Goal: Contribute content: Contribute content

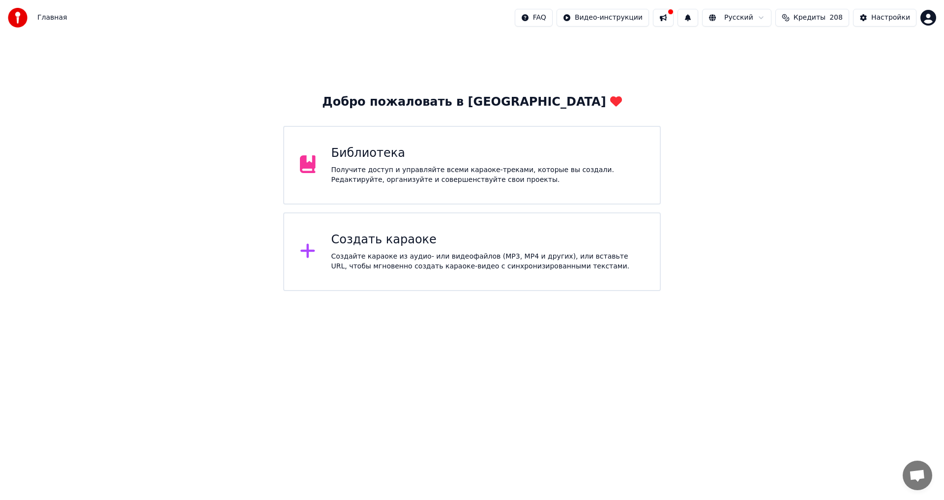
click at [390, 160] on div "Библиотека" at bounding box center [487, 154] width 313 height 16
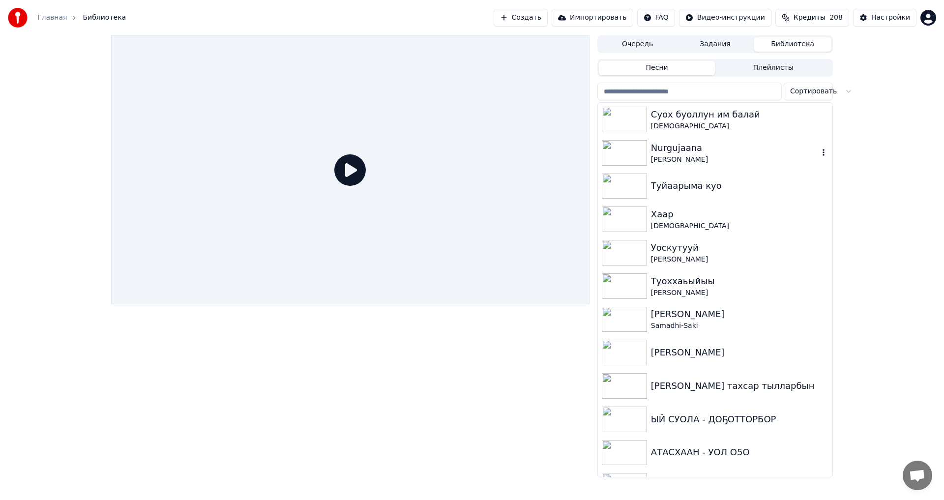
click at [663, 155] on div "[PERSON_NAME]" at bounding box center [735, 160] width 168 height 10
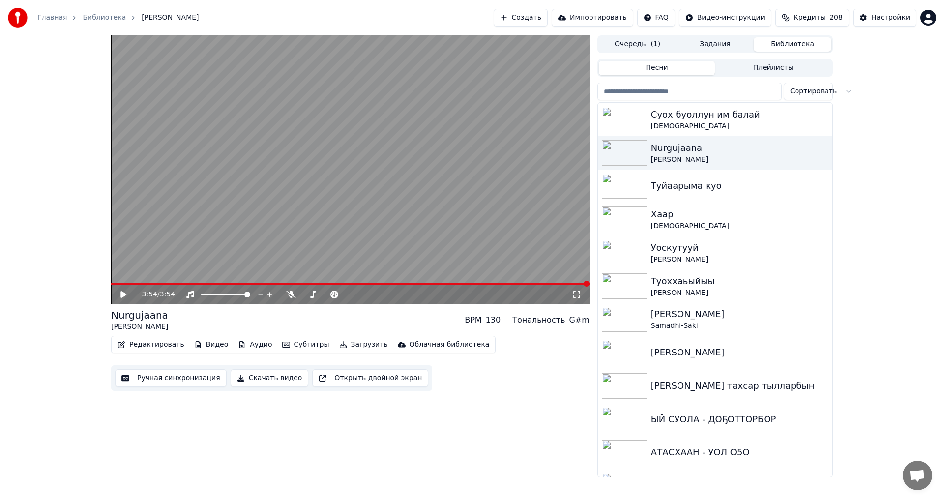
click at [124, 298] on icon at bounding box center [130, 295] width 23 height 8
click at [331, 296] on span at bounding box center [330, 295] width 6 height 6
click at [328, 295] on span at bounding box center [328, 295] width 6 height 6
click at [573, 294] on icon at bounding box center [577, 295] width 10 height 8
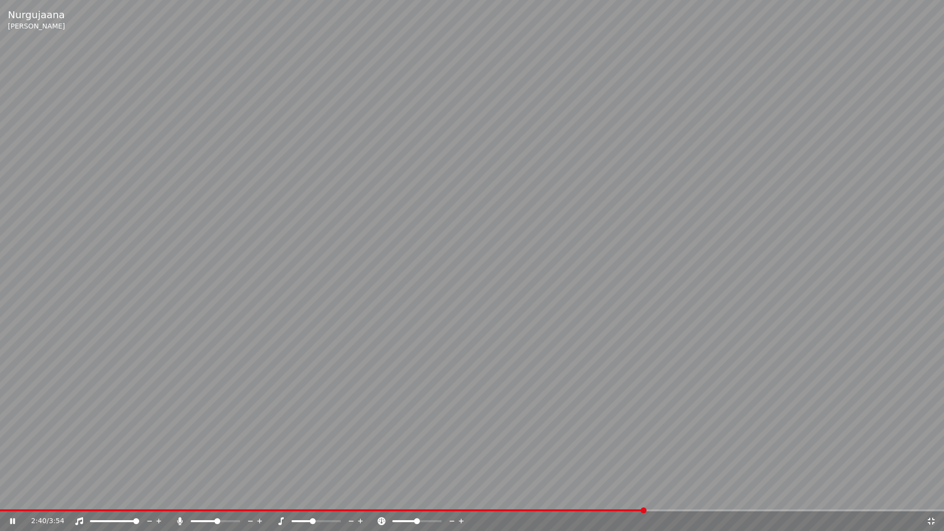
click at [312, 499] on span at bounding box center [313, 521] width 6 height 6
click at [316, 499] on span at bounding box center [316, 521] width 6 height 6
click at [359, 499] on icon at bounding box center [360, 521] width 5 height 5
click at [355, 499] on icon at bounding box center [351, 521] width 9 height 10
drag, startPoint x: 316, startPoint y: 518, endPoint x: 322, endPoint y: 521, distance: 6.4
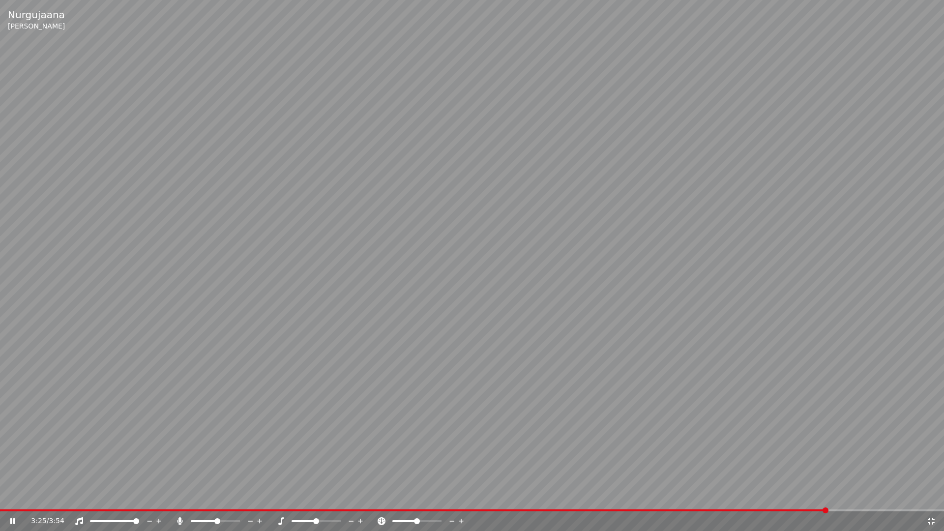
click at [325, 499] on div at bounding box center [325, 521] width 79 height 10
click at [316, 499] on span at bounding box center [316, 521] width 6 height 6
click at [240, 499] on span at bounding box center [237, 521] width 6 height 6
click at [542, 428] on video at bounding box center [472, 265] width 944 height 531
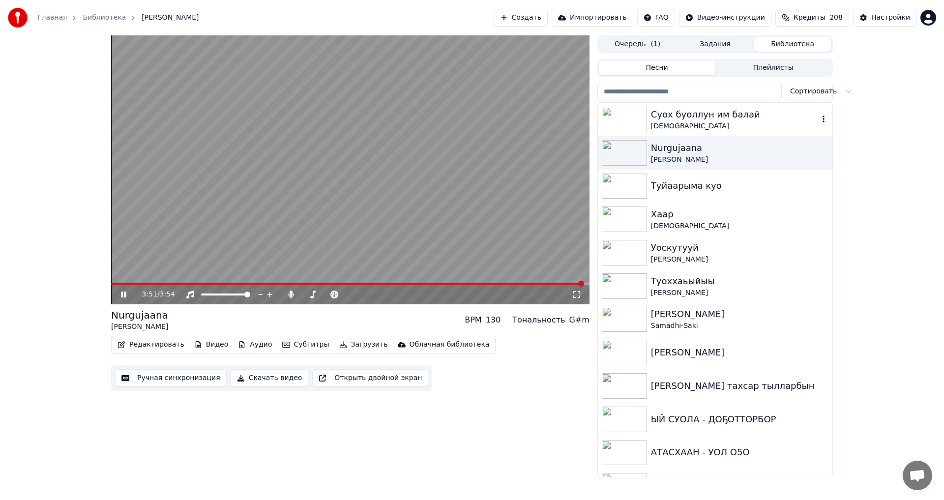
click at [667, 118] on div "Суох буоллун им балай" at bounding box center [735, 115] width 168 height 14
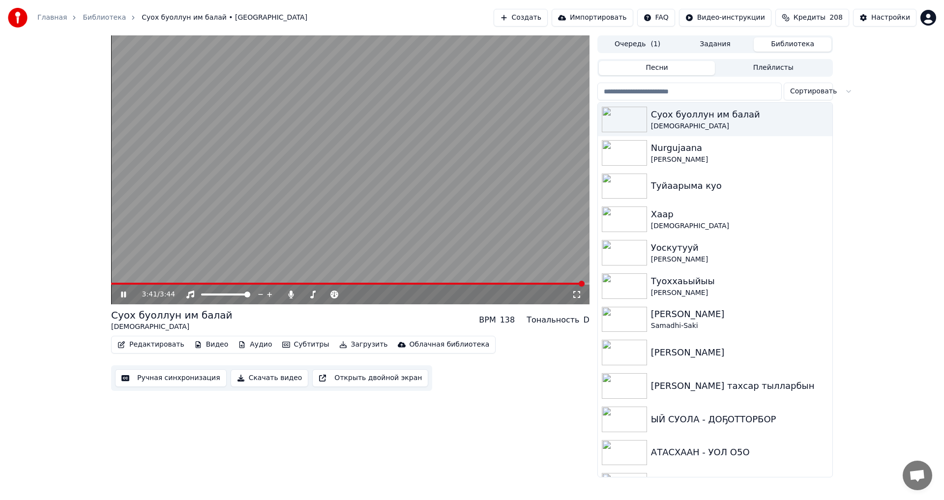
click at [156, 345] on button "Редактировать" at bounding box center [151, 345] width 75 height 14
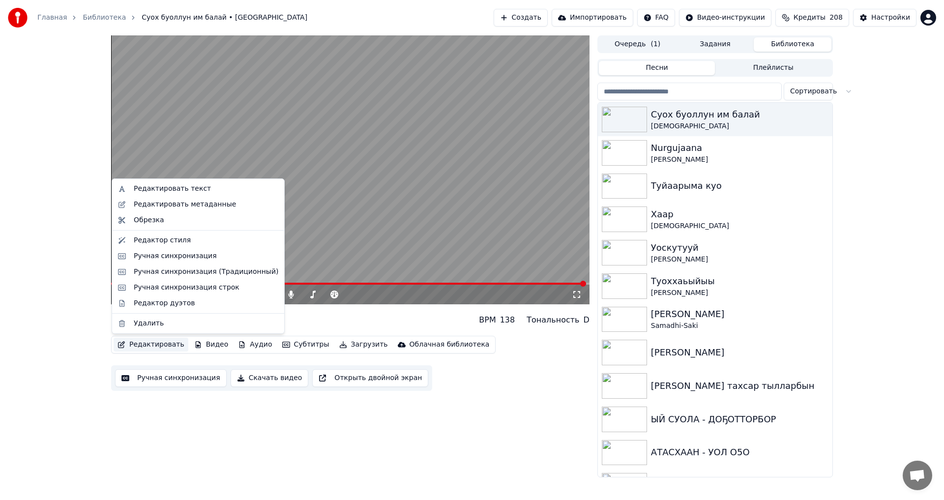
click at [323, 250] on video at bounding box center [350, 169] width 478 height 269
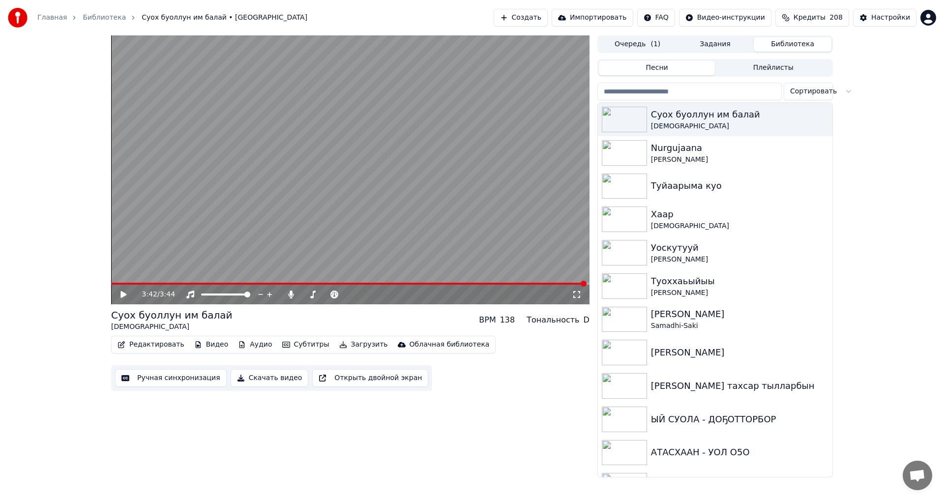
click at [139, 345] on button "Редактировать" at bounding box center [151, 345] width 75 height 14
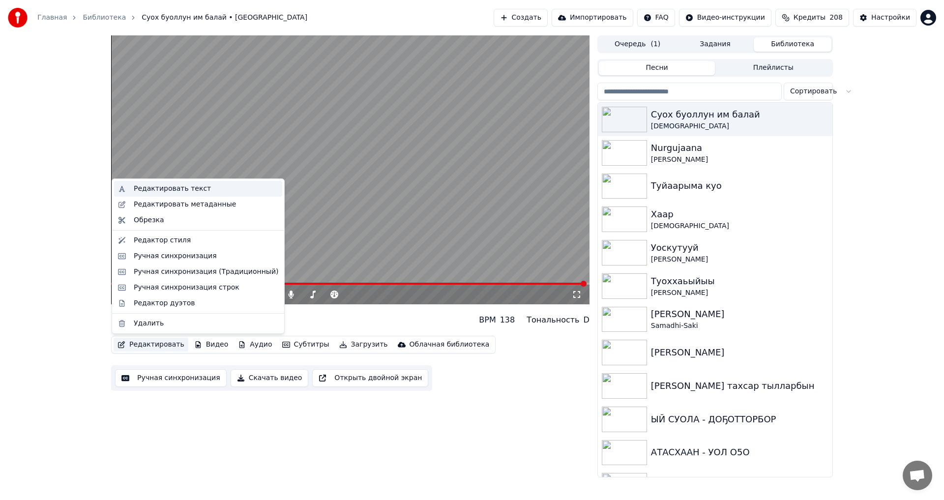
click at [162, 190] on div "Редактировать текст" at bounding box center [172, 189] width 77 height 10
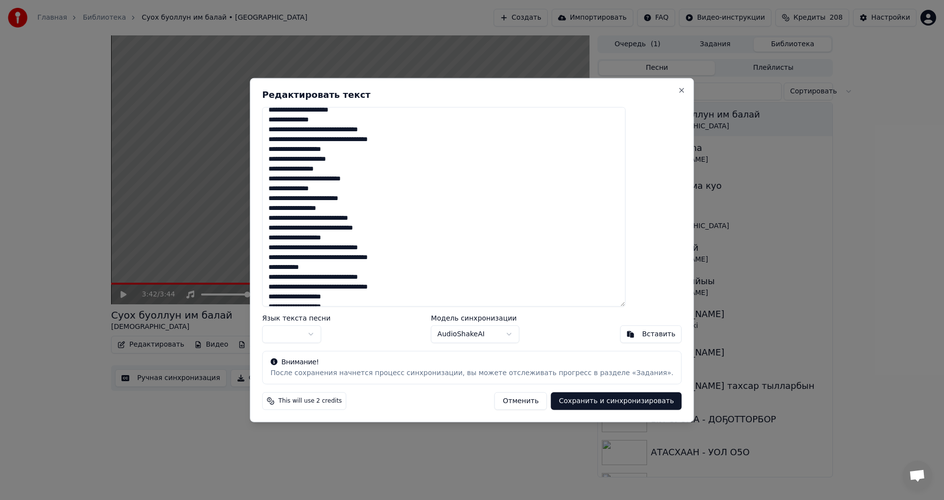
scroll to position [49, 0]
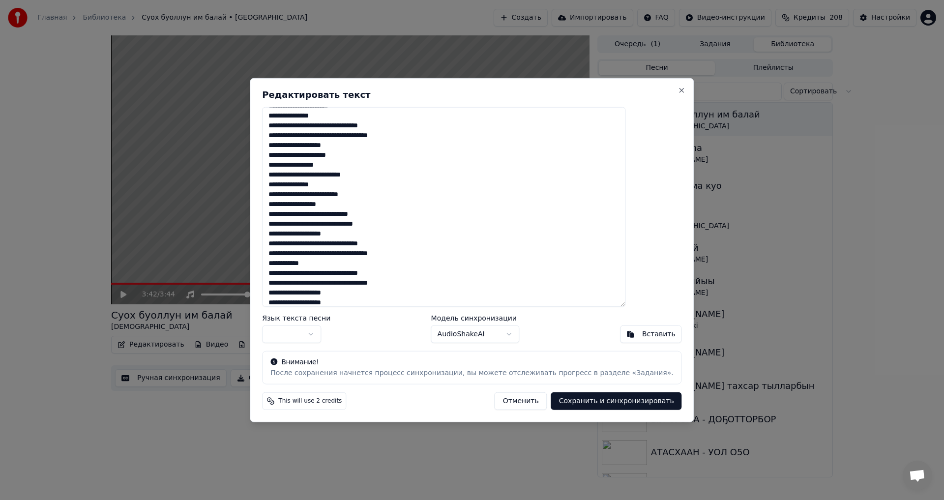
click at [369, 244] on textarea "**********" at bounding box center [443, 207] width 363 height 200
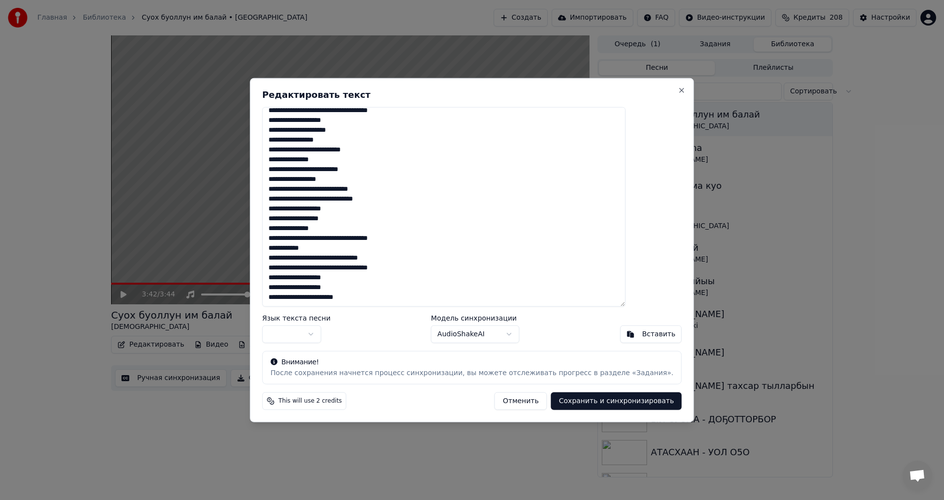
click at [369, 259] on textarea "**********" at bounding box center [443, 207] width 363 height 200
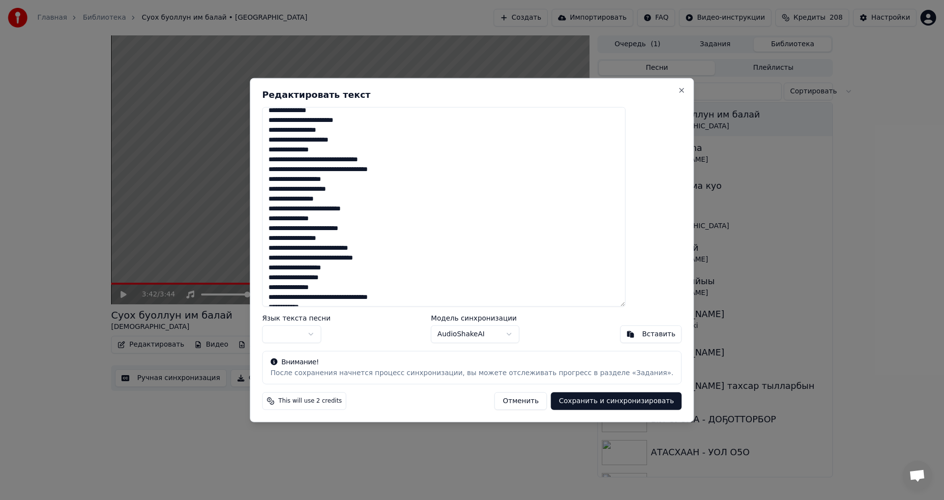
scroll to position [0, 0]
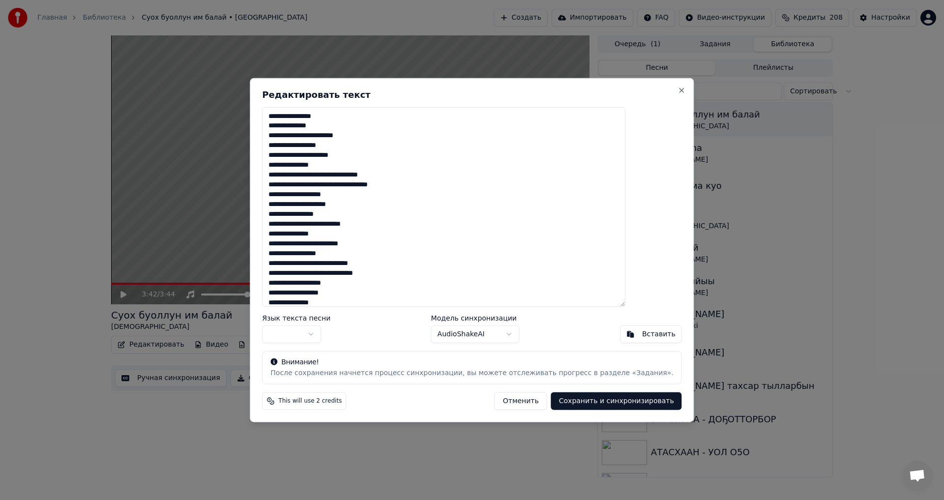
click at [368, 175] on textarea "**********" at bounding box center [443, 207] width 363 height 200
click at [371, 195] on textarea "**********" at bounding box center [443, 207] width 363 height 200
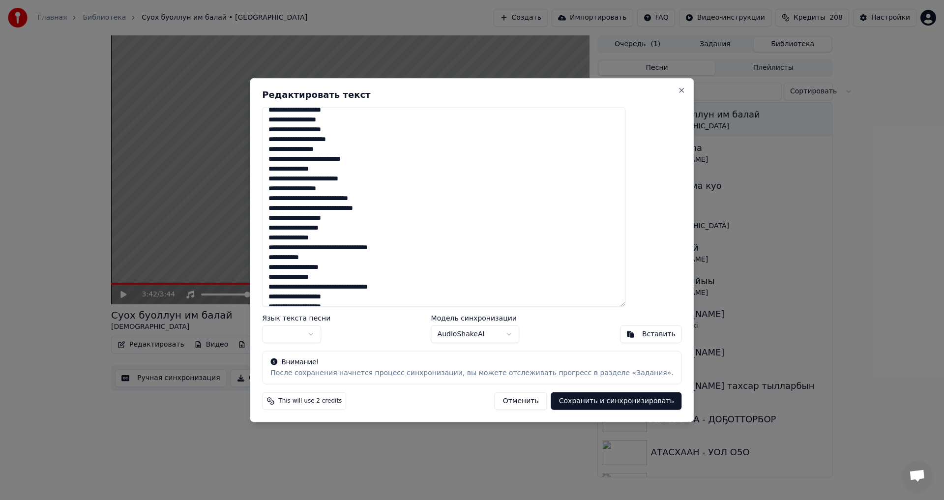
scroll to position [98, 0]
click at [391, 234] on textarea "**********" at bounding box center [443, 207] width 363 height 200
click at [370, 234] on textarea "**********" at bounding box center [443, 207] width 363 height 200
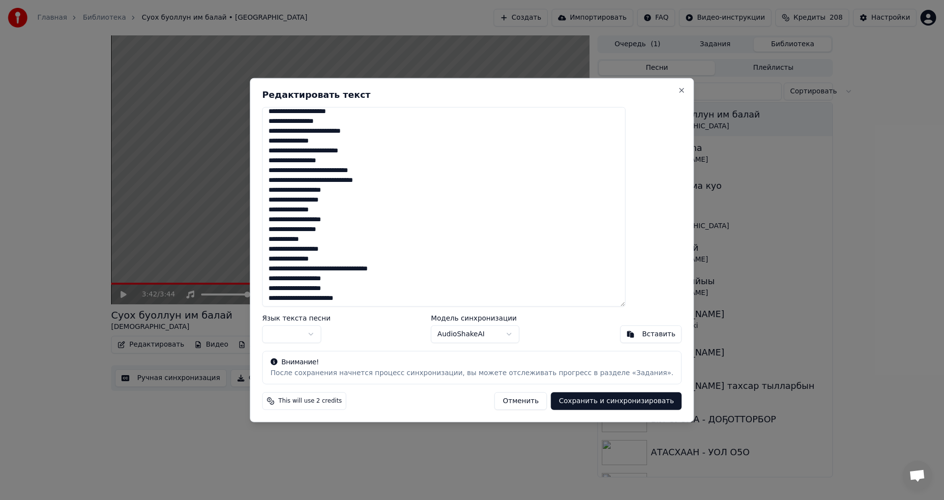
scroll to position [114, 0]
click at [369, 265] on textarea "**********" at bounding box center [443, 207] width 363 height 200
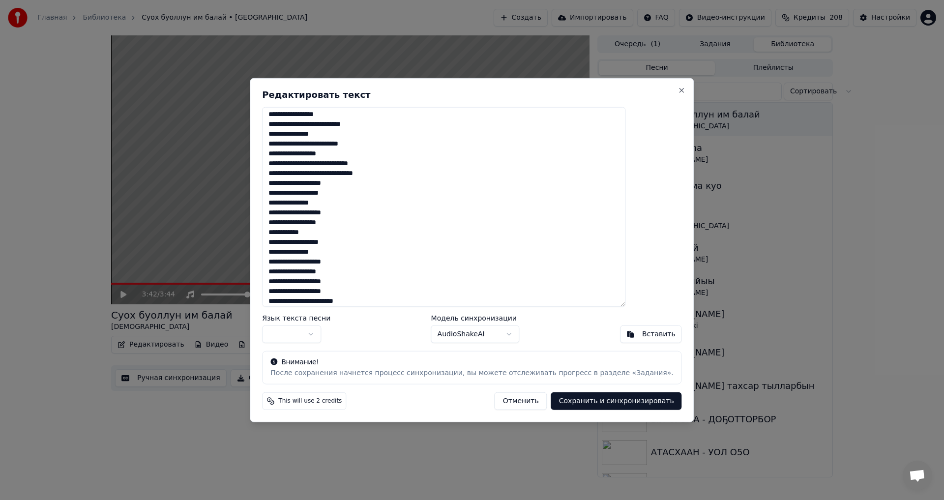
scroll to position [123, 0]
type textarea "**********"
click at [580, 403] on button "Сохранить и синхронизировать" at bounding box center [616, 401] width 131 height 18
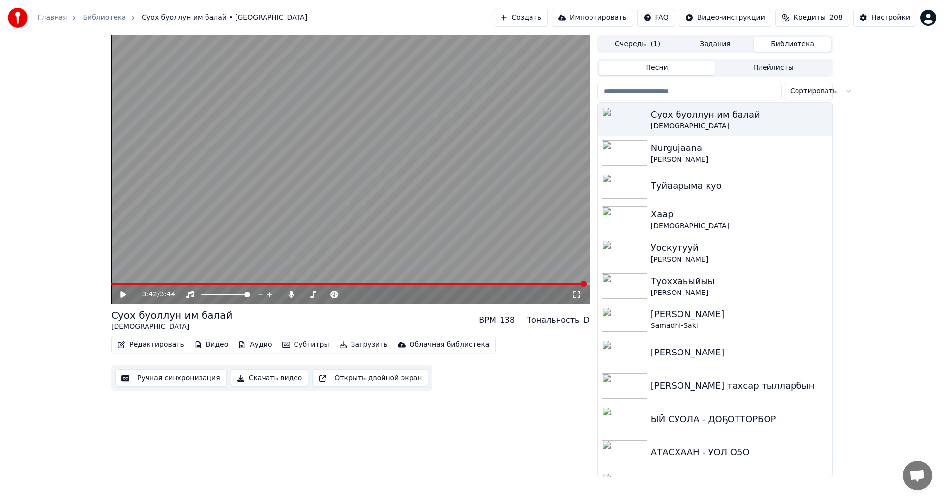
click at [715, 42] on button "Задания" at bounding box center [715, 44] width 78 height 14
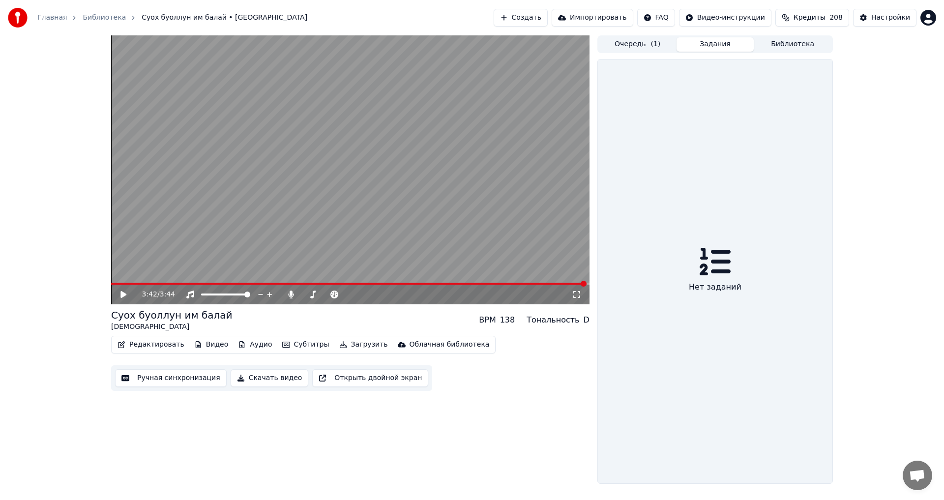
click at [639, 45] on button "Очередь ( 1 )" at bounding box center [638, 44] width 78 height 14
click at [722, 44] on button "Задания" at bounding box center [715, 44] width 78 height 14
click at [785, 46] on button "Библиотека" at bounding box center [793, 44] width 78 height 14
click at [713, 45] on button "Задания" at bounding box center [715, 44] width 78 height 14
click at [714, 247] on icon at bounding box center [714, 261] width 31 height 31
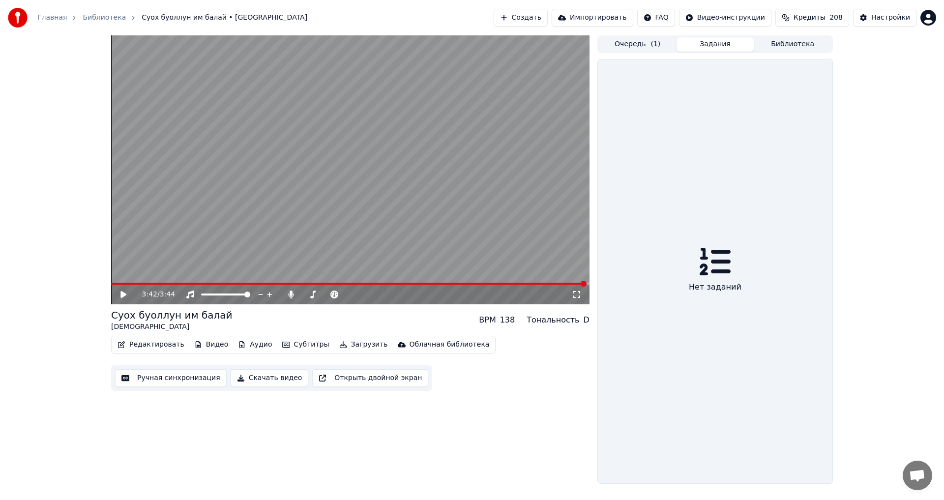
click at [791, 44] on button "Библиотека" at bounding box center [793, 44] width 78 height 14
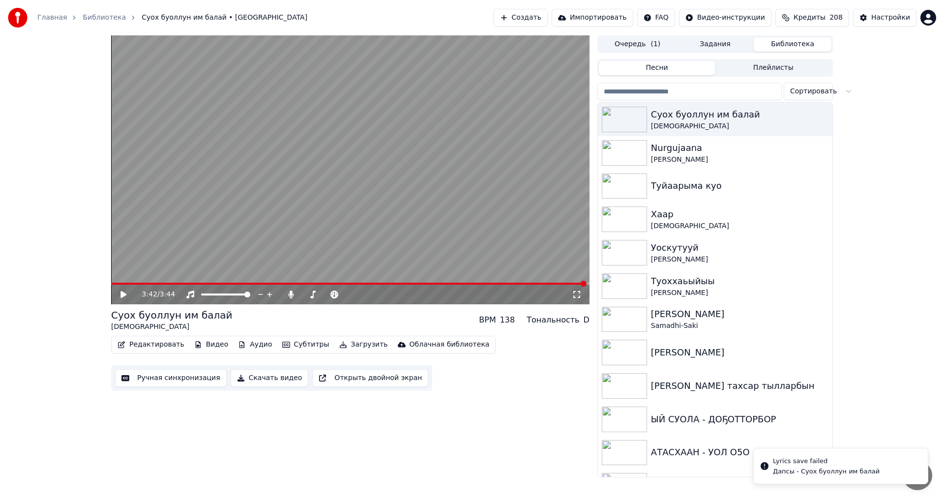
click at [784, 467] on div "Дапсы - Суох буоллун им балай" at bounding box center [826, 471] width 107 height 9
click at [914, 468] on li "Lyrics save failed Дапсы - Суох буоллун им балай" at bounding box center [840, 466] width 175 height 36
click at [766, 466] on icon "Notifications alt+T" at bounding box center [765, 466] width 8 height 8
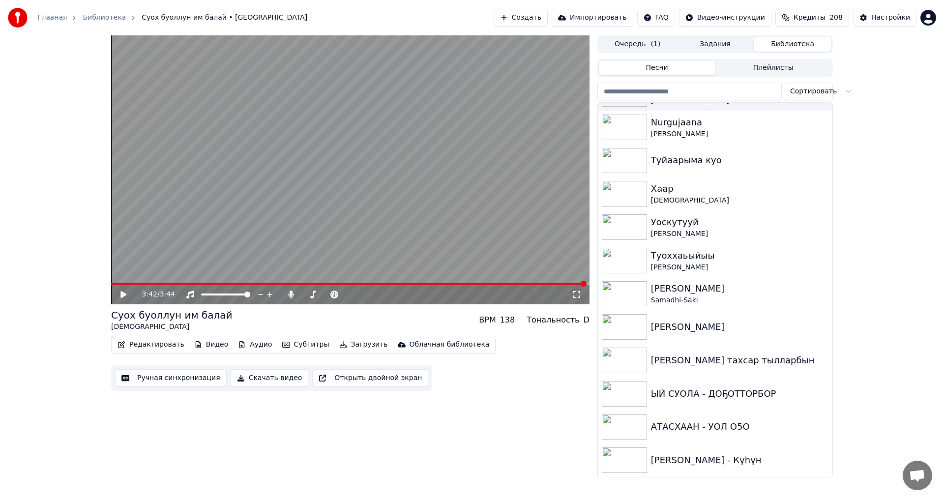
scroll to position [0, 0]
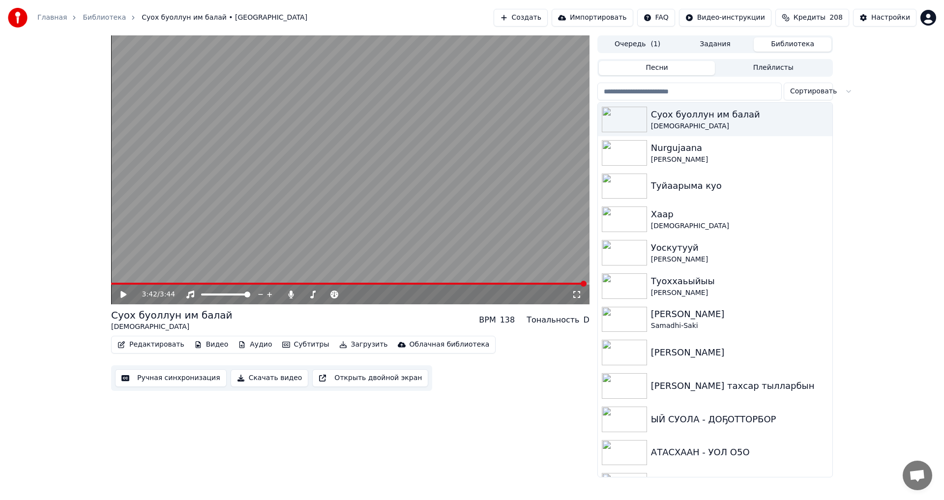
click at [923, 477] on span "Открытый чат" at bounding box center [917, 477] width 16 height 14
click at [918, 475] on span "Открытый чат" at bounding box center [917, 477] width 16 height 14
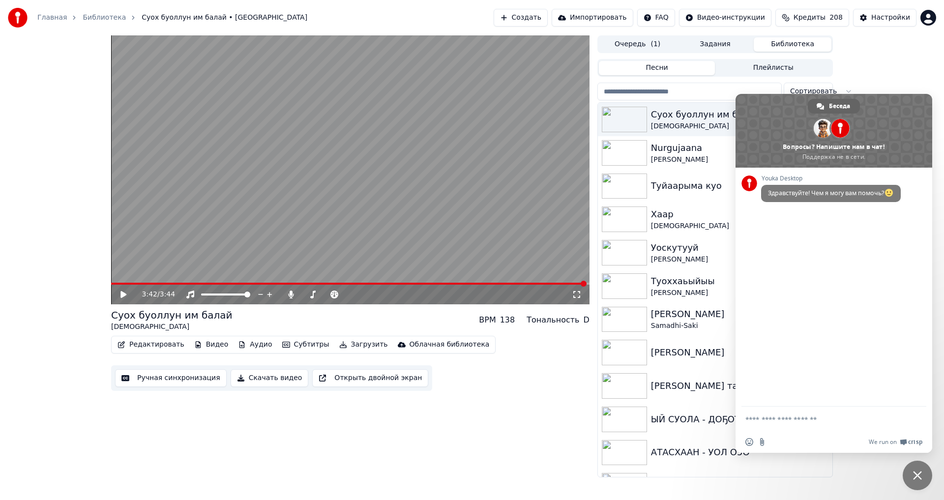
click at [918, 475] on span "Закрыть чат" at bounding box center [917, 475] width 9 height 9
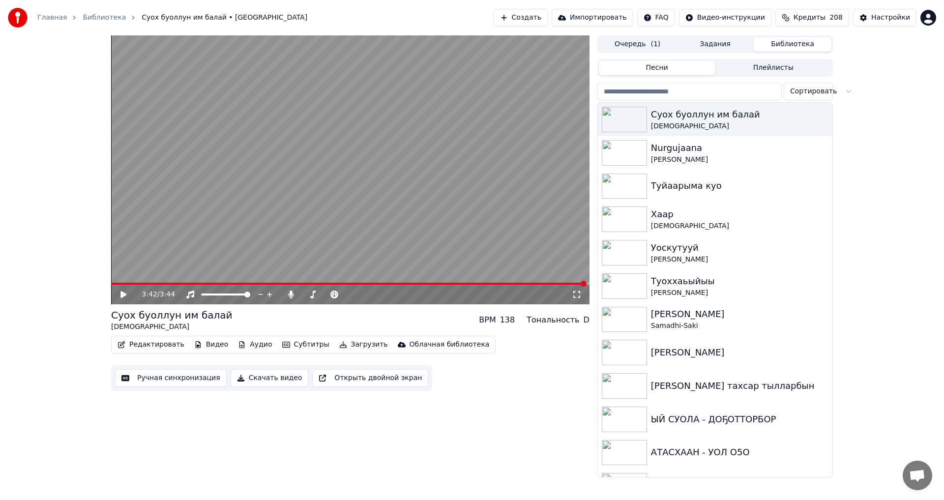
click at [916, 470] on span "Открытый чат" at bounding box center [917, 477] width 16 height 14
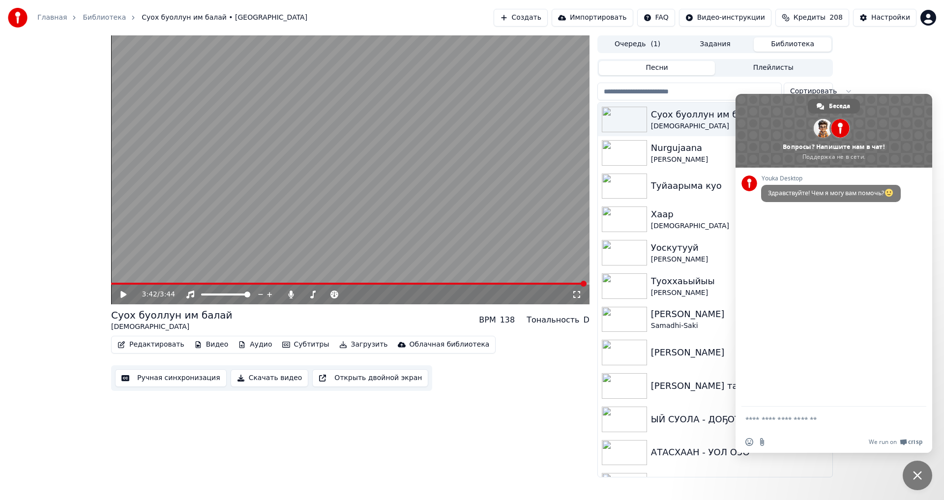
click at [916, 470] on span "Закрыть чат" at bounding box center [917, 475] width 29 height 29
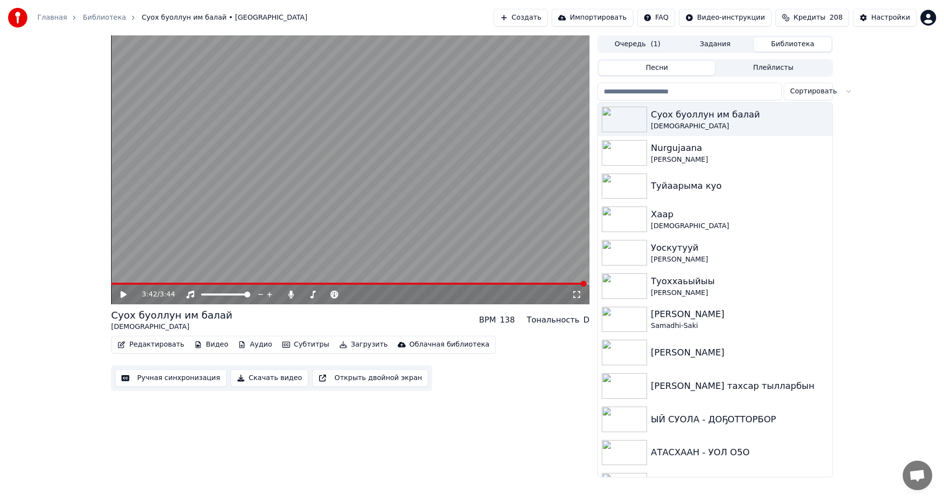
click at [916, 470] on span "Открытый чат" at bounding box center [917, 477] width 16 height 14
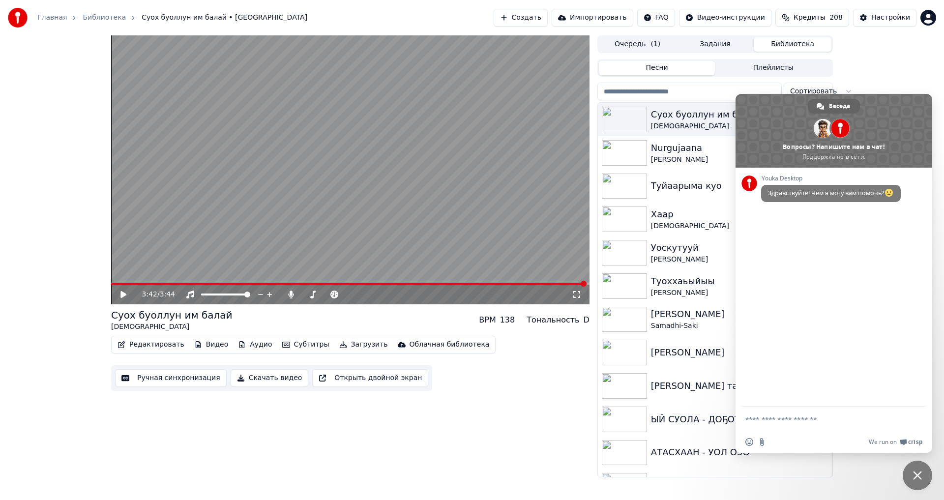
click at [838, 314] on div "Youka Desktop Здравствуйте! Чем я могу вам помочь?" at bounding box center [833, 287] width 197 height 239
click at [495, 417] on div "3:42 / 3:44 Суох буоллун им балай Дапсы BPM 138 Тональность D Редактировать Вид…" at bounding box center [350, 256] width 478 height 442
click at [120, 296] on icon at bounding box center [130, 295] width 23 height 8
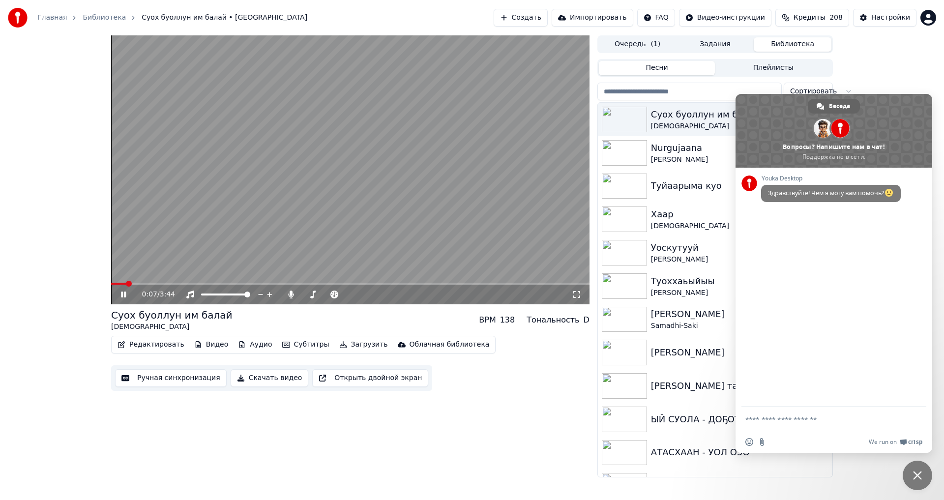
click at [125, 284] on span at bounding box center [118, 284] width 15 height 2
click at [120, 296] on icon at bounding box center [130, 295] width 23 height 8
click at [137, 282] on span at bounding box center [139, 284] width 6 height 6
click at [641, 46] on button "Очередь ( 1 )" at bounding box center [638, 44] width 78 height 14
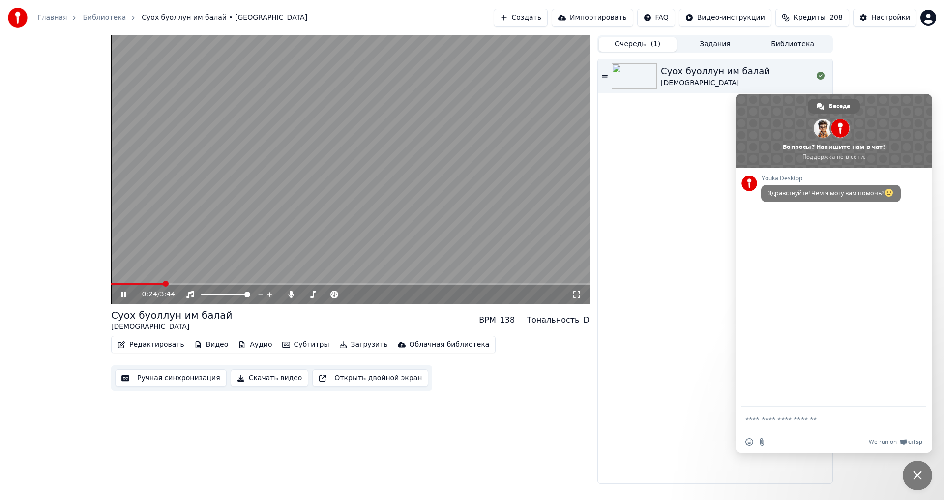
click at [410, 265] on video at bounding box center [350, 169] width 478 height 269
click at [819, 77] on icon at bounding box center [821, 76] width 8 height 8
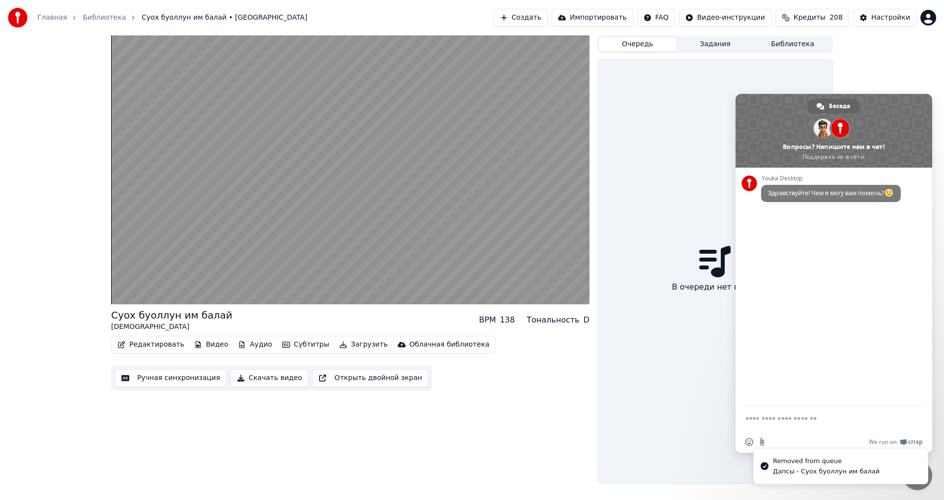
click at [794, 467] on div "Дапсы - Суох буоллун им балай" at bounding box center [826, 471] width 107 height 9
click at [684, 378] on div "В очереди нет песен" at bounding box center [715, 271] width 235 height 424
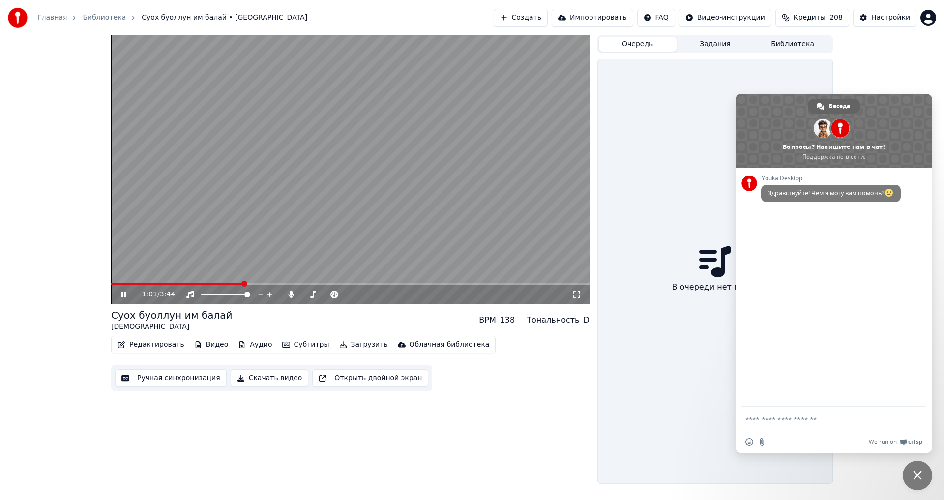
click at [917, 476] on span "Закрыть чат" at bounding box center [917, 475] width 9 height 9
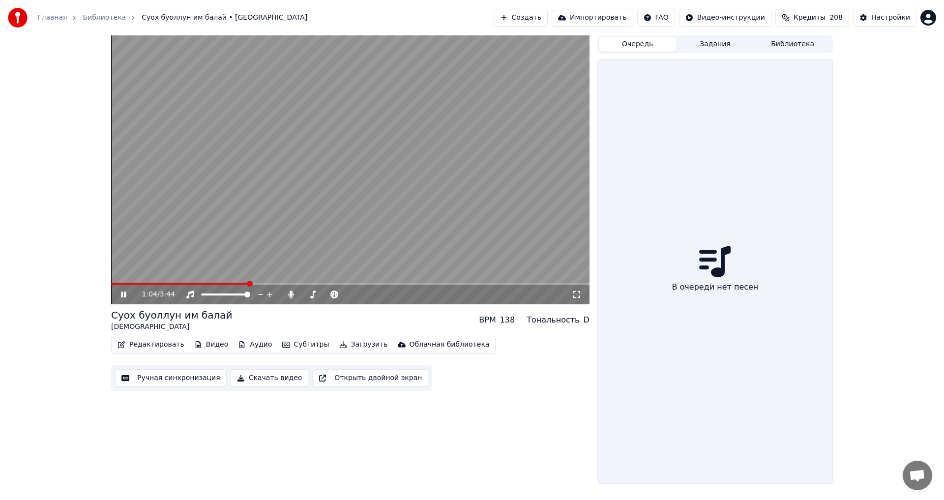
click at [124, 294] on icon at bounding box center [130, 295] width 23 height 8
click at [715, 47] on button "Задания" at bounding box center [715, 44] width 78 height 14
click at [642, 45] on button "Очередь" at bounding box center [638, 44] width 78 height 14
click at [791, 43] on button "Библиотека" at bounding box center [793, 44] width 78 height 14
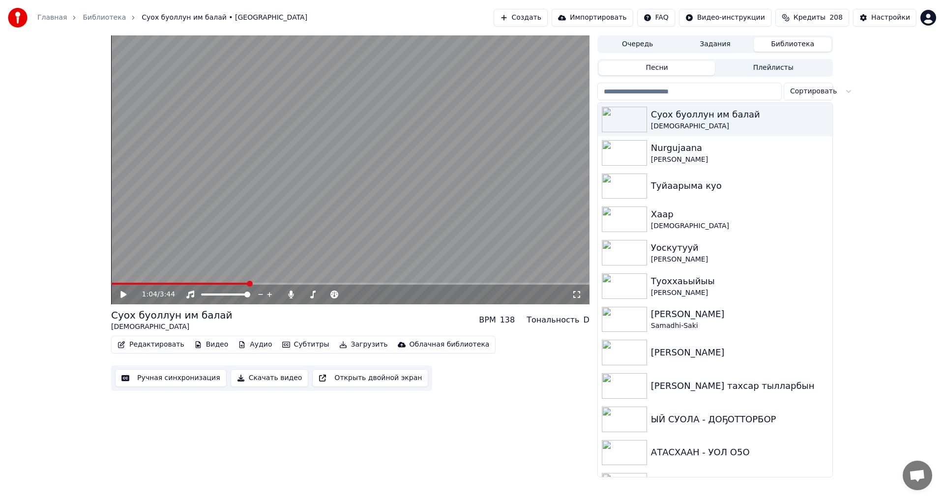
click at [322, 241] on video at bounding box center [350, 169] width 478 height 269
click at [121, 292] on icon at bounding box center [130, 295] width 23 height 8
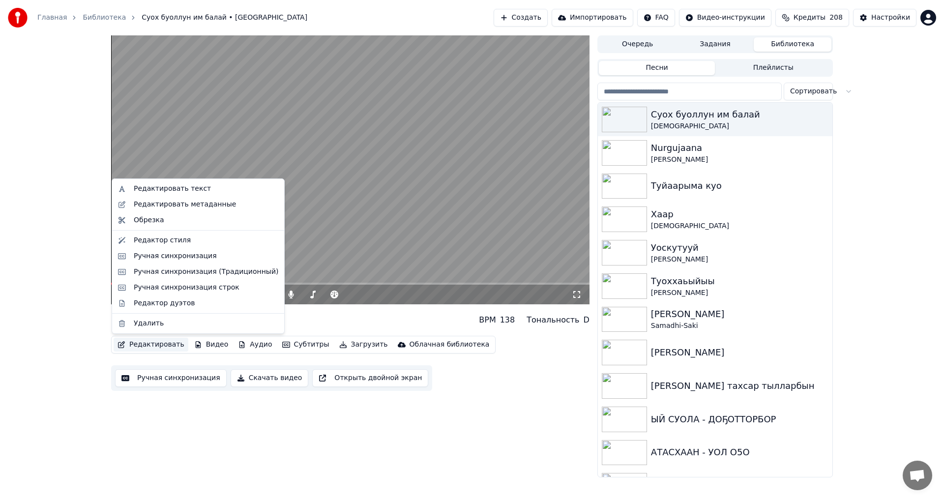
click at [140, 347] on button "Редактировать" at bounding box center [151, 345] width 75 height 14
click at [174, 189] on div "Редактировать текст" at bounding box center [172, 189] width 77 height 10
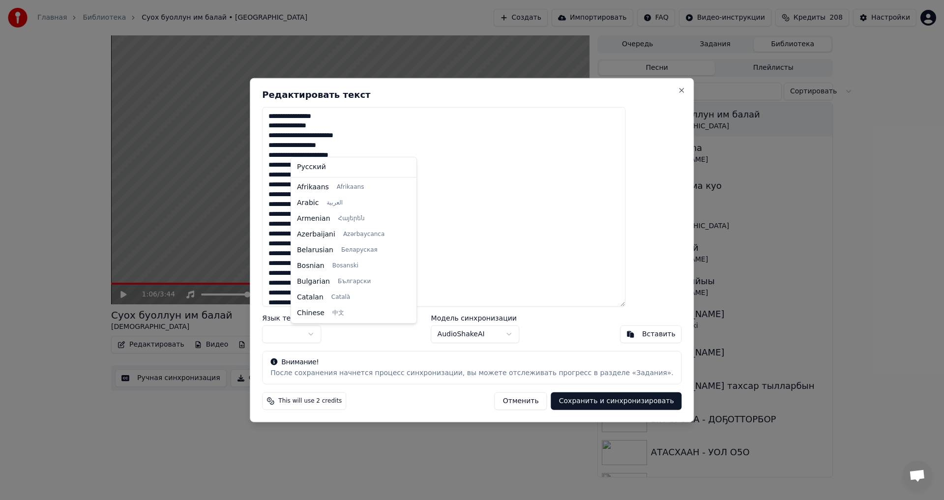
click at [329, 327] on body "Главная Библиотека Суох буоллун им балай • Дапсы Создать Импортировать FAQ Виде…" at bounding box center [472, 250] width 944 height 500
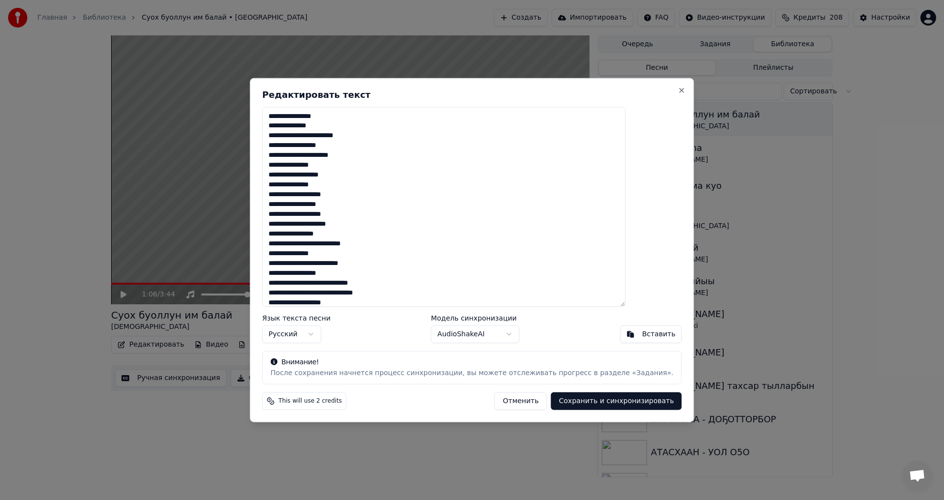
click at [364, 175] on textarea "**********" at bounding box center [443, 207] width 363 height 200
drag, startPoint x: 355, startPoint y: 175, endPoint x: 372, endPoint y: 175, distance: 17.2
click at [372, 175] on textarea "**********" at bounding box center [443, 207] width 363 height 200
drag, startPoint x: 349, startPoint y: 177, endPoint x: 379, endPoint y: 178, distance: 30.0
click at [378, 178] on textarea "**********" at bounding box center [443, 207] width 363 height 200
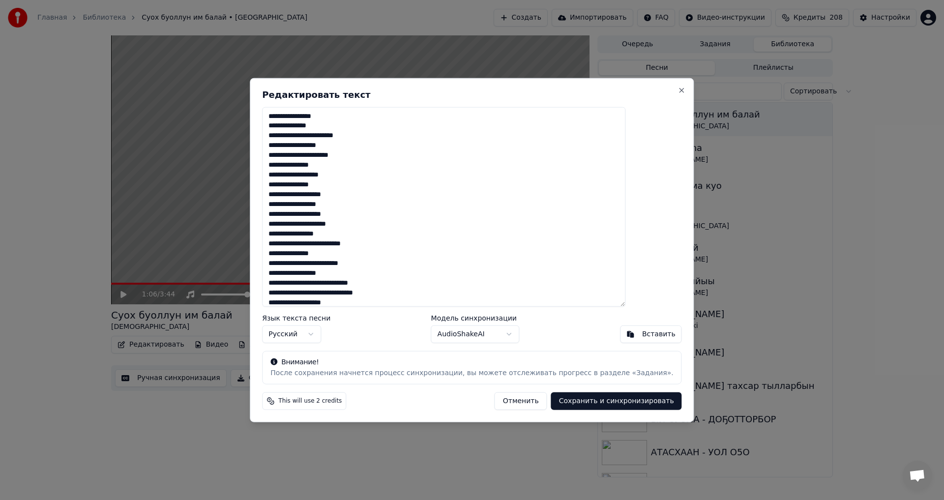
click at [379, 176] on textarea "**********" at bounding box center [443, 207] width 363 height 200
click at [678, 88] on button "Close" at bounding box center [682, 90] width 8 height 8
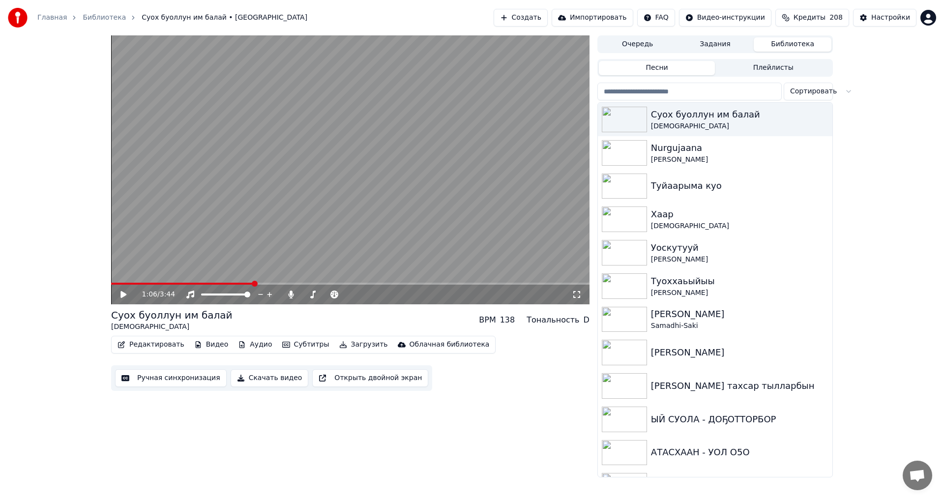
click at [130, 345] on button "Редактировать" at bounding box center [151, 345] width 75 height 14
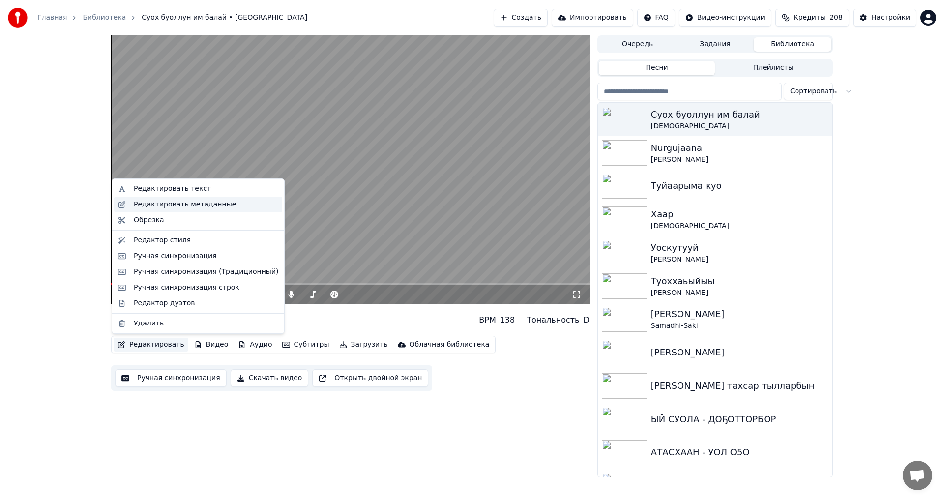
click at [180, 205] on div "Редактировать метаданные" at bounding box center [185, 205] width 102 height 10
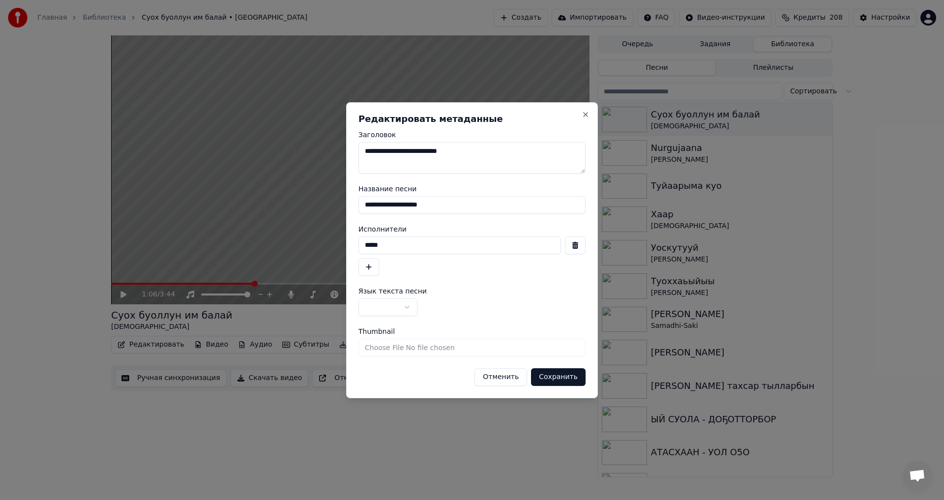
click at [501, 380] on button "Отменить" at bounding box center [500, 377] width 53 height 18
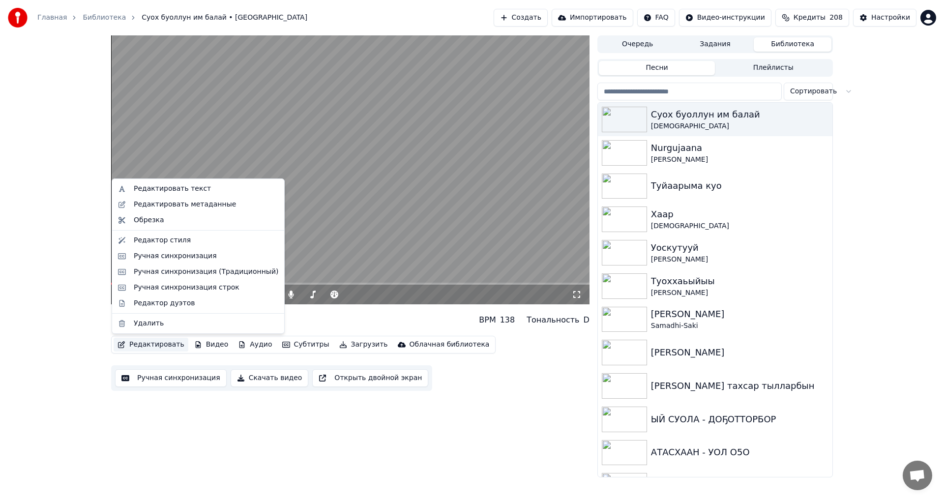
click at [147, 342] on button "Редактировать" at bounding box center [151, 345] width 75 height 14
click at [172, 256] on div "Ручная синхронизация" at bounding box center [175, 256] width 83 height 10
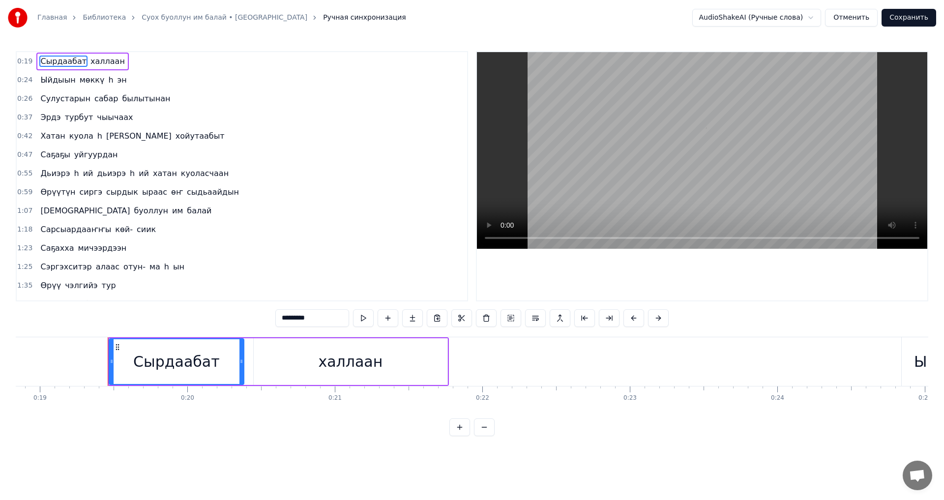
scroll to position [0, 2820]
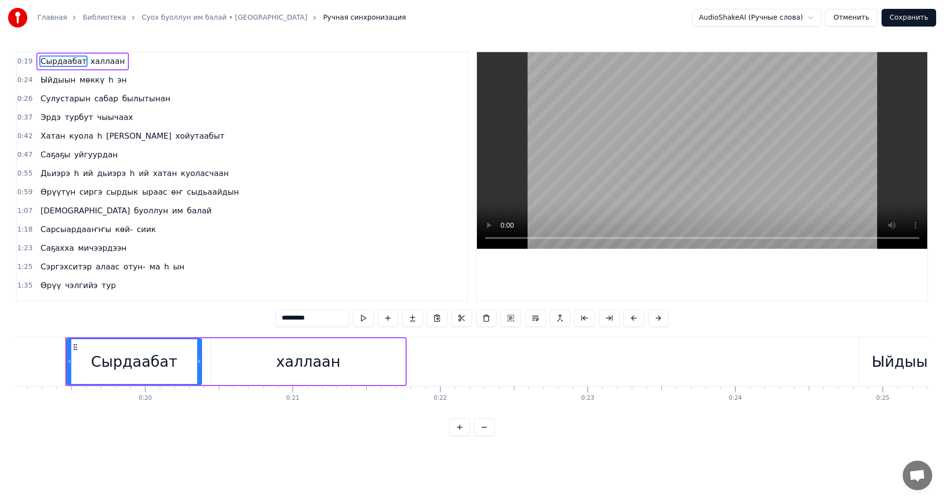
click at [370, 360] on div "халлаан" at bounding box center [308, 361] width 194 height 47
type input "*******"
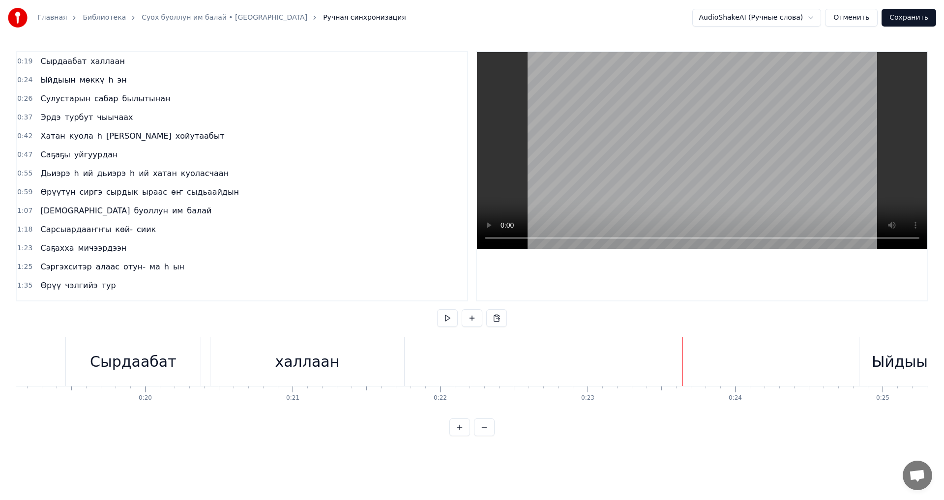
drag, startPoint x: 893, startPoint y: 359, endPoint x: 646, endPoint y: 363, distance: 247.3
click at [891, 359] on div "Ыйдыын" at bounding box center [905, 362] width 66 height 22
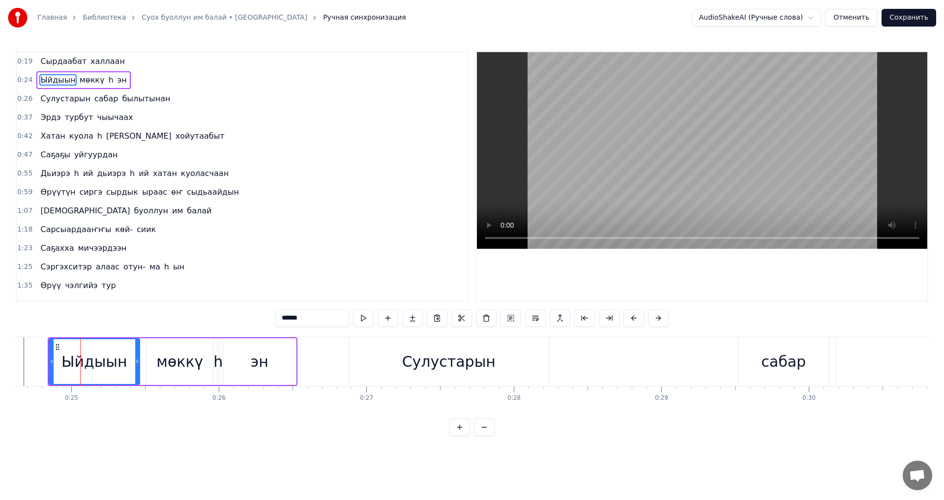
scroll to position [0, 3647]
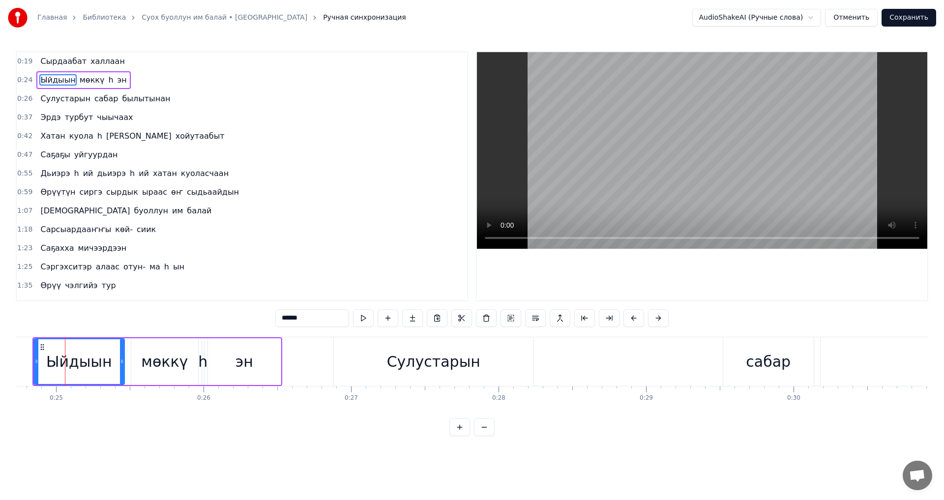
click at [188, 366] on div "мөккү" at bounding box center [164, 361] width 67 height 47
type input "*****"
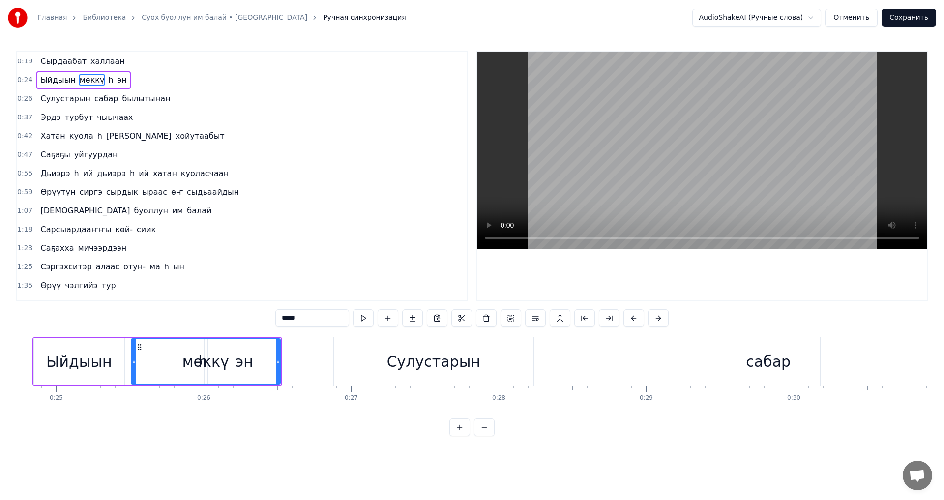
drag, startPoint x: 196, startPoint y: 359, endPoint x: 278, endPoint y: 359, distance: 82.1
click at [278, 359] on icon at bounding box center [278, 361] width 4 height 8
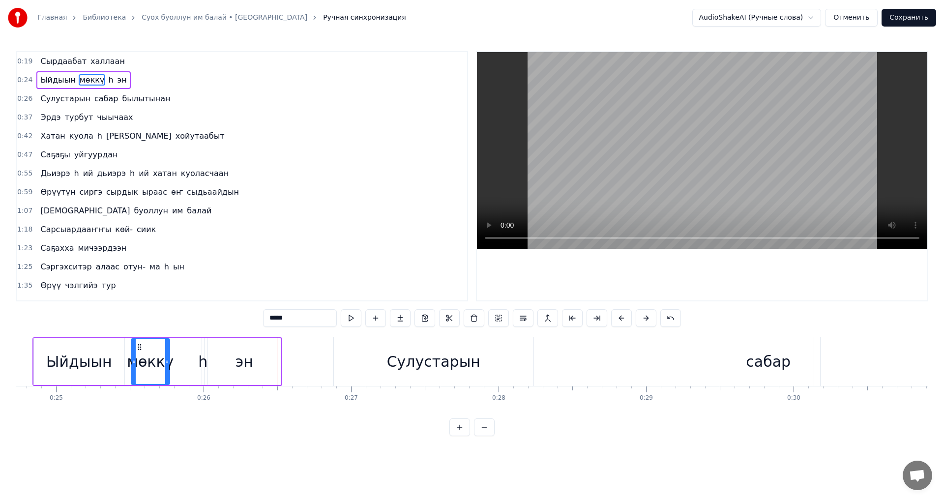
drag, startPoint x: 278, startPoint y: 359, endPoint x: 167, endPoint y: 360, distance: 110.6
click at [167, 360] on icon at bounding box center [167, 361] width 4 height 8
drag, startPoint x: 168, startPoint y: 357, endPoint x: 206, endPoint y: 357, distance: 37.9
click at [206, 357] on icon at bounding box center [205, 361] width 4 height 8
drag, startPoint x: 206, startPoint y: 357, endPoint x: 218, endPoint y: 357, distance: 12.8
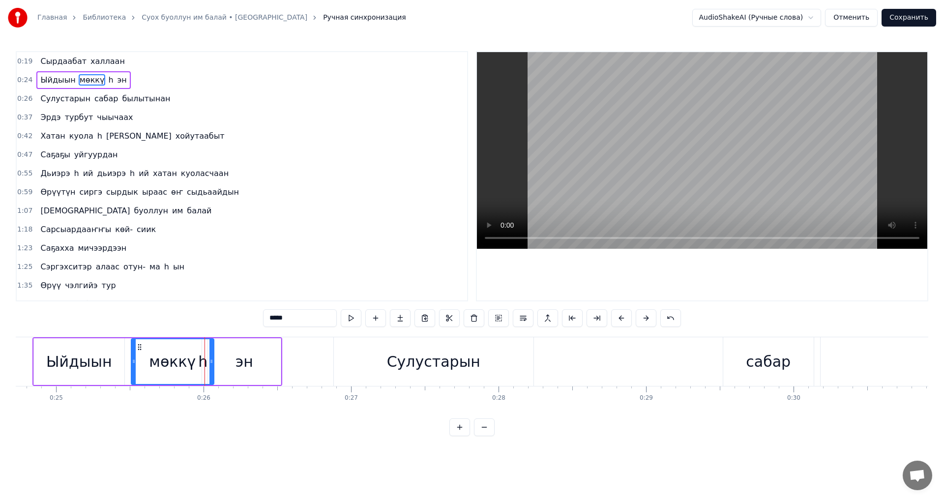
click at [213, 357] on icon at bounding box center [211, 361] width 4 height 8
drag, startPoint x: 218, startPoint y: 357, endPoint x: 242, endPoint y: 357, distance: 24.1
click at [242, 357] on icon at bounding box center [242, 361] width 4 height 8
drag, startPoint x: 241, startPoint y: 357, endPoint x: 259, endPoint y: 356, distance: 17.8
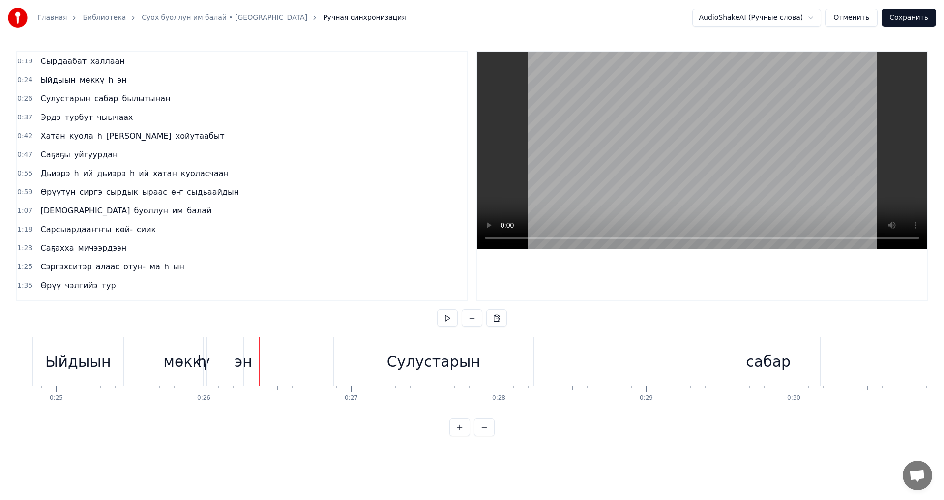
click at [860, 18] on button "Отменить" at bounding box center [851, 18] width 53 height 18
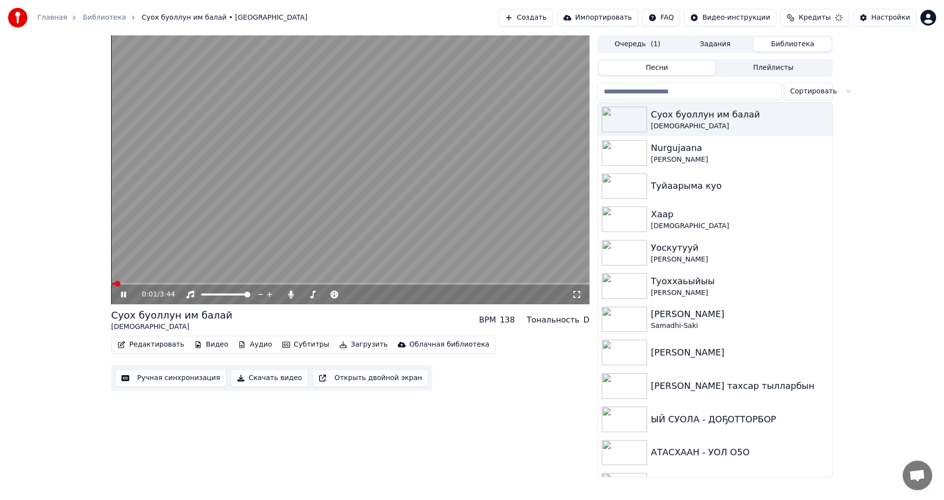
click at [123, 295] on icon at bounding box center [130, 295] width 23 height 8
click at [146, 346] on button "Редактировать" at bounding box center [151, 345] width 75 height 14
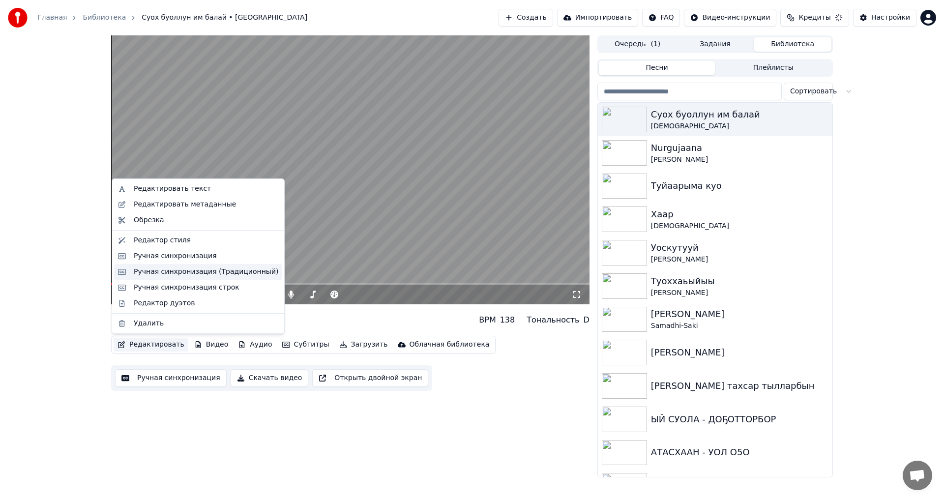
click at [184, 273] on div "Ручная синхронизация (Традиционный)" at bounding box center [206, 272] width 145 height 10
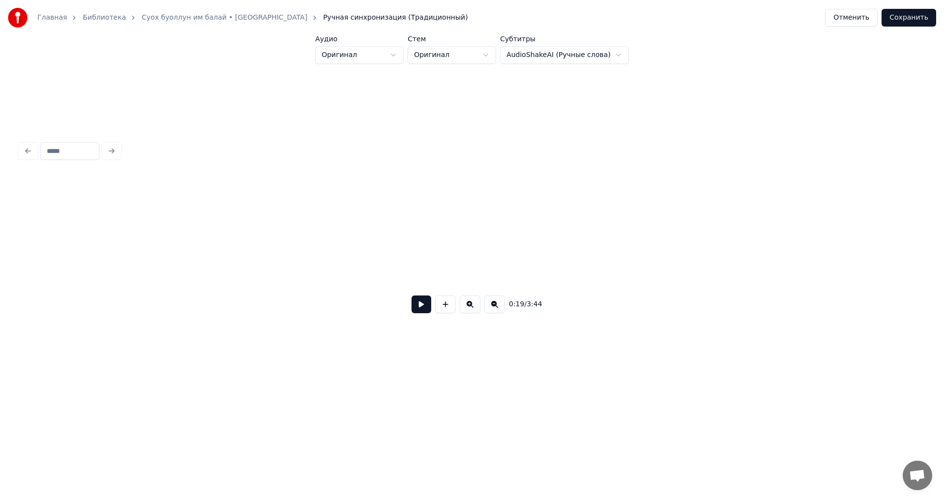
scroll to position [0, 1913]
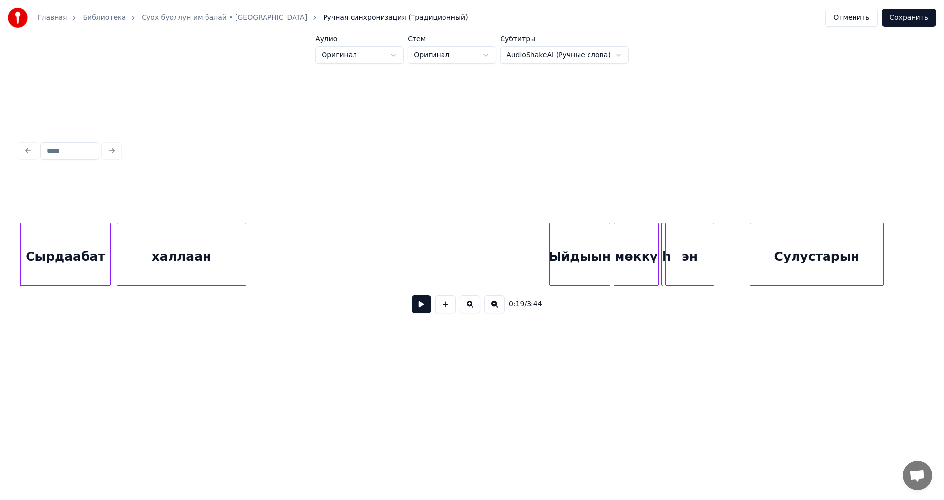
click at [640, 239] on div "мөккү" at bounding box center [636, 256] width 44 height 67
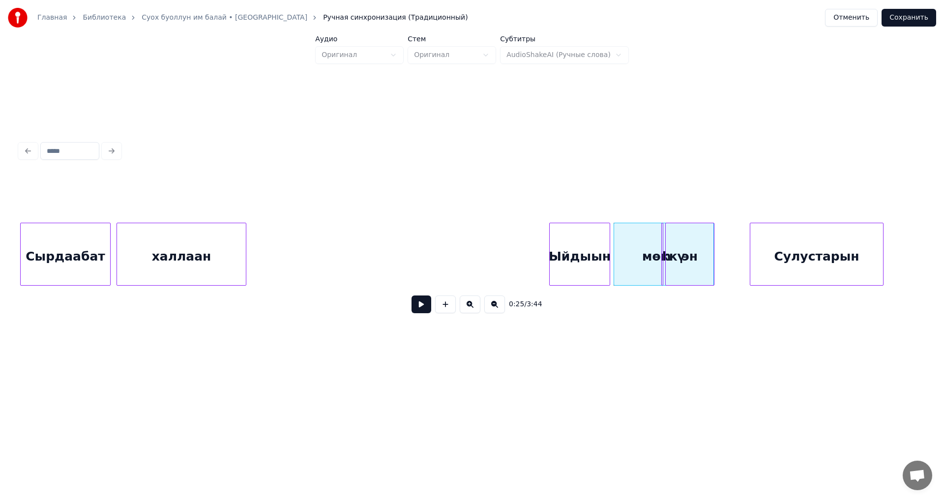
click at [861, 19] on button "Отменить" at bounding box center [851, 18] width 53 height 18
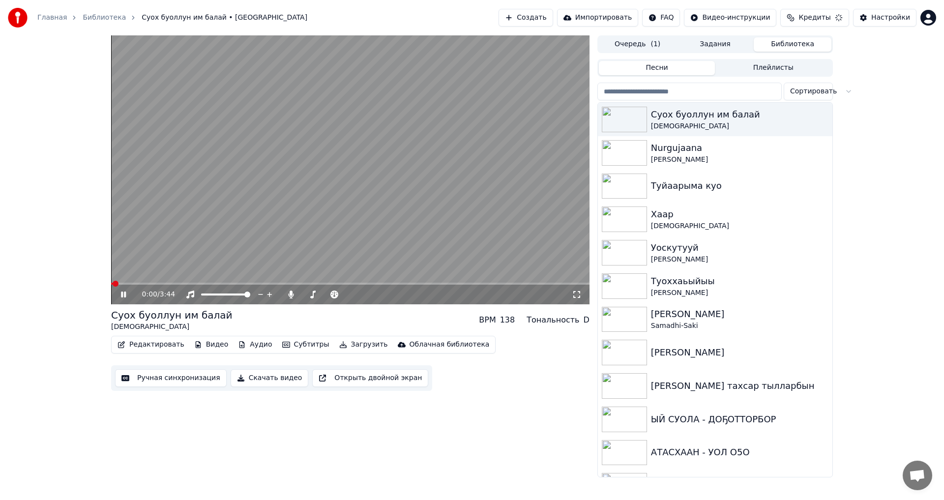
drag, startPoint x: 123, startPoint y: 292, endPoint x: 133, endPoint y: 318, distance: 28.0
click at [122, 294] on icon at bounding box center [123, 295] width 5 height 6
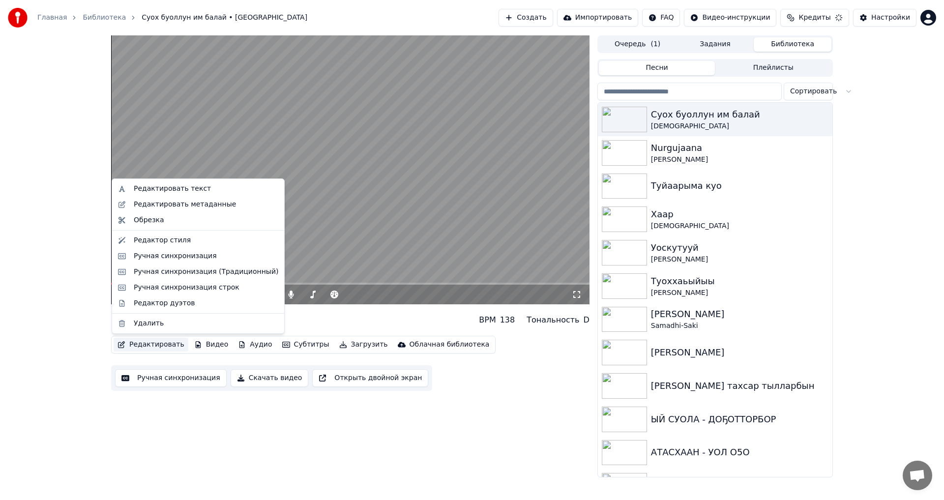
click at [133, 344] on button "Редактировать" at bounding box center [151, 345] width 75 height 14
click at [177, 274] on div "Ручная синхронизация (Традиционный)" at bounding box center [206, 272] width 145 height 10
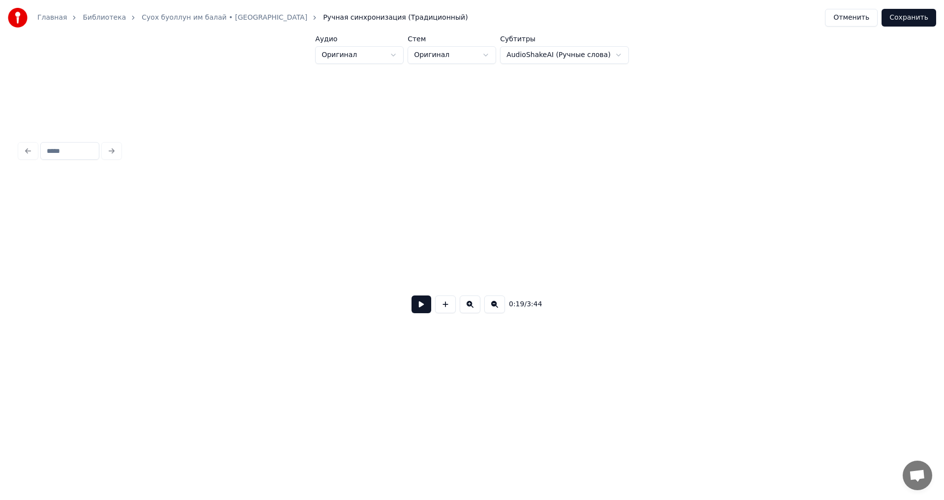
scroll to position [0, 1913]
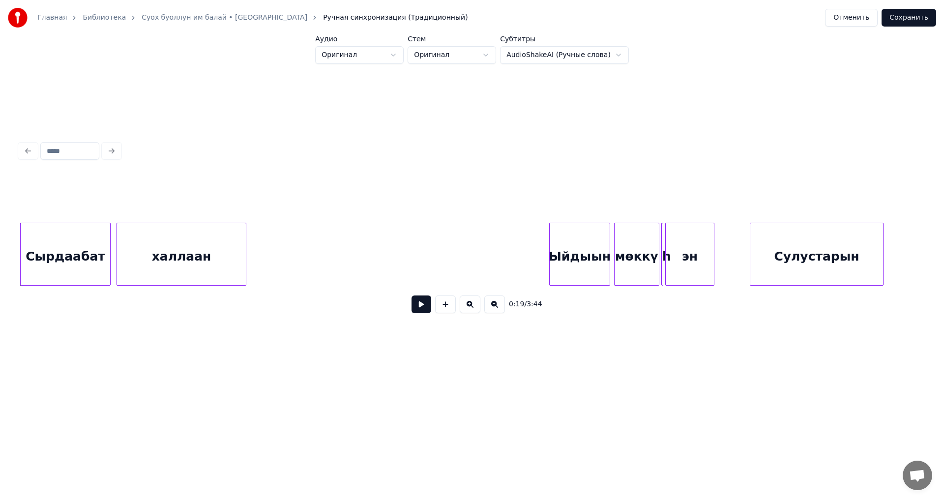
click at [471, 309] on button at bounding box center [470, 304] width 21 height 18
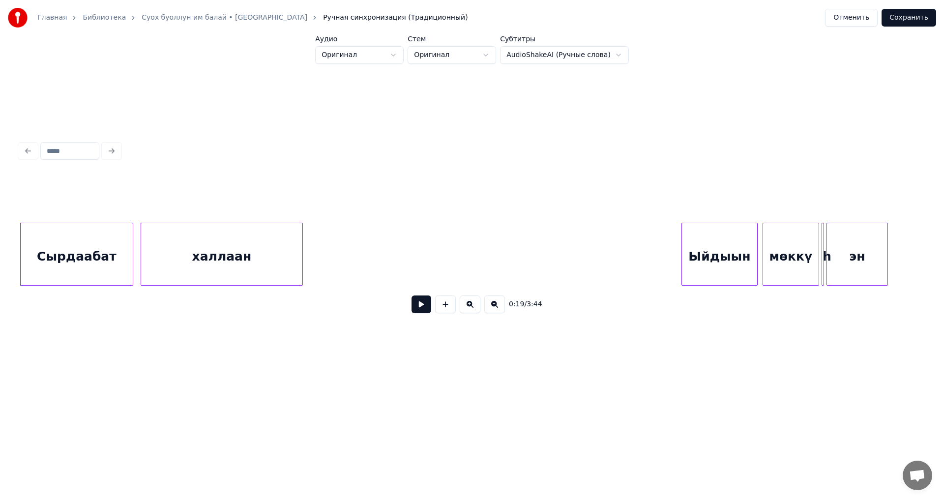
click at [469, 309] on button at bounding box center [470, 304] width 21 height 18
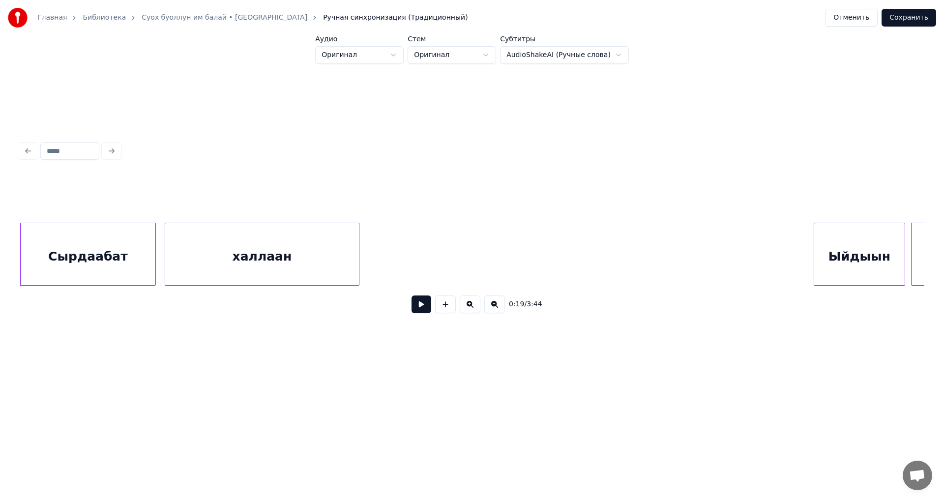
click at [469, 309] on button at bounding box center [470, 304] width 21 height 18
click at [112, 147] on div at bounding box center [472, 151] width 912 height 22
click at [64, 149] on input at bounding box center [69, 151] width 59 height 18
click at [109, 150] on div at bounding box center [472, 151] width 912 height 22
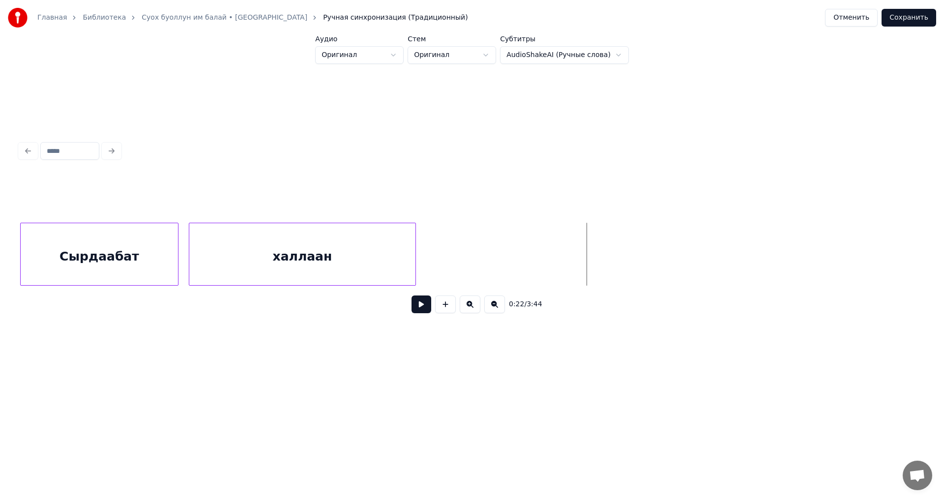
click at [925, 254] on div "0:22 / 3:44" at bounding box center [472, 229] width 912 height 195
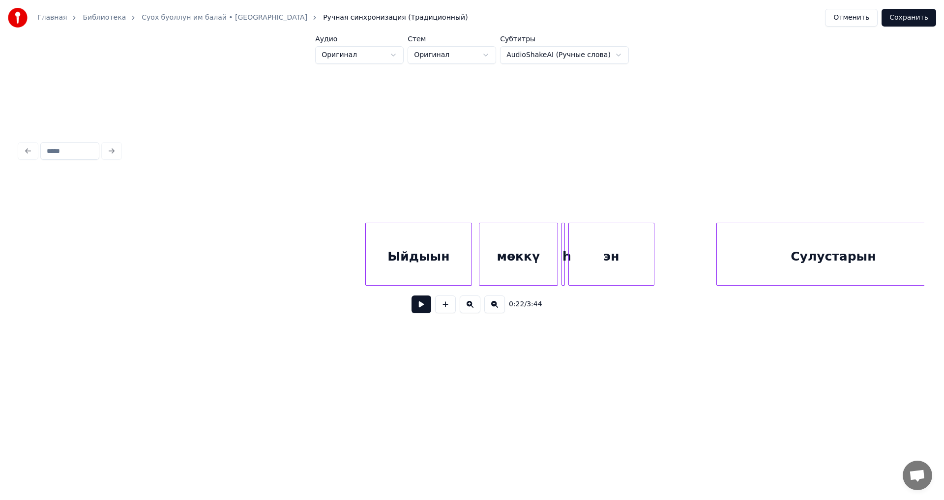
scroll to position [0, 3938]
click at [554, 235] on div at bounding box center [553, 254] width 3 height 62
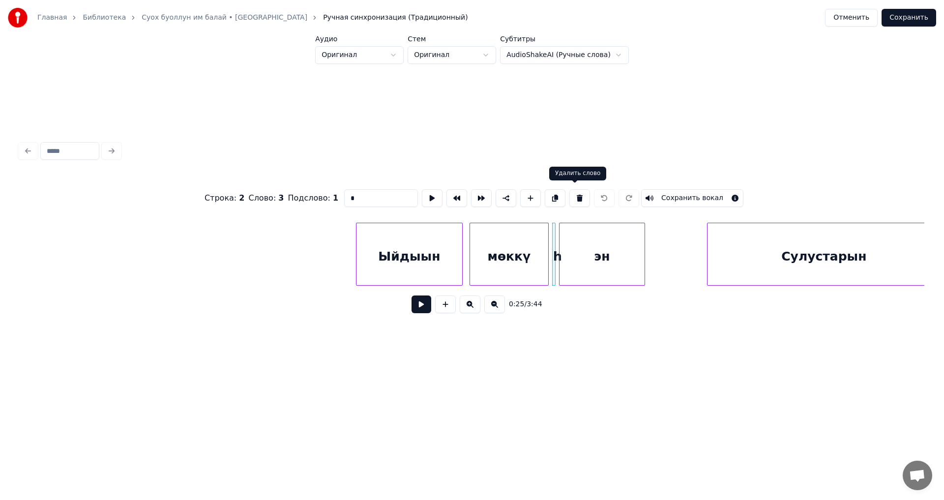
click at [573, 192] on button at bounding box center [579, 198] width 21 height 18
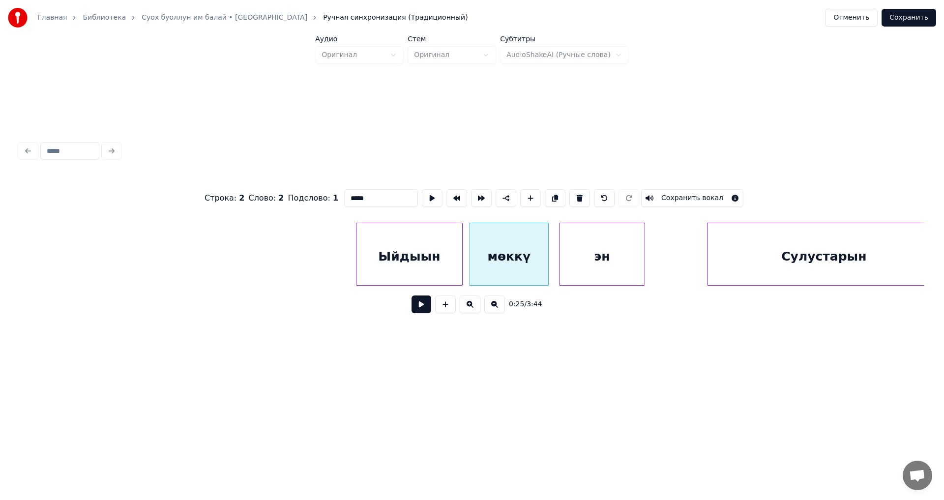
click at [582, 238] on div "эн" at bounding box center [601, 256] width 85 height 67
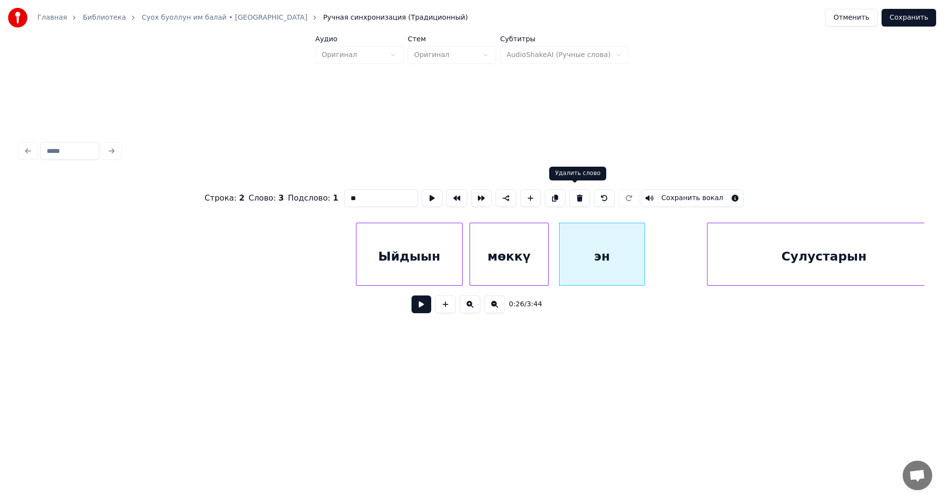
click at [573, 193] on button at bounding box center [579, 198] width 21 height 18
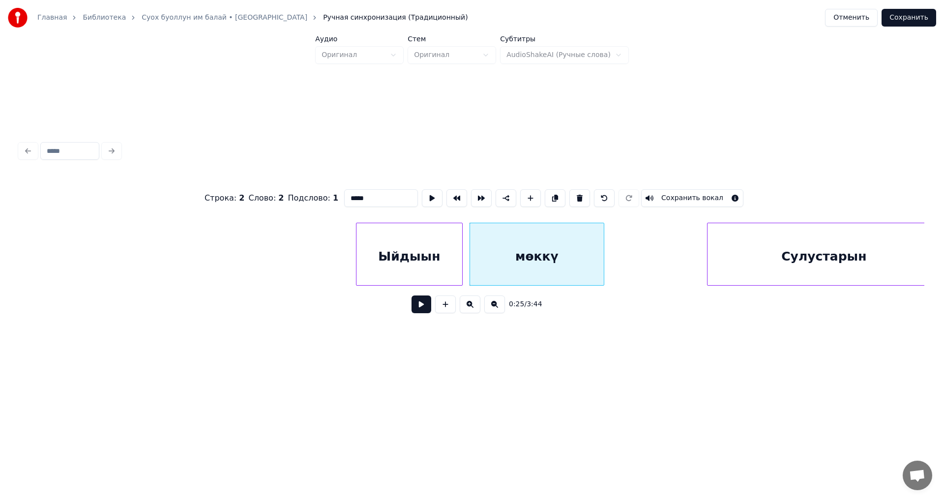
click at [602, 230] on div at bounding box center [602, 254] width 3 height 62
click at [558, 260] on div "мөккү" at bounding box center [537, 256] width 134 height 67
click at [597, 193] on button at bounding box center [604, 198] width 21 height 18
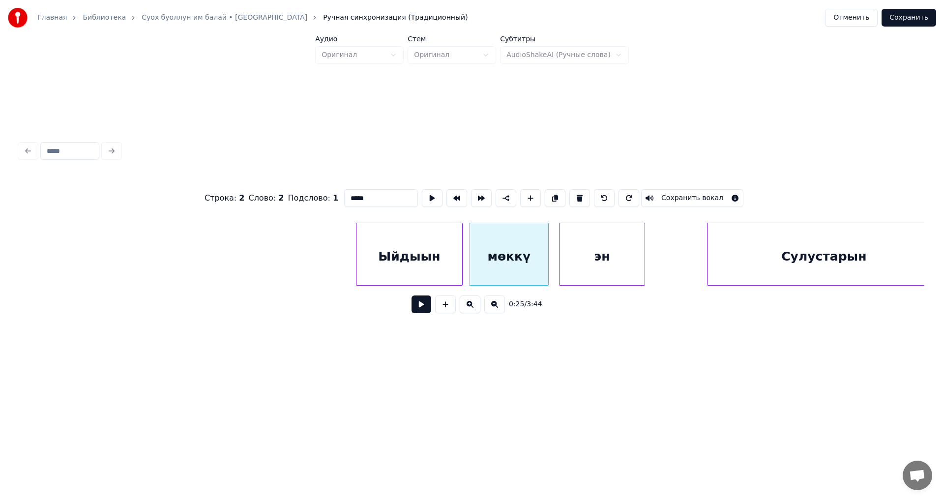
click at [597, 193] on button at bounding box center [604, 198] width 21 height 18
click at [507, 238] on div "мөккү" at bounding box center [509, 256] width 78 height 67
click at [554, 234] on div at bounding box center [553, 254] width 3 height 62
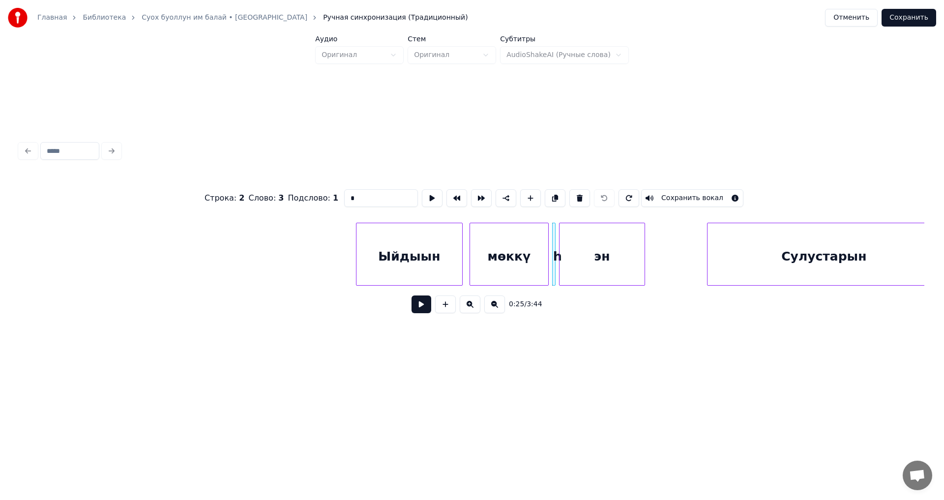
click at [586, 236] on div "эн" at bounding box center [601, 256] width 85 height 67
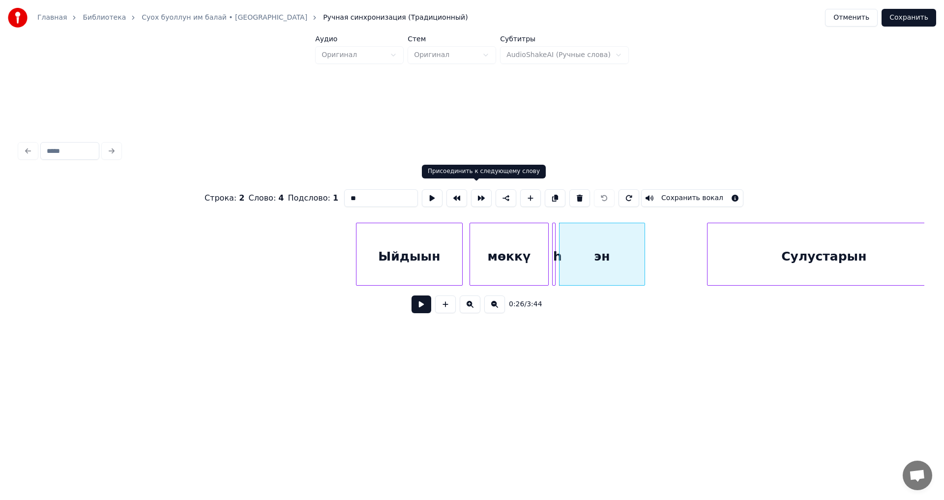
click at [512, 231] on div "мөккү" at bounding box center [509, 256] width 78 height 67
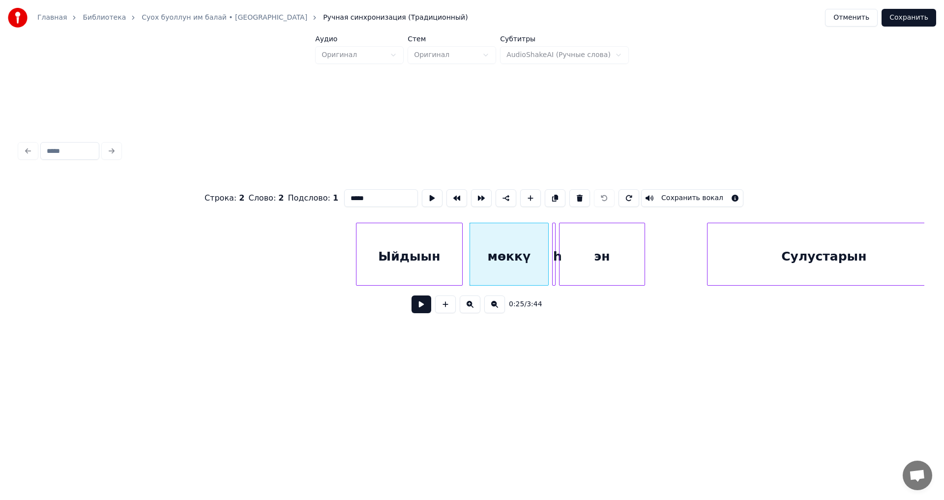
click at [512, 231] on div "мөккү" at bounding box center [509, 256] width 78 height 67
click at [476, 193] on button at bounding box center [481, 198] width 21 height 18
click at [475, 195] on button at bounding box center [481, 198] width 21 height 18
click at [515, 239] on div "мөккү" at bounding box center [511, 256] width 82 height 67
click at [556, 237] on div "h" at bounding box center [558, 256] width 10 height 67
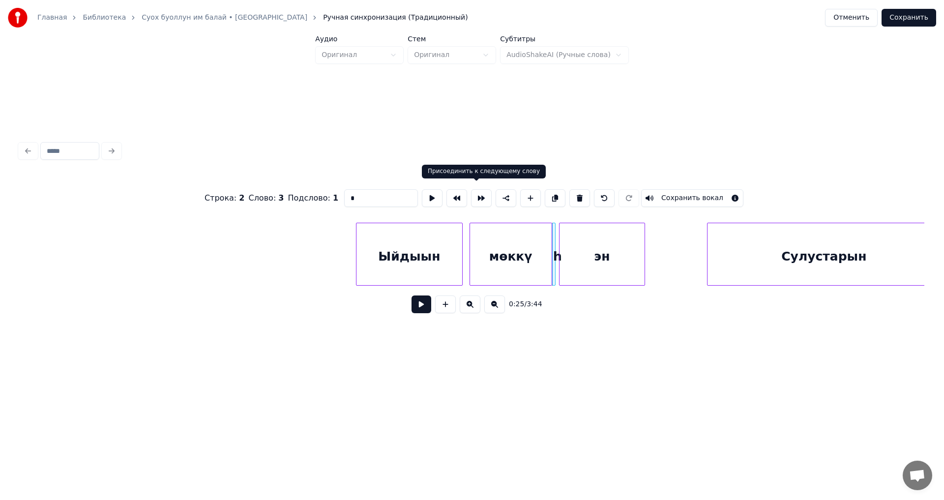
click at [475, 195] on button at bounding box center [481, 198] width 21 height 18
click at [593, 240] on div "эн" at bounding box center [601, 256] width 85 height 67
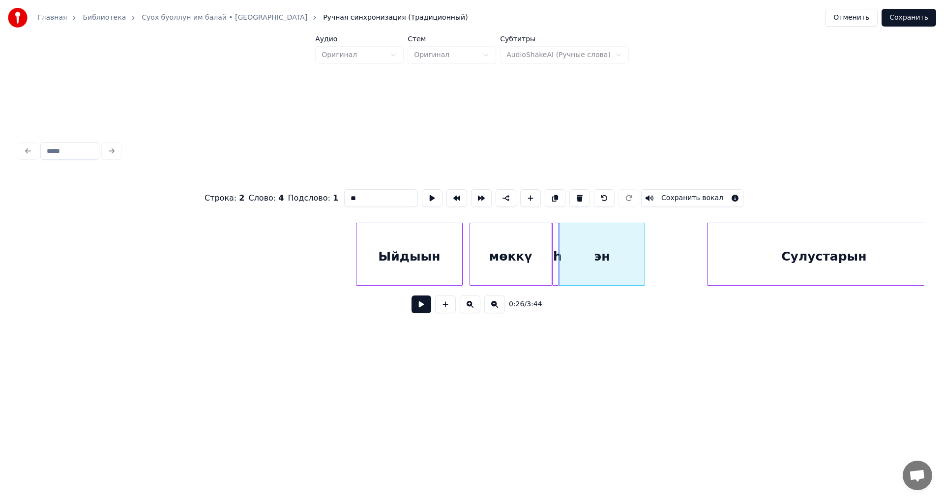
click at [507, 243] on div "мөккү" at bounding box center [511, 256] width 82 height 67
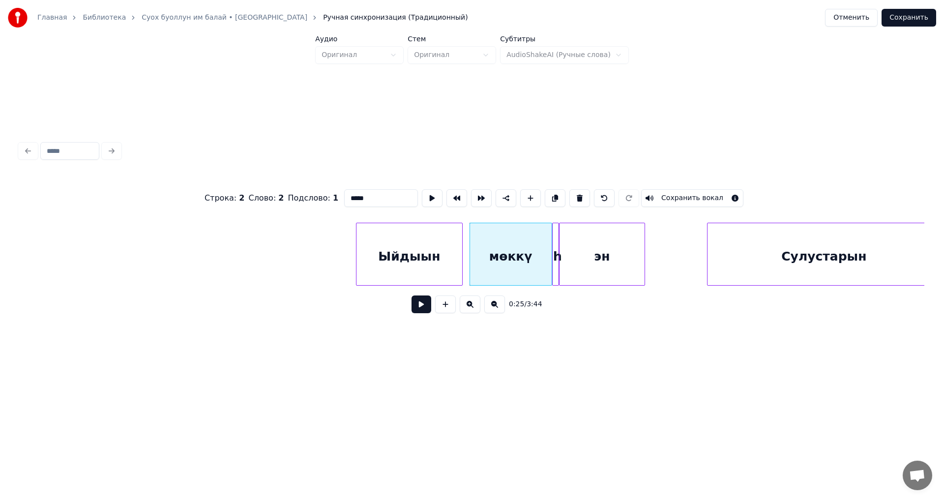
click at [515, 240] on div "мөккү" at bounding box center [511, 256] width 82 height 67
click at [599, 250] on div "эн" at bounding box center [601, 256] width 85 height 67
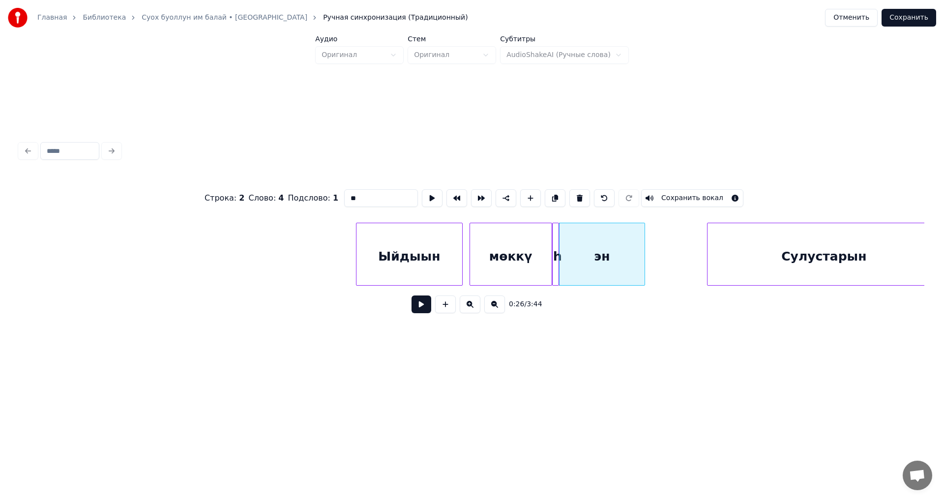
click at [554, 237] on div at bounding box center [554, 254] width 3 height 62
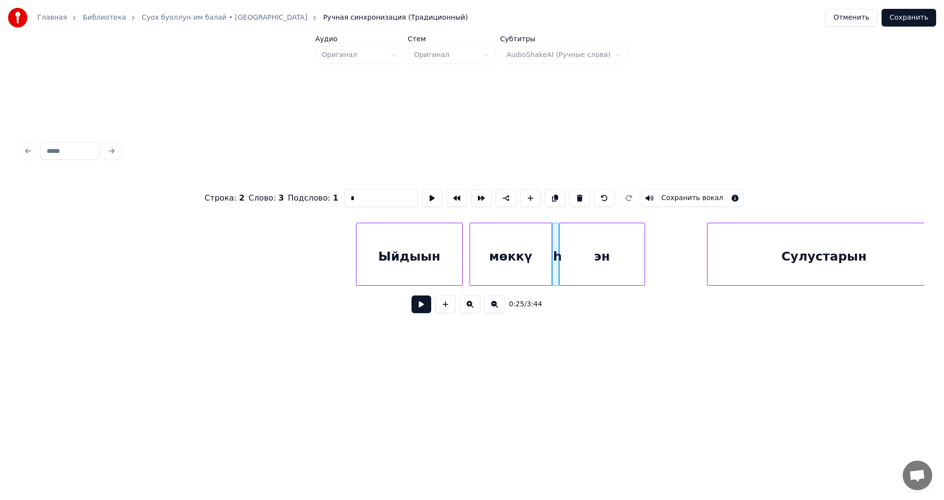
click at [585, 235] on div "эн" at bounding box center [601, 256] width 85 height 67
type input "**"
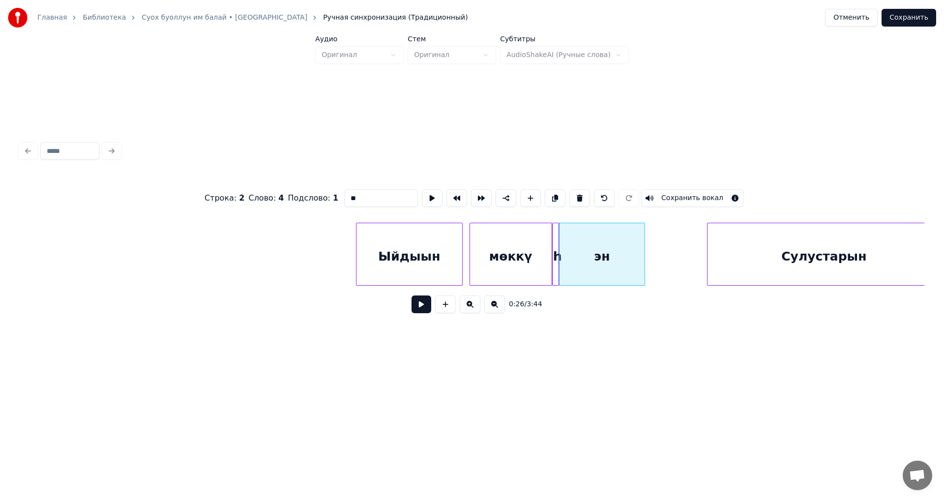
click at [912, 15] on button "Сохранить" at bounding box center [908, 18] width 55 height 18
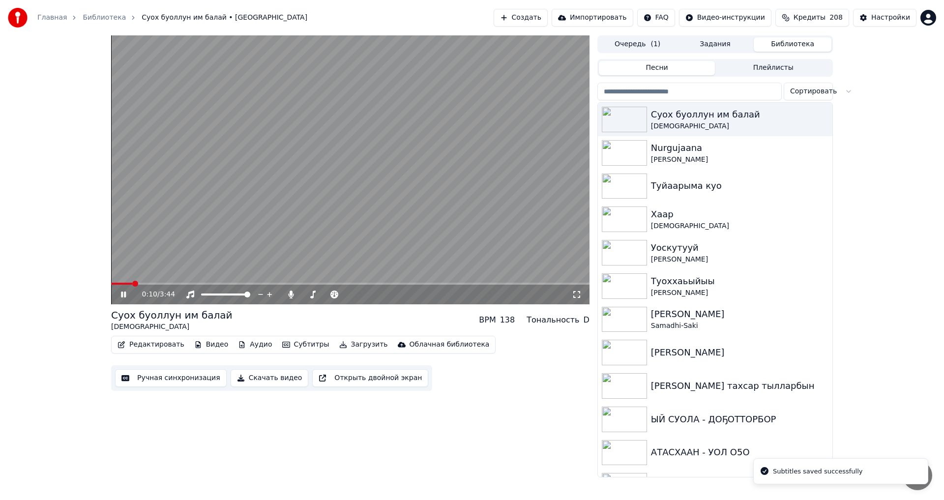
click at [133, 283] on span at bounding box center [135, 284] width 6 height 6
click at [140, 283] on span at bounding box center [137, 284] width 6 height 6
click at [161, 283] on span at bounding box center [158, 284] width 6 height 6
click at [173, 283] on div "0:33 / 3:44" at bounding box center [350, 169] width 478 height 269
click at [176, 286] on span at bounding box center [178, 284] width 6 height 6
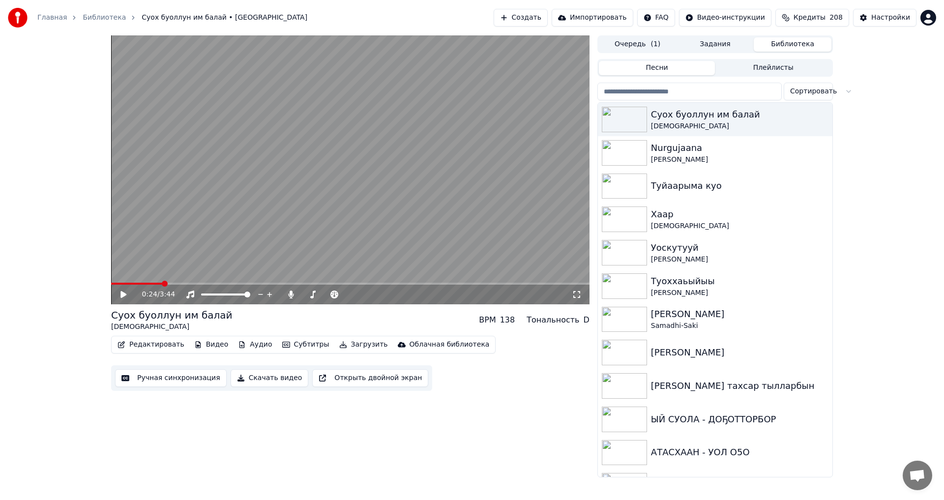
click at [162, 287] on span at bounding box center [165, 284] width 6 height 6
click at [125, 294] on icon at bounding box center [123, 294] width 6 height 7
click at [122, 296] on icon at bounding box center [123, 295] width 5 height 6
click at [140, 345] on button "Редактировать" at bounding box center [151, 345] width 75 height 14
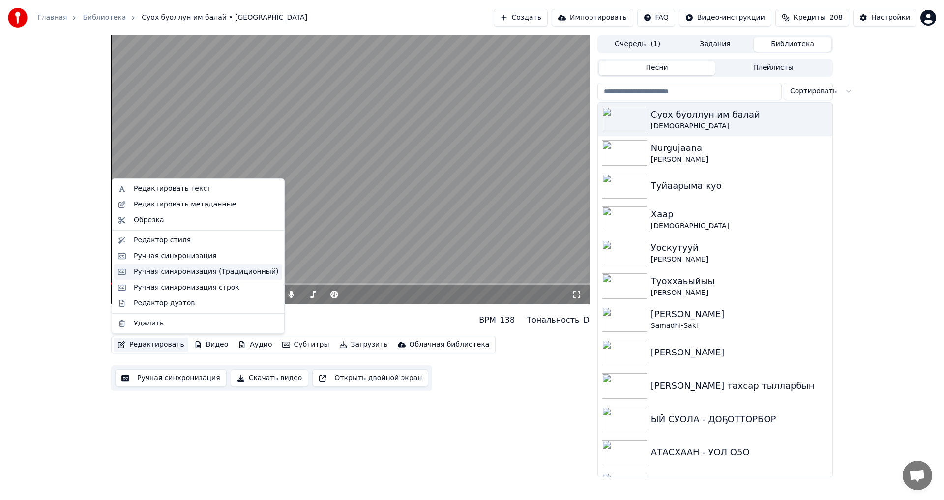
click at [176, 272] on div "Ручная синхронизация (Традиционный)" at bounding box center [206, 272] width 145 height 10
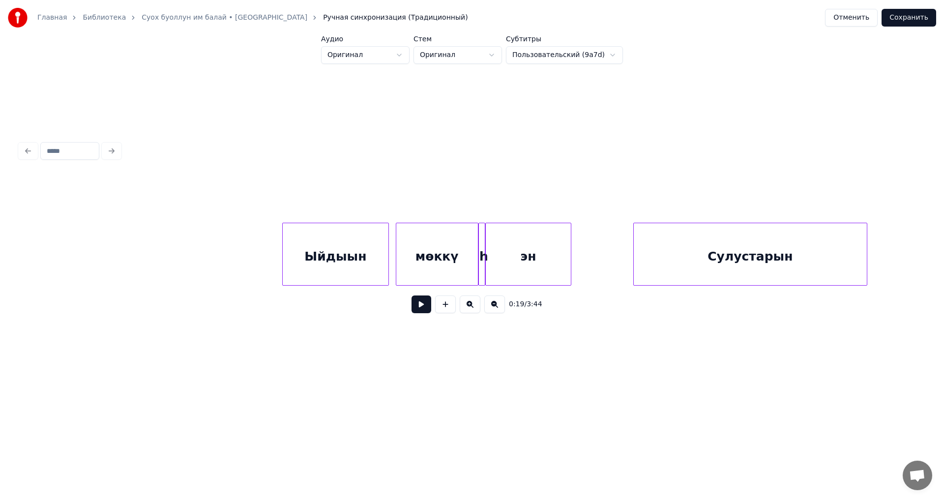
scroll to position [0, 4017]
click at [477, 235] on div at bounding box center [478, 254] width 3 height 62
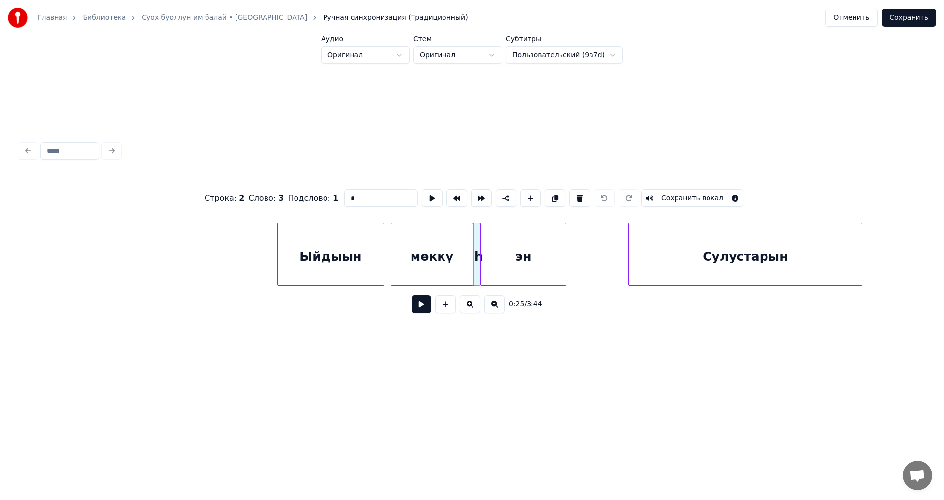
click at [452, 235] on div "мөккү" at bounding box center [432, 256] width 82 height 67
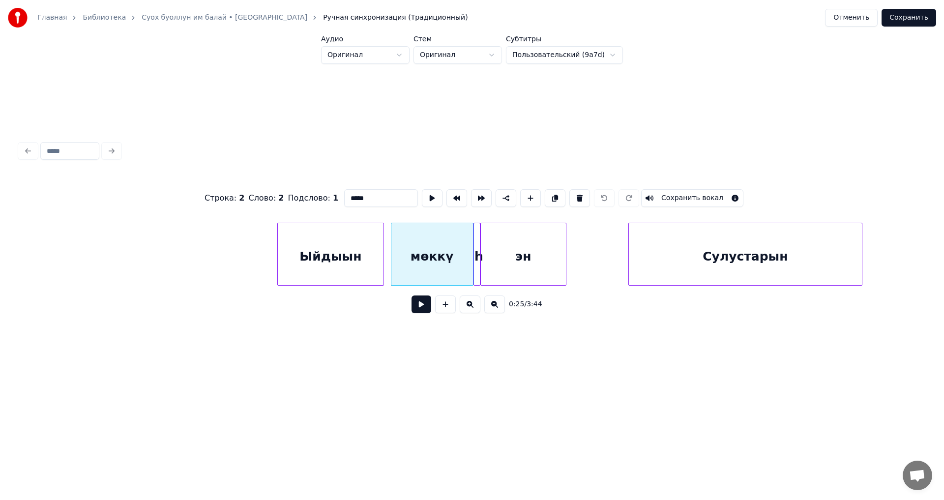
click at [477, 232] on div at bounding box center [478, 254] width 3 height 62
type input "*"
click at [432, 234] on div at bounding box center [432, 254] width 3 height 62
click at [449, 247] on div at bounding box center [450, 254] width 3 height 62
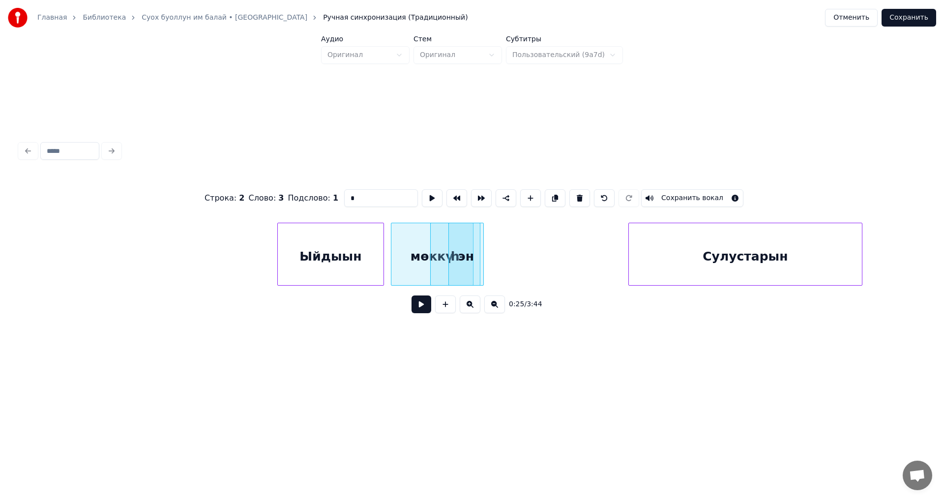
click at [481, 247] on div at bounding box center [481, 254] width 3 height 62
click at [913, 16] on button "Сохранить" at bounding box center [908, 18] width 55 height 18
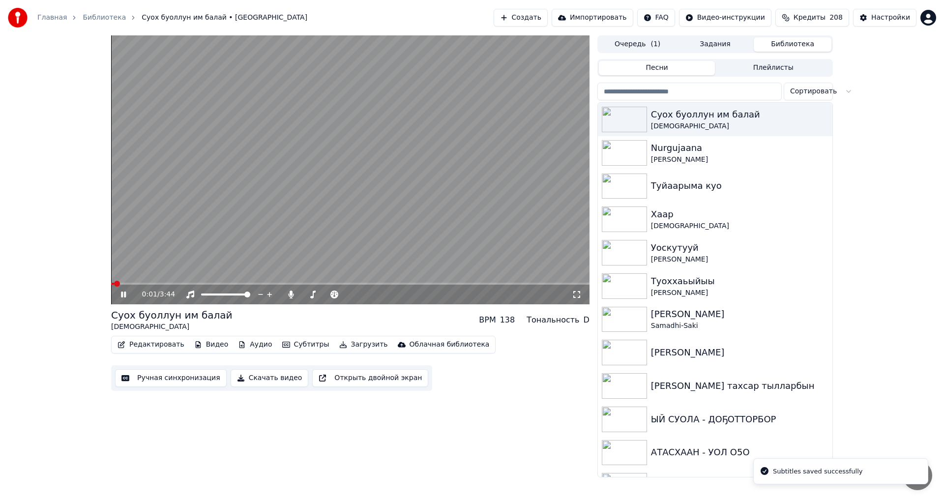
click at [129, 282] on video at bounding box center [350, 169] width 478 height 269
drag, startPoint x: 115, startPoint y: 282, endPoint x: 138, endPoint y: 283, distance: 23.2
click at [138, 283] on div "0:01 / 3:44" at bounding box center [350, 169] width 478 height 269
click at [135, 284] on span at bounding box center [137, 284] width 6 height 6
click at [157, 284] on span at bounding box center [154, 284] width 6 height 6
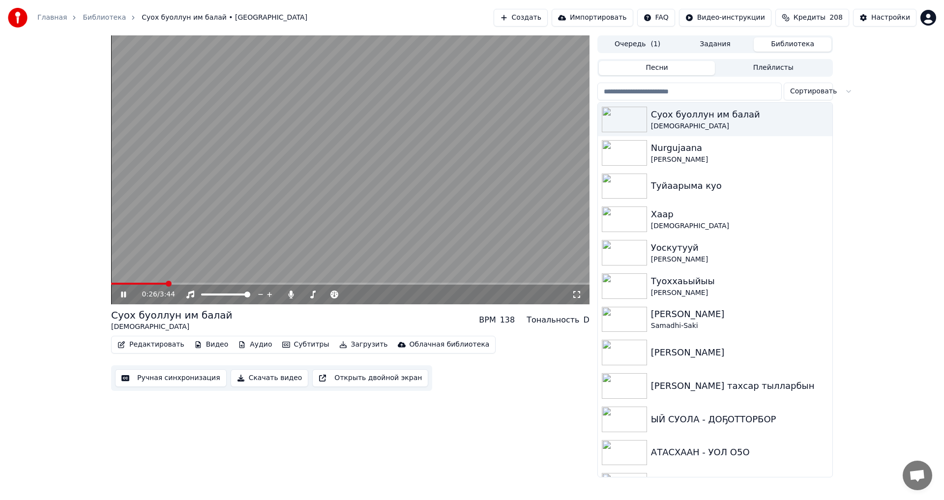
click at [166, 285] on span at bounding box center [169, 284] width 6 height 6
click at [119, 294] on icon at bounding box center [130, 295] width 23 height 8
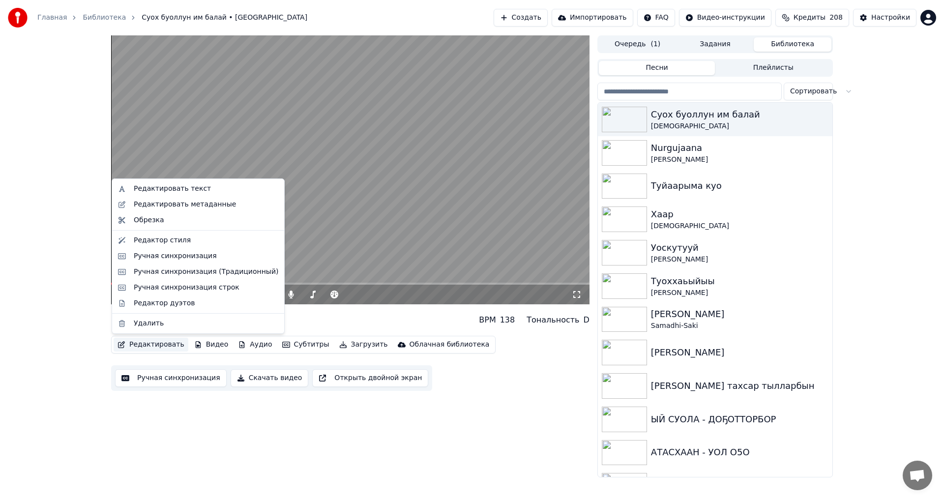
click at [146, 346] on button "Редактировать" at bounding box center [151, 345] width 75 height 14
click at [196, 270] on div "Ручная синхронизация (Традиционный)" at bounding box center [206, 272] width 145 height 10
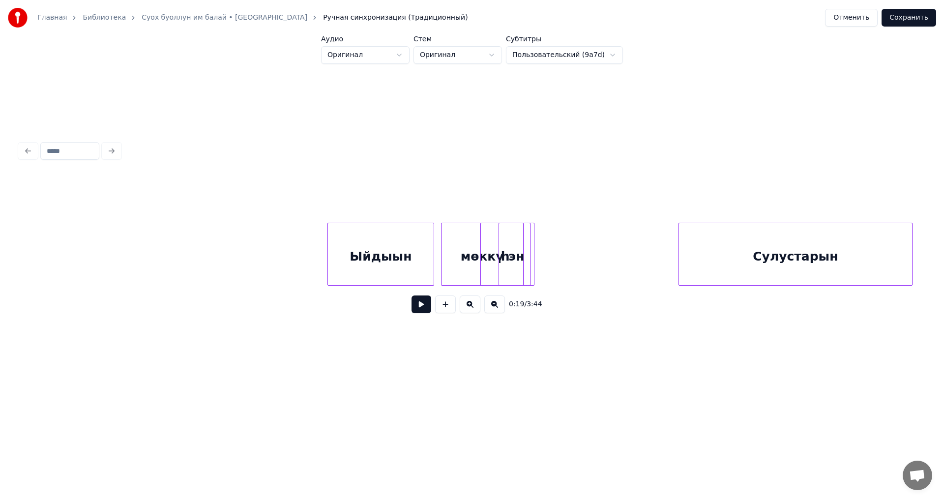
scroll to position [0, 3977]
click at [556, 236] on div "эн" at bounding box center [553, 256] width 35 height 67
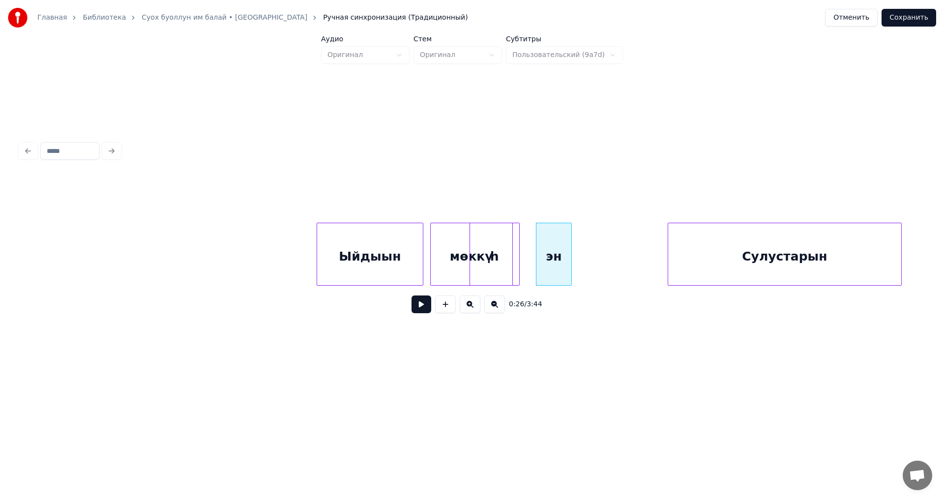
click at [501, 240] on div "h" at bounding box center [494, 256] width 49 height 67
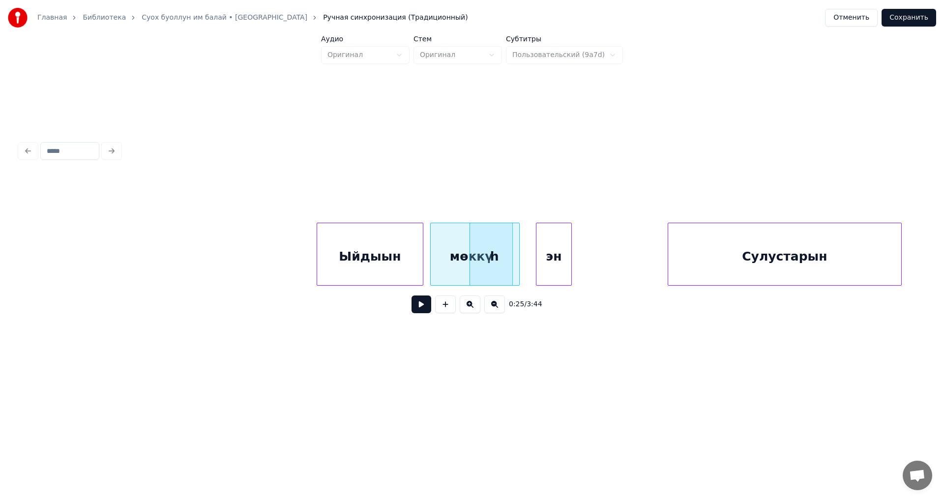
click at [501, 240] on div "h" at bounding box center [494, 256] width 49 height 67
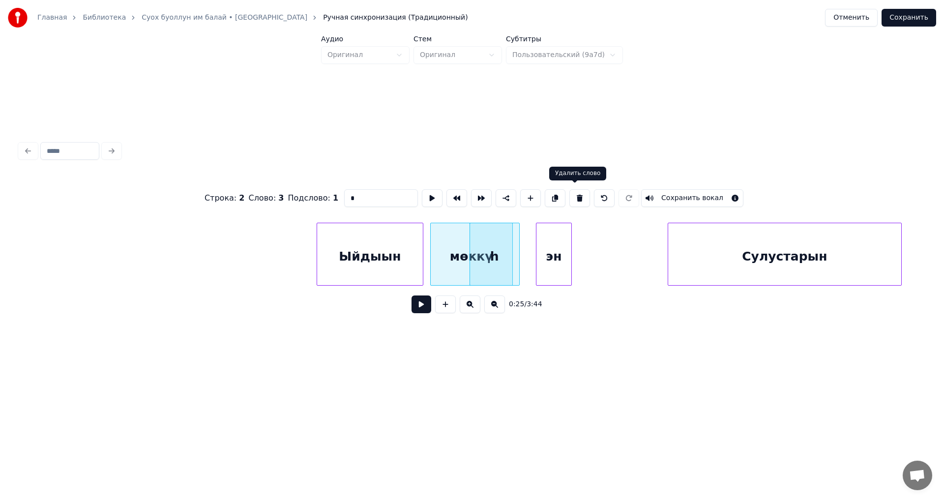
click at [574, 195] on button at bounding box center [579, 198] width 21 height 18
click at [553, 242] on div "эн" at bounding box center [553, 256] width 35 height 67
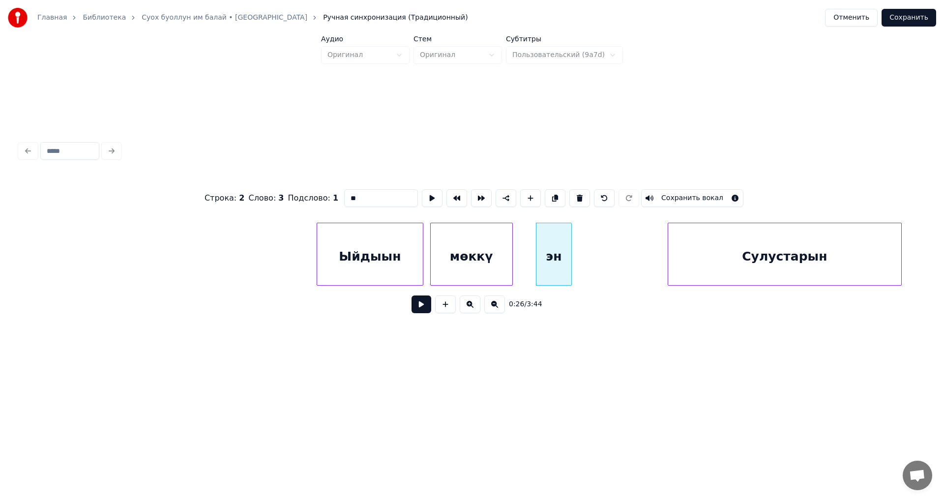
click at [575, 194] on button at bounding box center [579, 198] width 21 height 18
type input "*****"
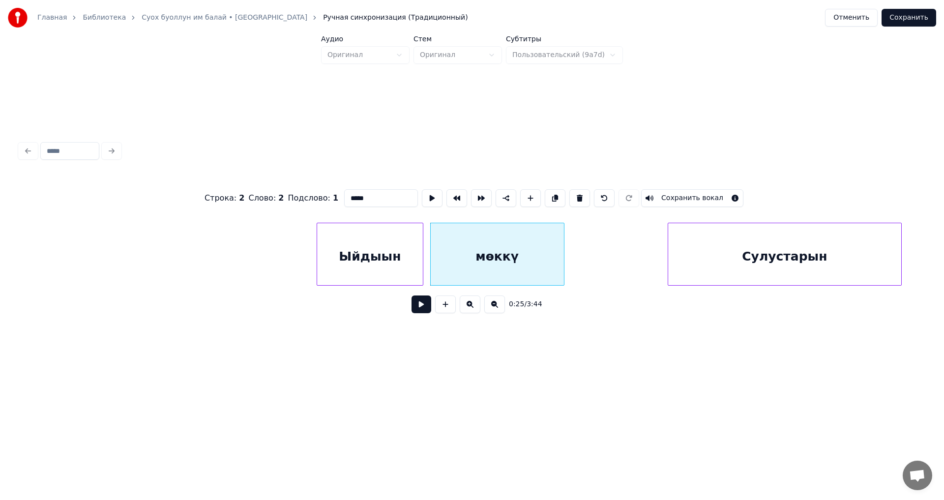
click at [561, 249] on div at bounding box center [562, 254] width 3 height 62
click at [913, 17] on button "Сохранить" at bounding box center [908, 18] width 55 height 18
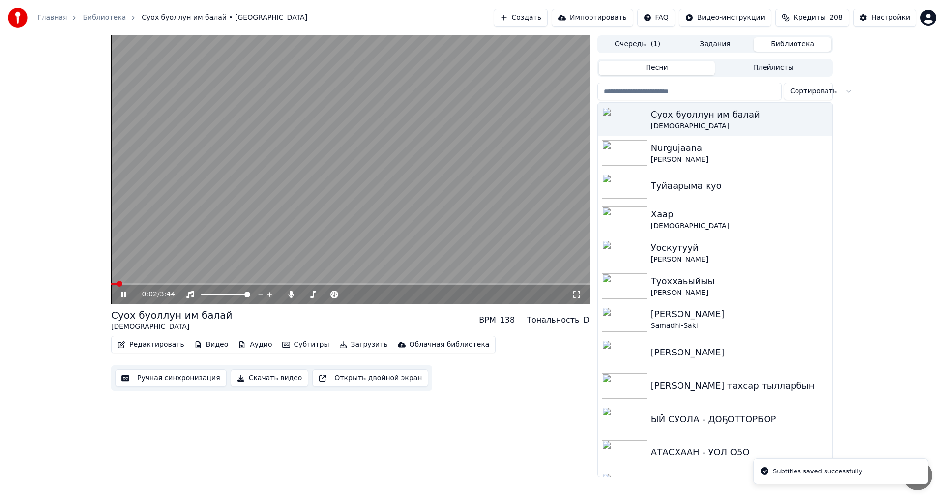
click at [165, 283] on span at bounding box center [350, 284] width 478 height 2
click at [124, 294] on icon at bounding box center [130, 295] width 23 height 8
click at [141, 345] on button "Редактировать" at bounding box center [151, 345] width 75 height 14
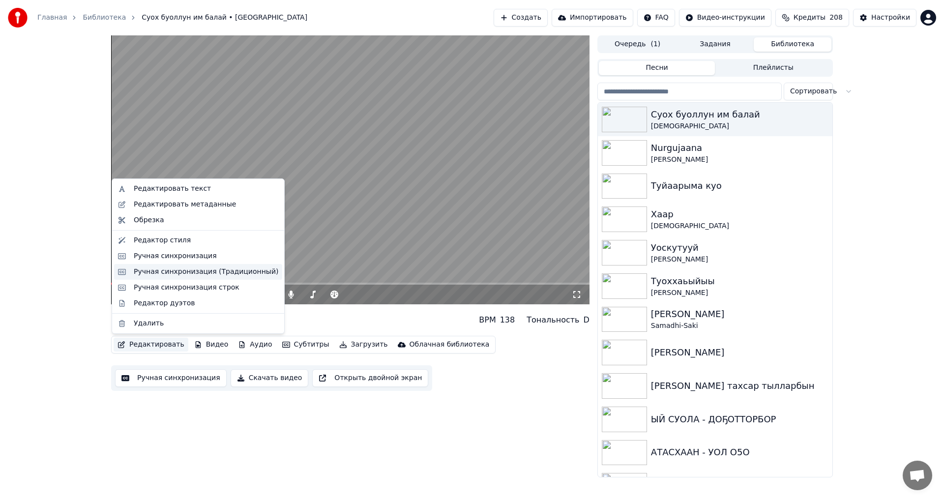
click at [205, 275] on div "Ручная синхронизация (Традиционный)" at bounding box center [206, 272] width 145 height 10
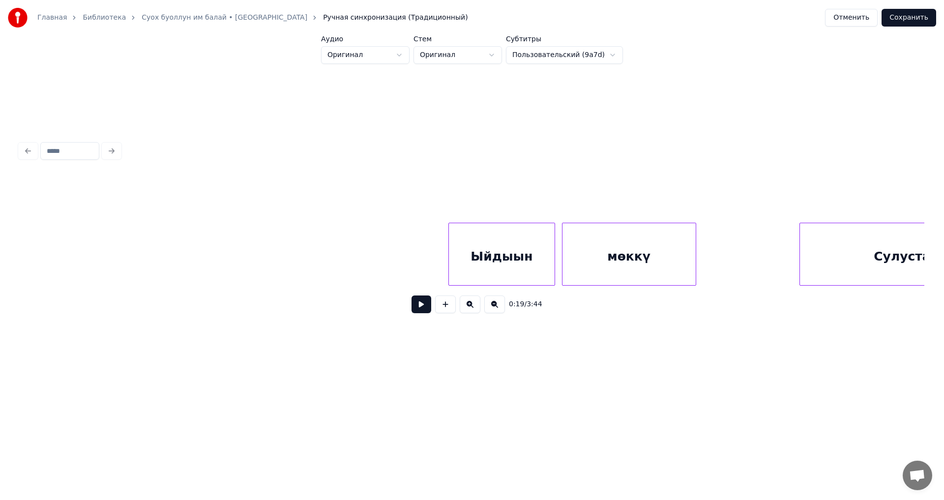
scroll to position [0, 3879]
click at [604, 259] on div "мөккү" at bounding box center [595, 256] width 133 height 67
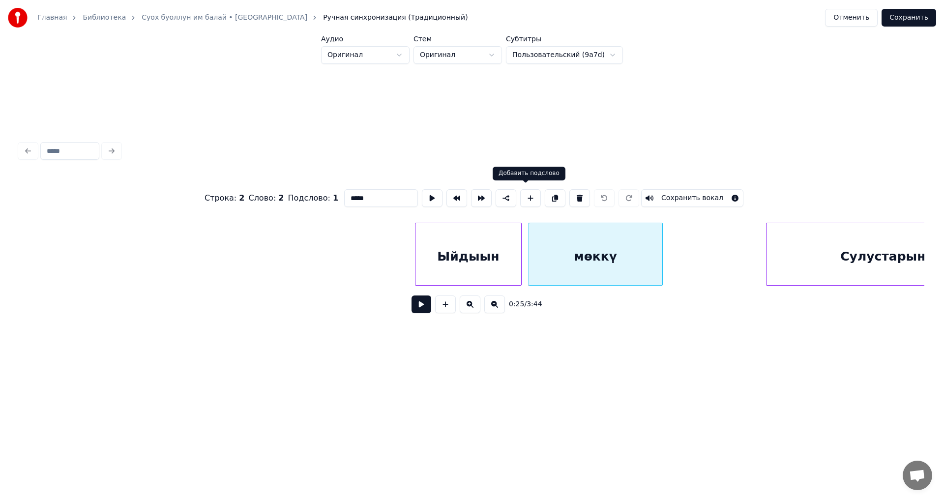
click at [526, 195] on button at bounding box center [530, 198] width 21 height 18
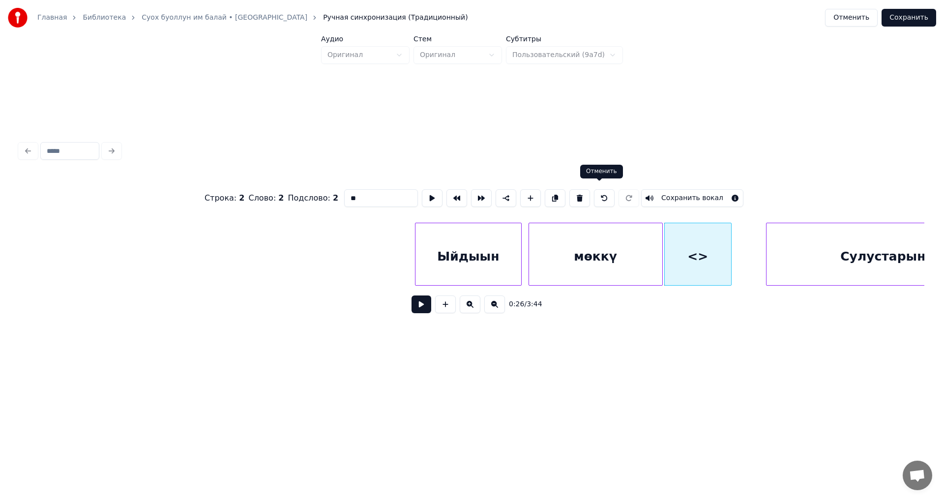
click at [598, 195] on button at bounding box center [604, 198] width 21 height 18
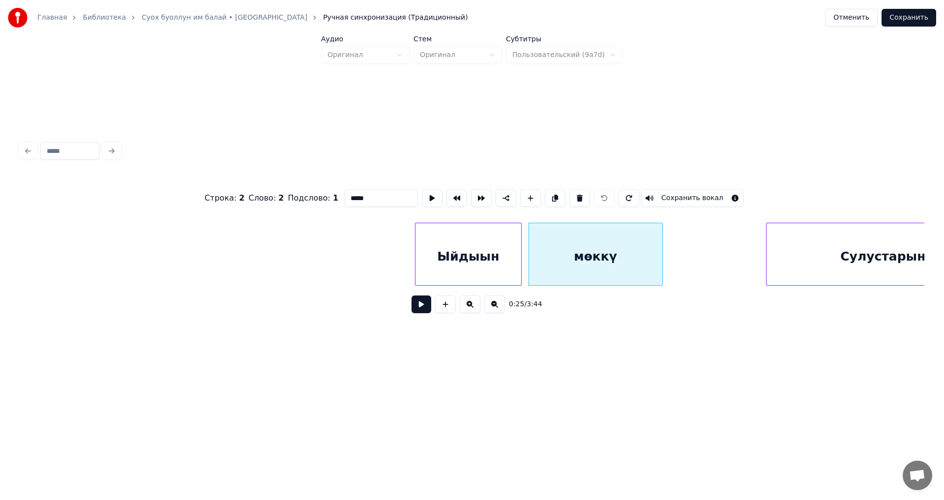
click at [369, 195] on input "*****" at bounding box center [381, 198] width 74 height 18
type input "********"
click at [924, 16] on button "Сохранить" at bounding box center [908, 18] width 55 height 18
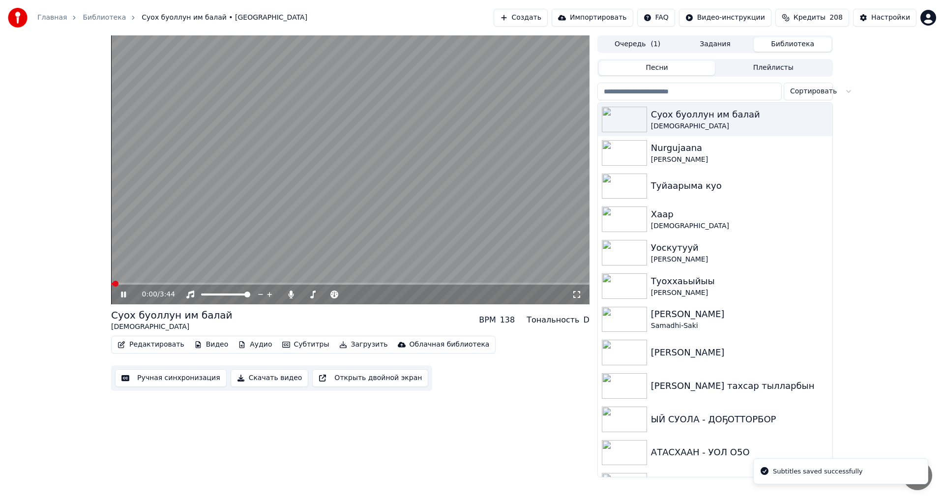
click at [145, 286] on div "0:00 / 3:44" at bounding box center [350, 295] width 478 height 20
click at [146, 282] on video at bounding box center [350, 169] width 478 height 269
click at [144, 283] on span at bounding box center [350, 284] width 478 height 2
click at [123, 294] on icon at bounding box center [123, 294] width 6 height 7
click at [124, 296] on icon at bounding box center [123, 295] width 5 height 6
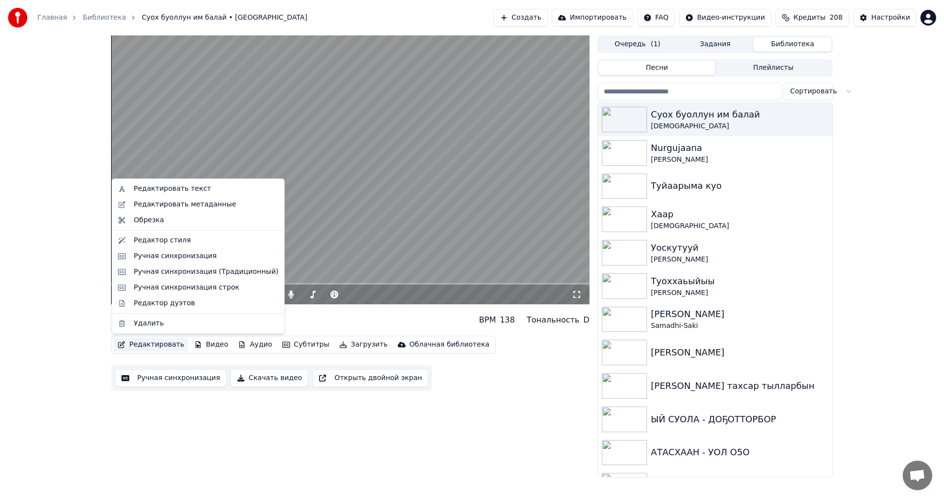
click at [142, 348] on button "Редактировать" at bounding box center [151, 345] width 75 height 14
click at [197, 271] on div "Ручная синхронизация (Традиционный)" at bounding box center [206, 272] width 145 height 10
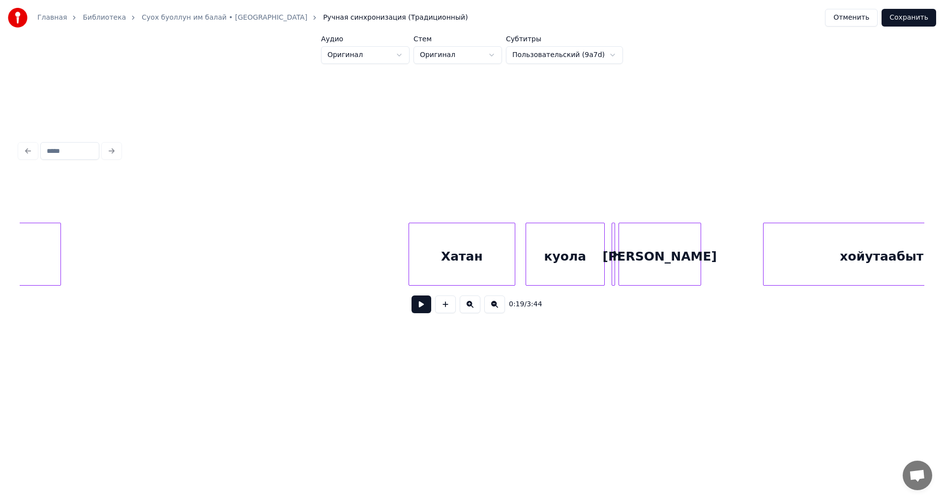
scroll to position [0, 6947]
click at [644, 248] on div "[PERSON_NAME]" at bounding box center [658, 256] width 82 height 67
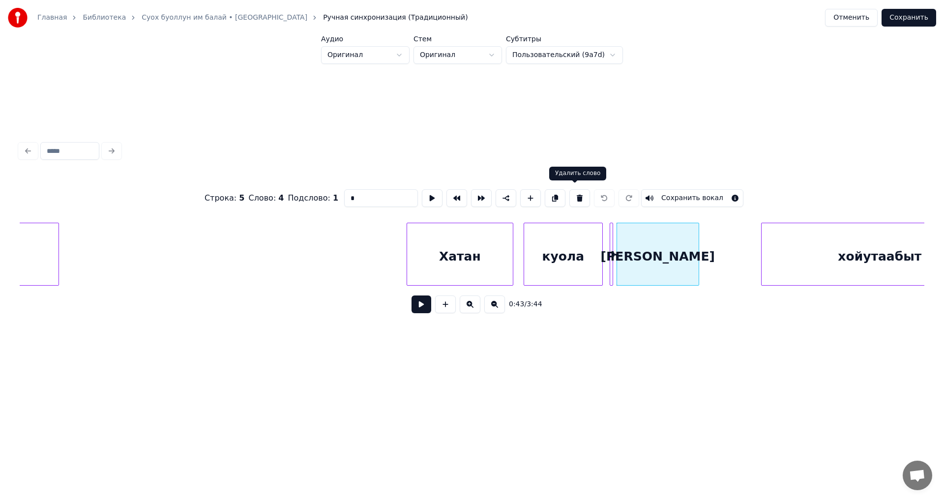
click at [573, 194] on button at bounding box center [579, 198] width 21 height 18
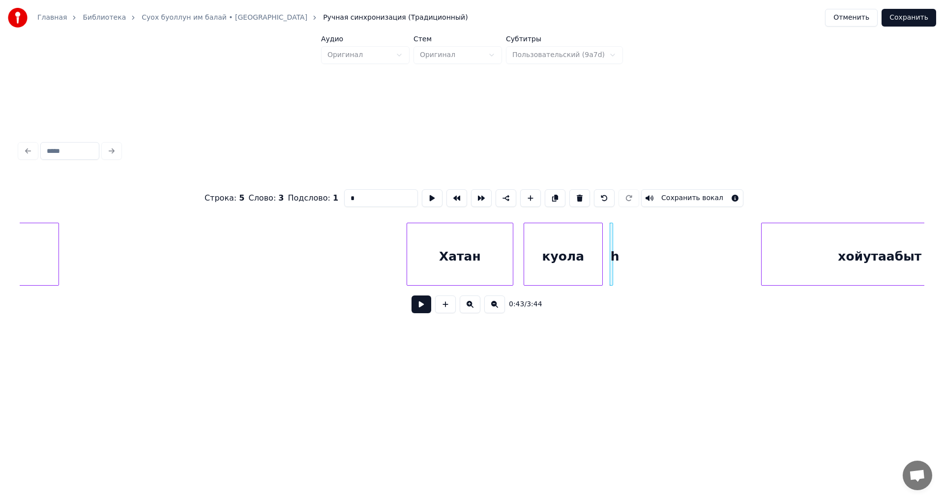
click at [613, 237] on div "h" at bounding box center [615, 256] width 10 height 67
click at [594, 235] on div "куола" at bounding box center [563, 256] width 78 height 67
type input "*****"
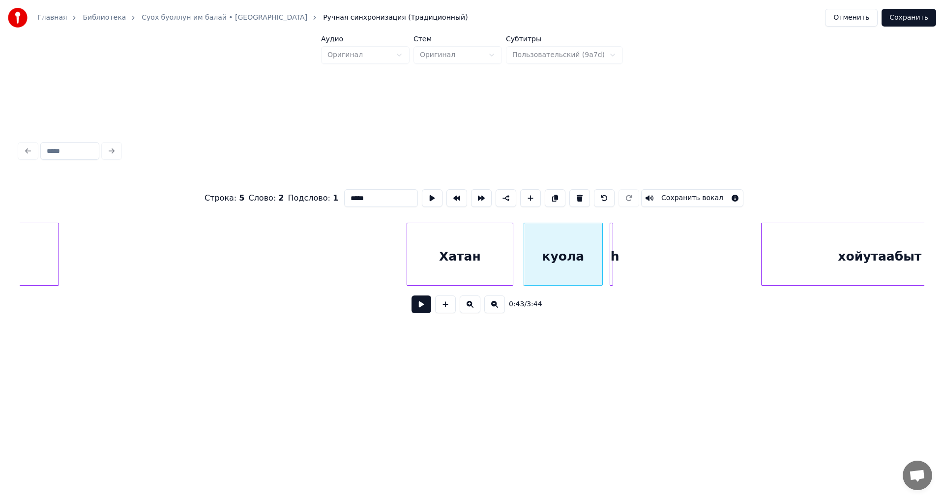
click at [597, 295] on div "0:43 / 3:44" at bounding box center [472, 304] width 905 height 37
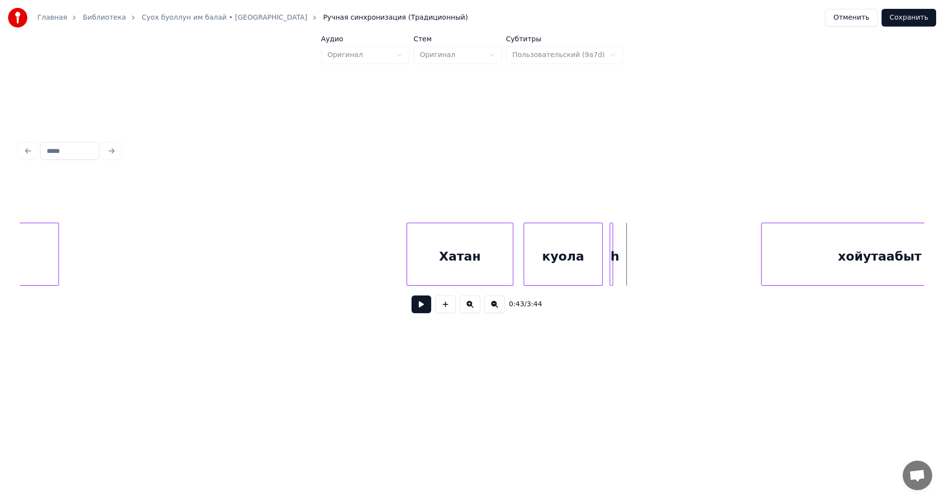
click at [611, 233] on div at bounding box center [611, 254] width 3 height 62
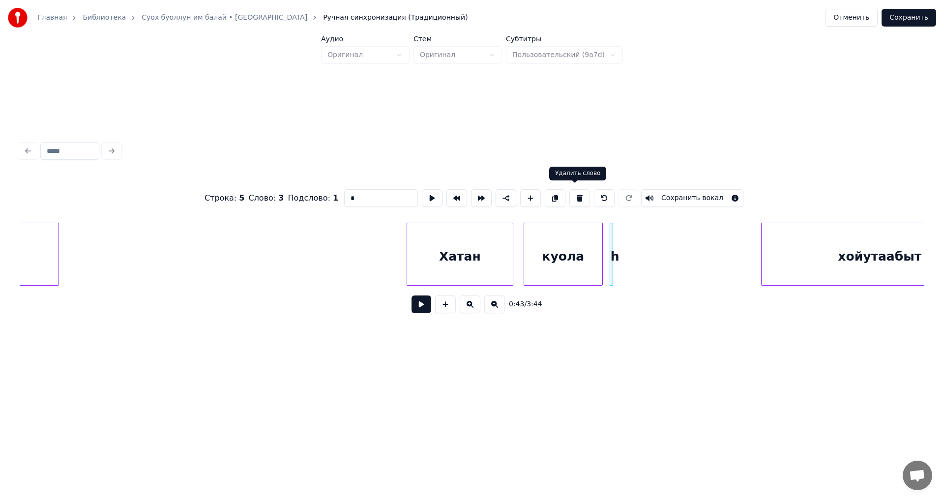
click at [572, 192] on button at bounding box center [579, 198] width 21 height 18
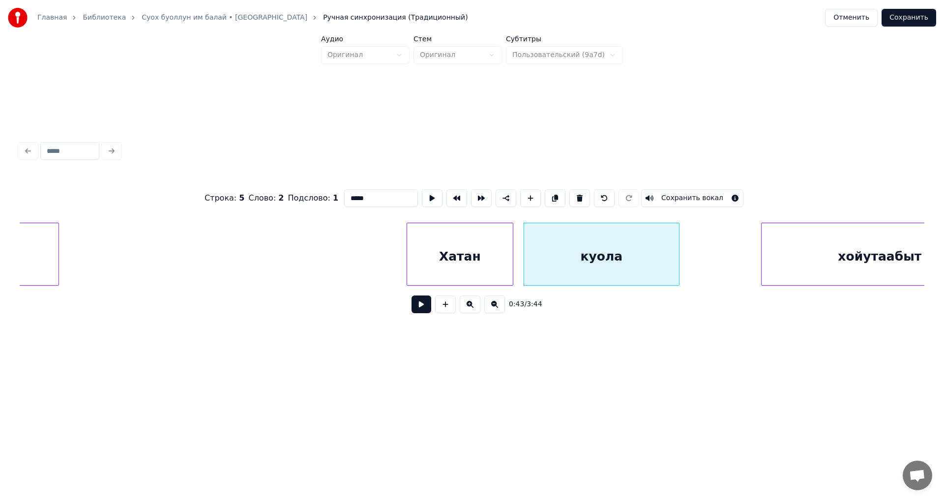
click at [677, 254] on div at bounding box center [677, 254] width 3 height 62
click at [375, 194] on input "*****" at bounding box center [381, 198] width 74 height 18
type input "*******"
click at [906, 20] on button "Сохранить" at bounding box center [908, 18] width 55 height 18
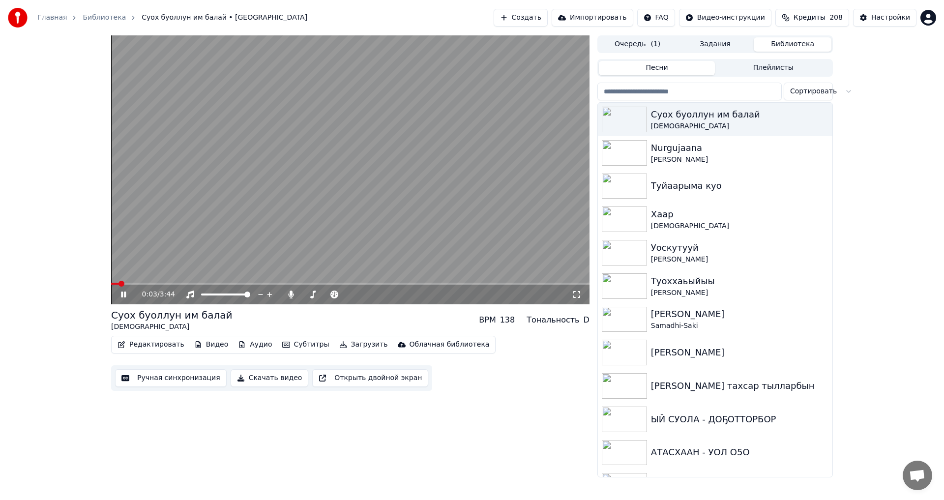
click at [145, 284] on span at bounding box center [350, 284] width 478 height 2
click at [158, 284] on span at bounding box center [350, 284] width 478 height 2
click at [122, 295] on icon at bounding box center [123, 295] width 5 height 6
click at [134, 346] on button "Редактировать" at bounding box center [151, 345] width 75 height 14
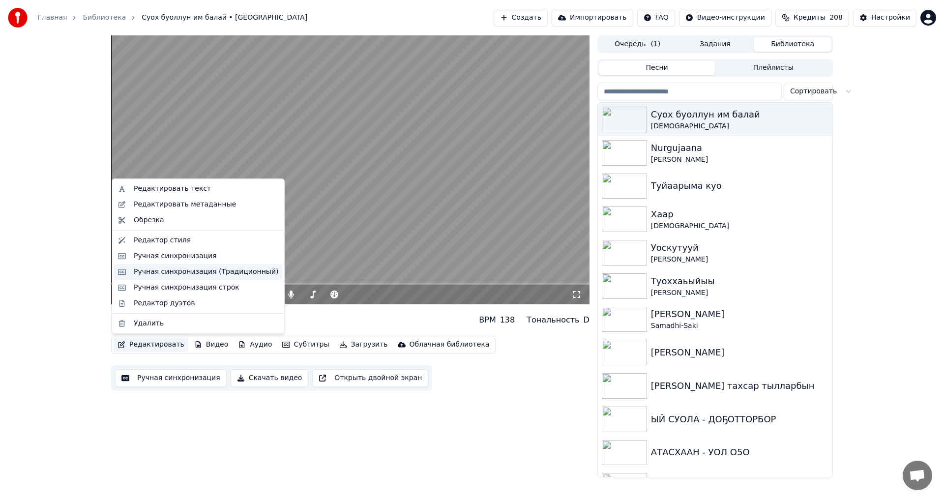
click at [194, 271] on div "Ручная синхронизация (Традиционный)" at bounding box center [206, 272] width 145 height 10
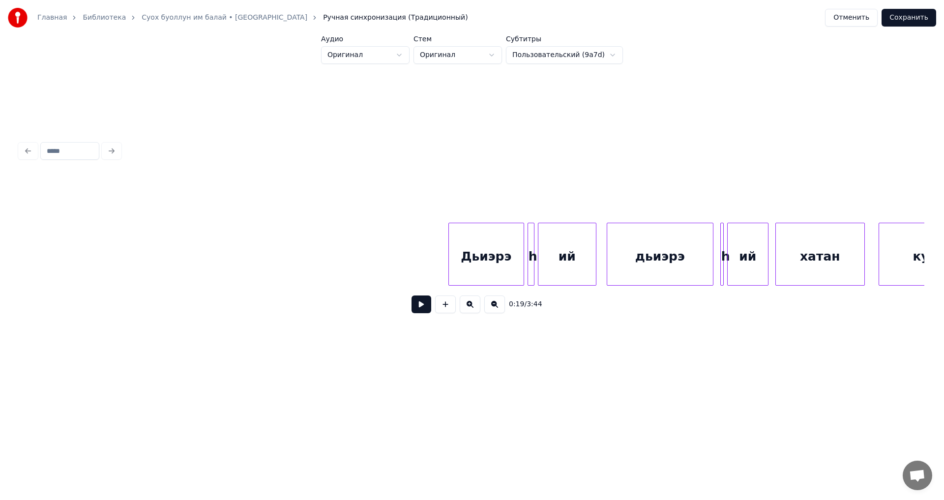
scroll to position [0, 9051]
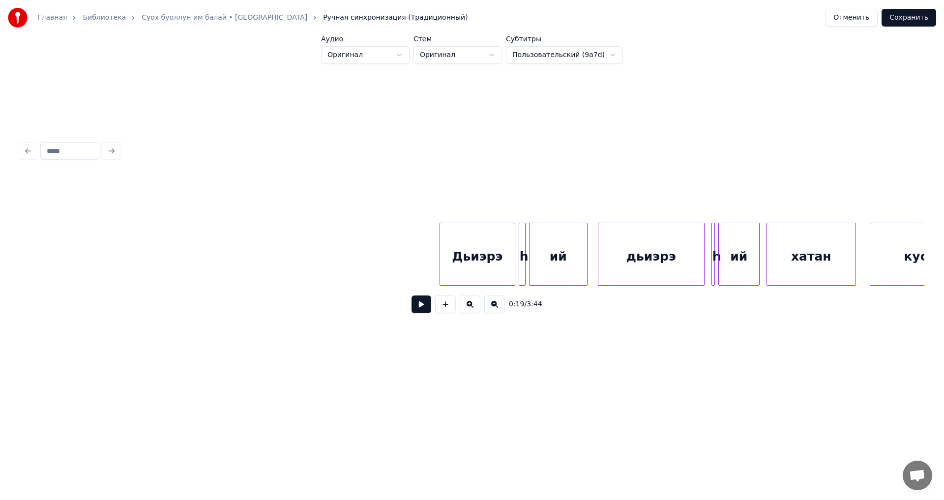
click at [553, 242] on div "ий" at bounding box center [558, 256] width 58 height 67
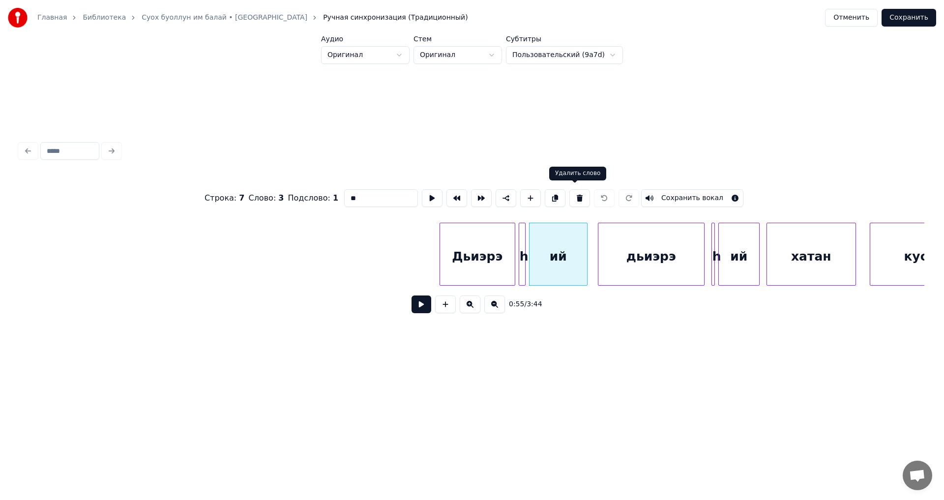
click at [573, 192] on button at bounding box center [579, 198] width 21 height 18
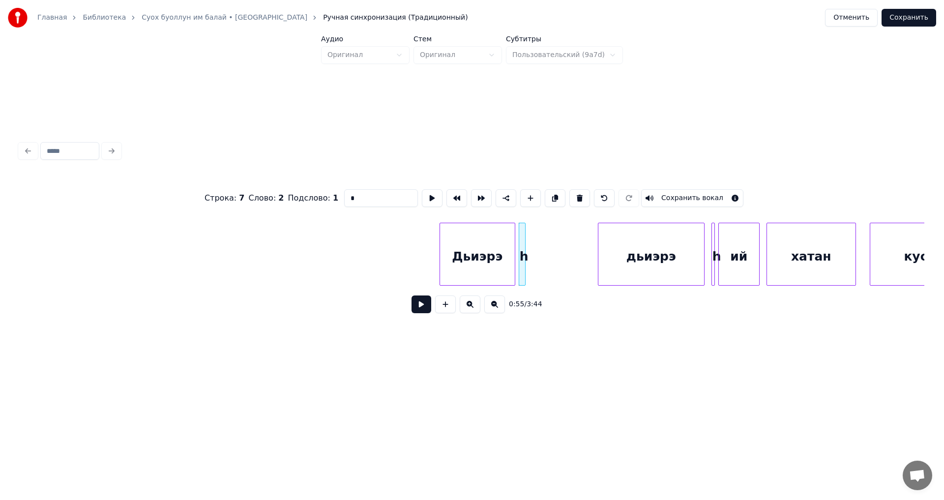
click at [522, 238] on div "h" at bounding box center [522, 254] width 7 height 63
click at [497, 231] on div "Дьиэрэ" at bounding box center [477, 256] width 75 height 67
click at [522, 229] on div at bounding box center [523, 254] width 3 height 62
click at [577, 194] on button at bounding box center [579, 198] width 21 height 18
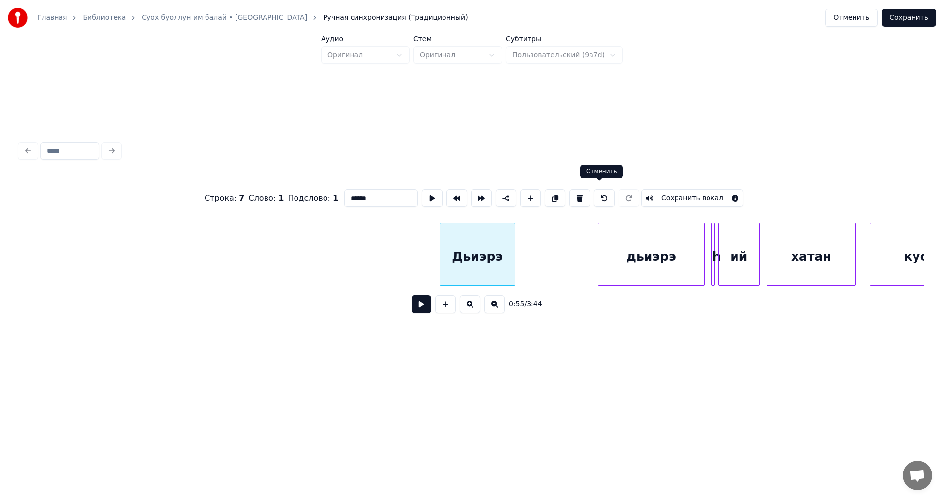
click at [598, 194] on button at bounding box center [604, 198] width 21 height 18
click at [550, 226] on div "ий" at bounding box center [558, 256] width 58 height 67
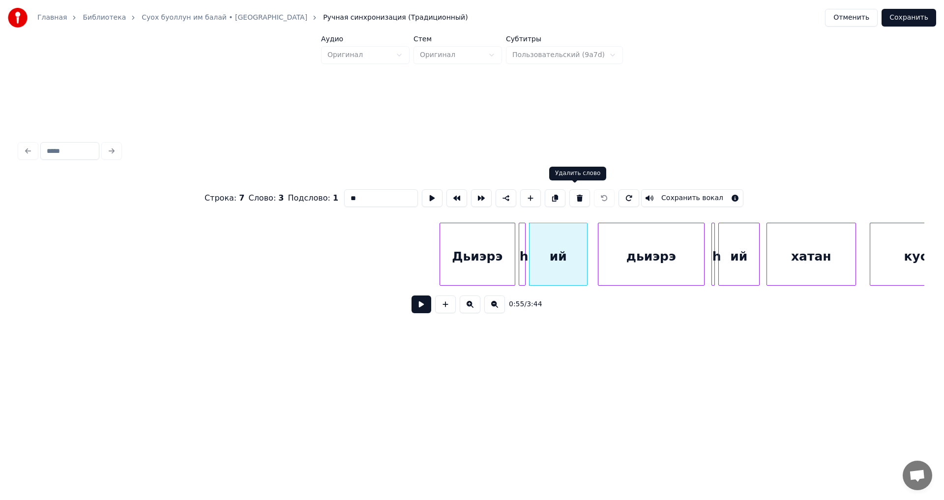
click at [575, 193] on button at bounding box center [579, 198] width 21 height 18
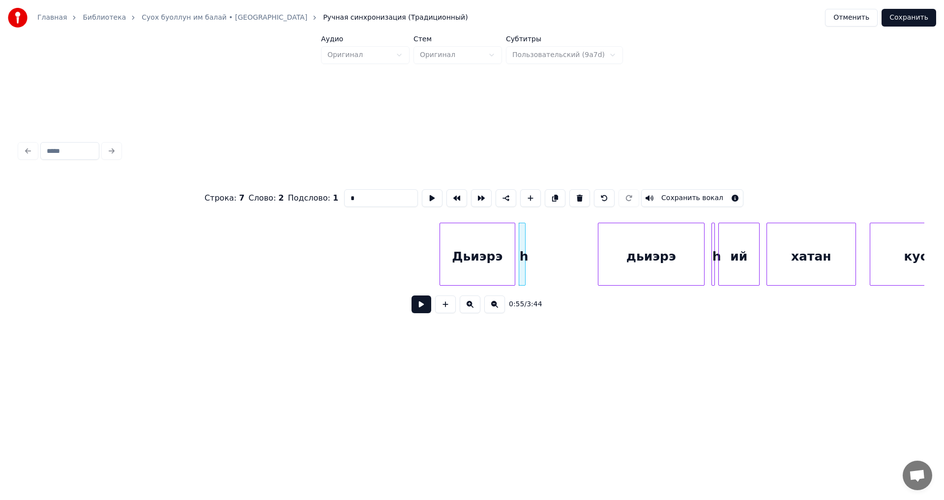
click at [526, 229] on div "h" at bounding box center [524, 256] width 10 height 67
click at [523, 230] on div at bounding box center [523, 254] width 3 height 62
click at [500, 233] on div "Дьиэрэ" at bounding box center [477, 256] width 75 height 67
click at [524, 232] on div at bounding box center [523, 254] width 3 height 62
click at [576, 194] on button at bounding box center [579, 198] width 21 height 18
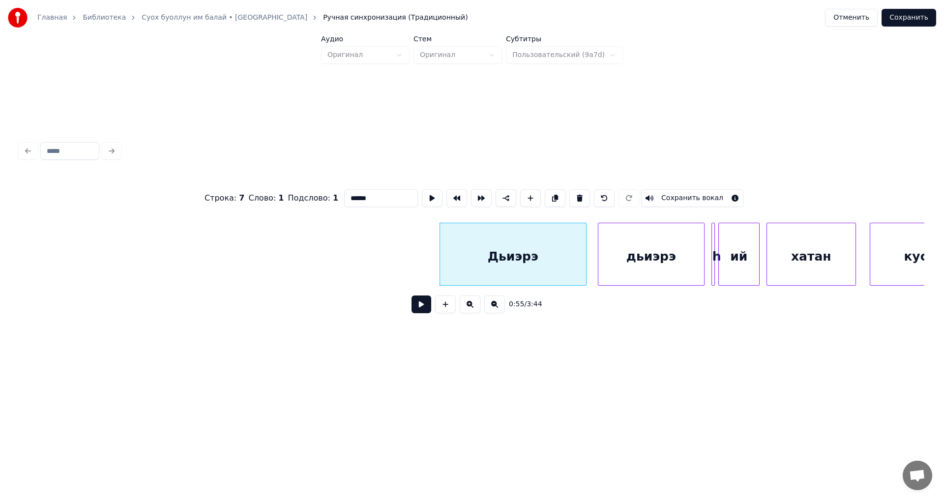
click at [585, 240] on div at bounding box center [584, 254] width 3 height 62
click at [373, 194] on input "******" at bounding box center [381, 198] width 74 height 18
click at [715, 254] on div "h" at bounding box center [717, 256] width 10 height 67
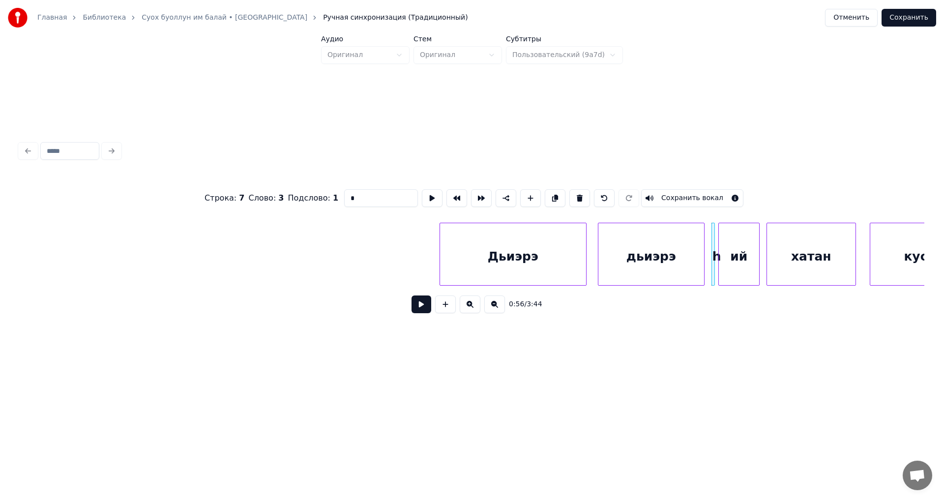
drag, startPoint x: 353, startPoint y: 191, endPoint x: 334, endPoint y: 191, distance: 19.2
click at [334, 191] on div "Строка : 7 Слово : 3 Подслово : 1 * Сохранить вокал" at bounding box center [472, 198] width 905 height 49
click at [511, 246] on div "Дьиэрэ" at bounding box center [513, 256] width 146 height 67
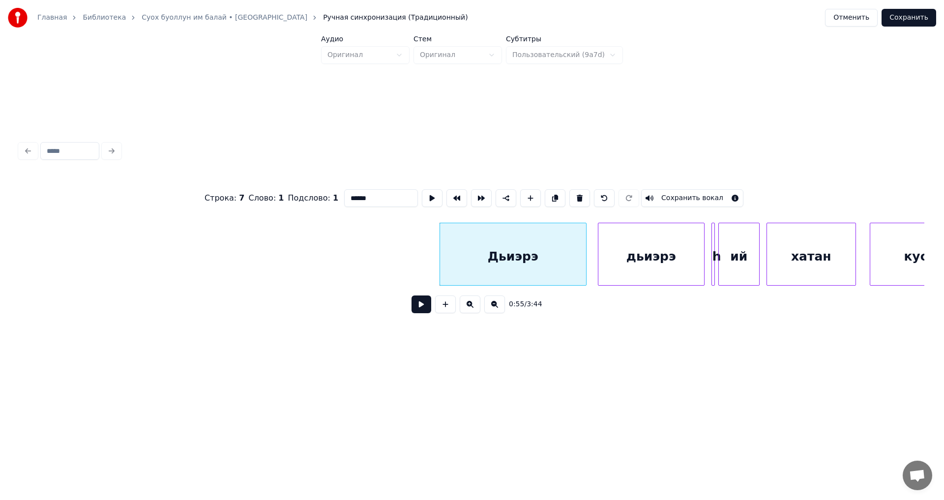
paste input "*"
click at [738, 250] on div "ий" at bounding box center [739, 256] width 40 height 67
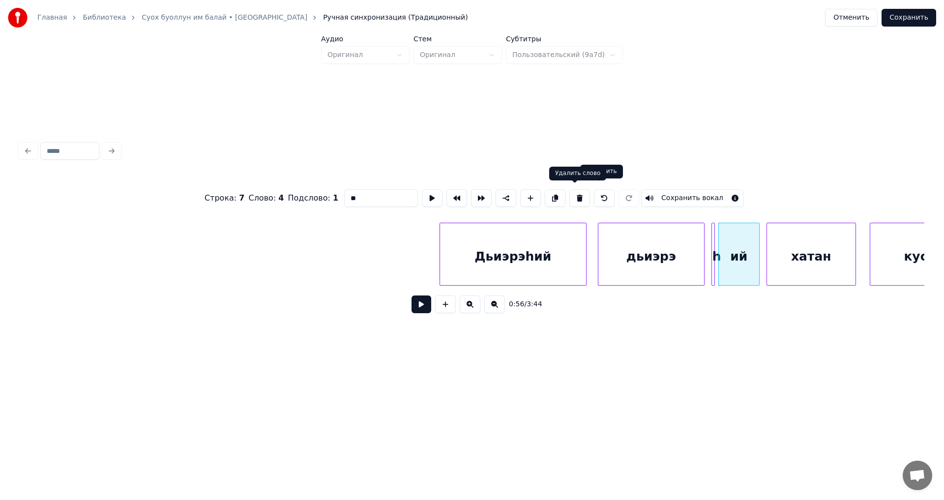
click at [575, 193] on button at bounding box center [579, 198] width 21 height 18
click at [715, 232] on div "h" at bounding box center [717, 256] width 10 height 67
click at [712, 232] on div at bounding box center [712, 254] width 3 height 62
click at [687, 234] on div "дьиэрэ" at bounding box center [651, 256] width 106 height 67
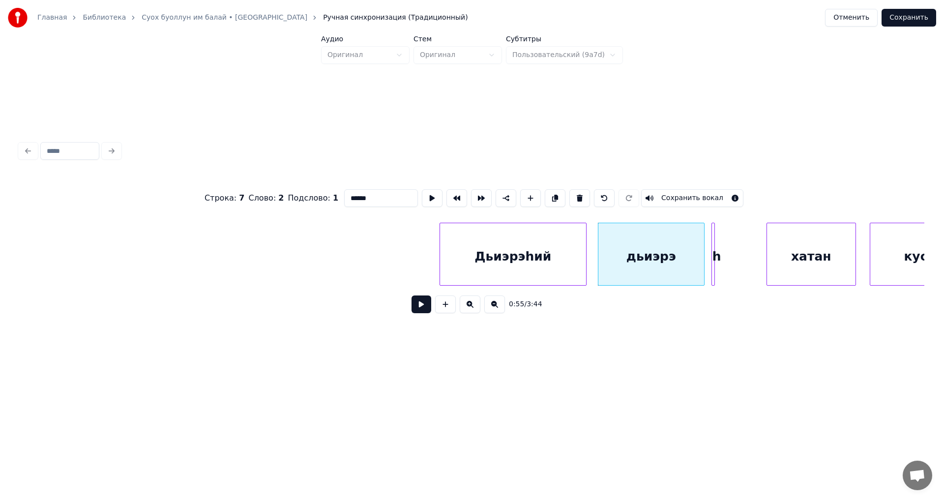
click at [712, 231] on div at bounding box center [712, 254] width 3 height 62
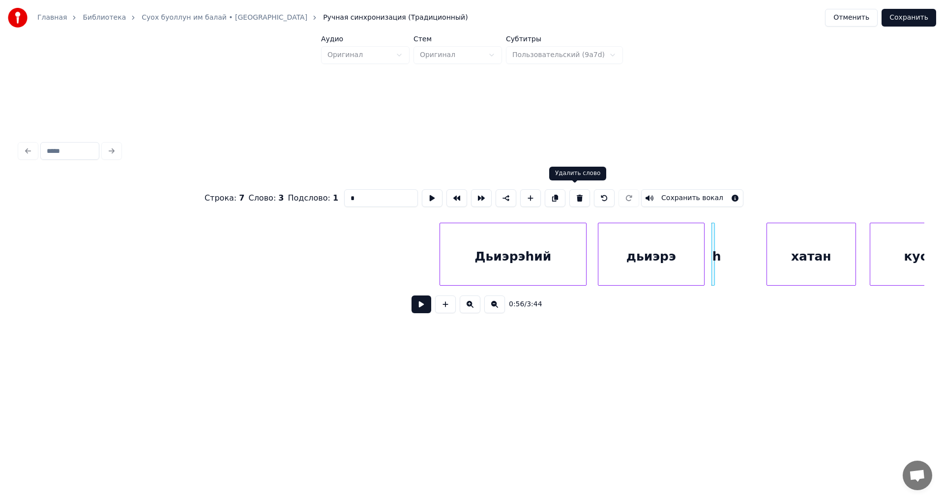
click at [571, 195] on button at bounding box center [579, 198] width 21 height 18
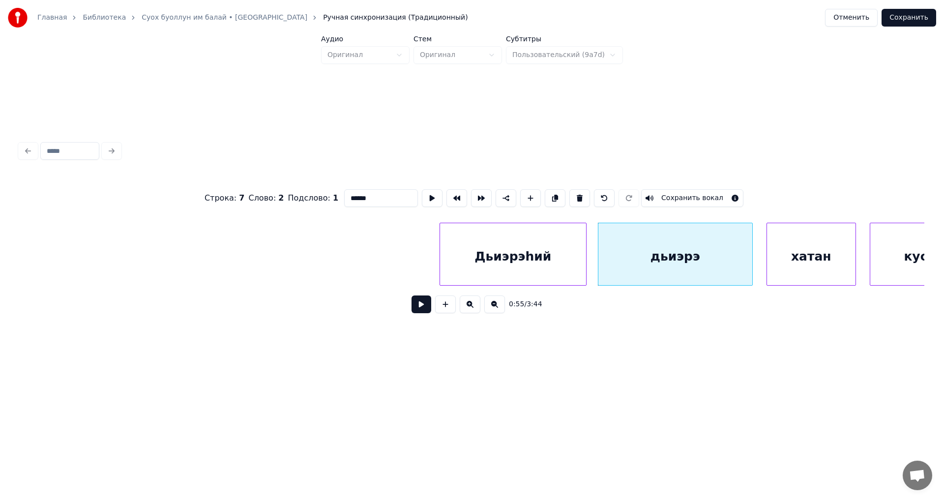
click at [751, 251] on div at bounding box center [750, 254] width 3 height 62
click at [694, 259] on div "дьиэрэ" at bounding box center [675, 256] width 154 height 67
click at [374, 195] on input "******" at bounding box center [381, 198] width 74 height 18
paste input "*"
drag, startPoint x: 374, startPoint y: 195, endPoint x: 358, endPoint y: 174, distance: 26.4
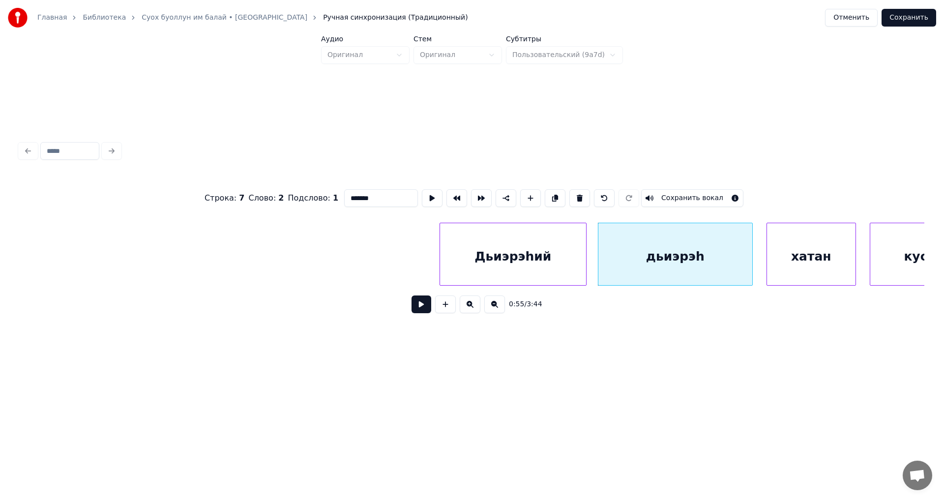
click at [358, 174] on div "Строка : 7 Слово : 2 Подслово : 1 ******* Сохранить вокал" at bounding box center [472, 198] width 905 height 49
click at [379, 192] on input "*******" at bounding box center [381, 198] width 74 height 18
click at [384, 195] on input "*******" at bounding box center [381, 198] width 74 height 18
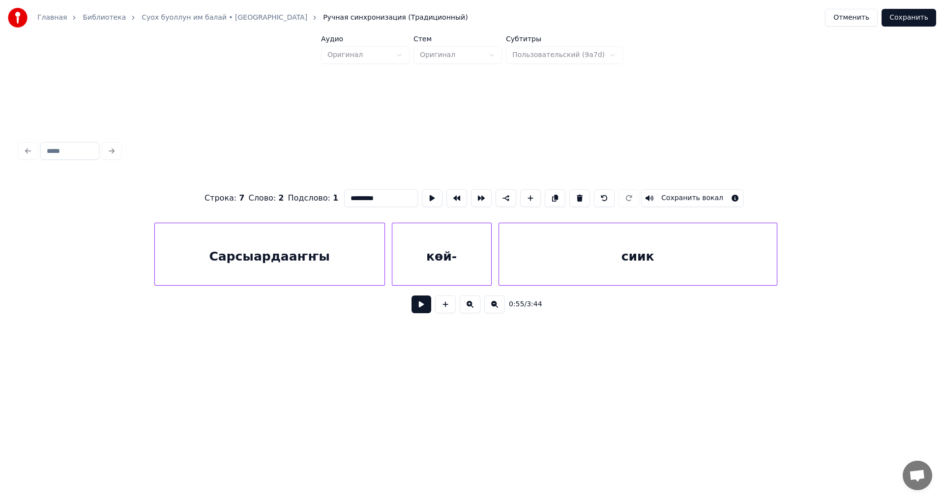
scroll to position [0, 13299]
click at [462, 253] on div "көй-" at bounding box center [440, 256] width 99 height 67
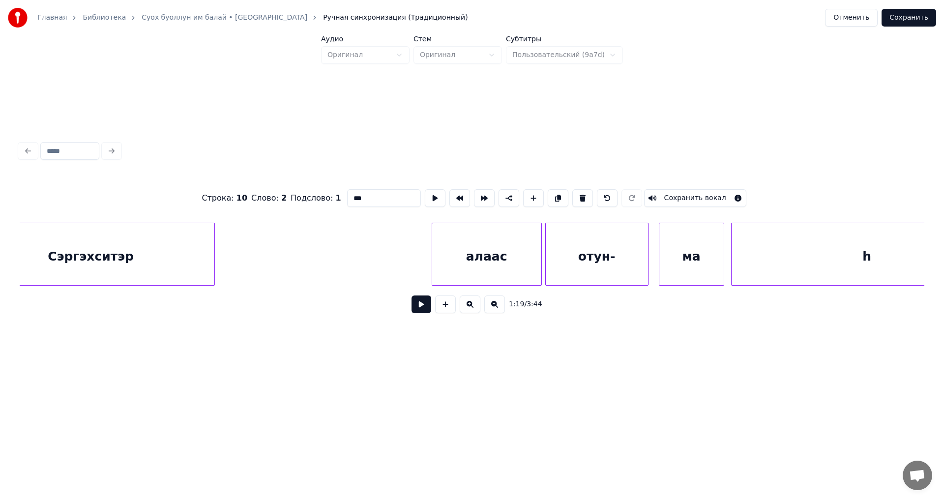
scroll to position [0, 14773]
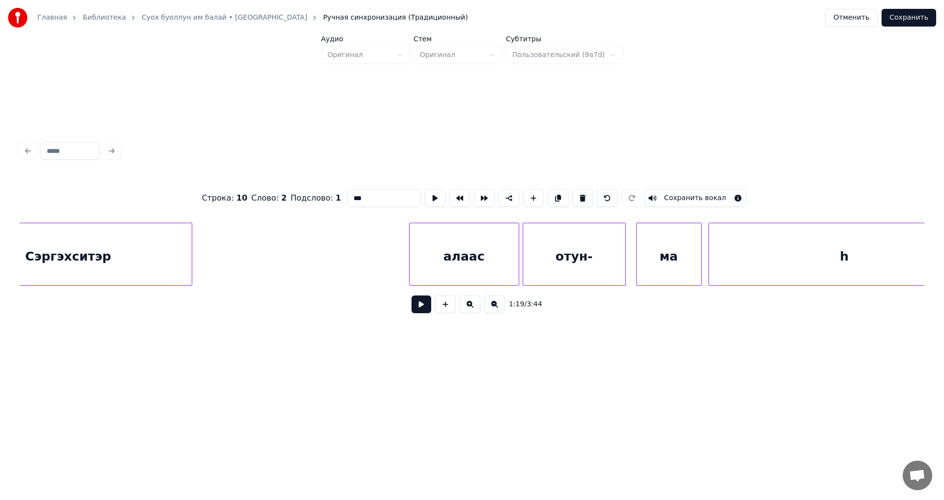
click at [580, 267] on div "отун-" at bounding box center [574, 256] width 102 height 67
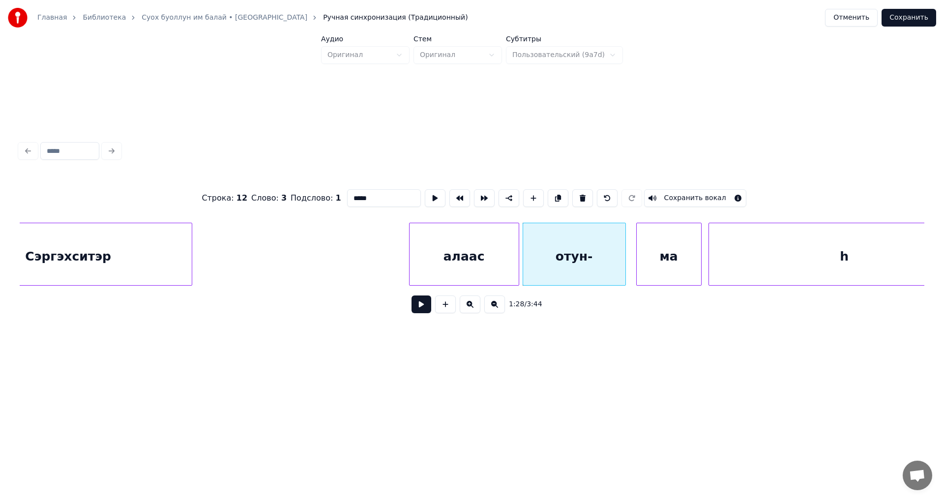
click at [367, 194] on input "*****" at bounding box center [384, 198] width 74 height 18
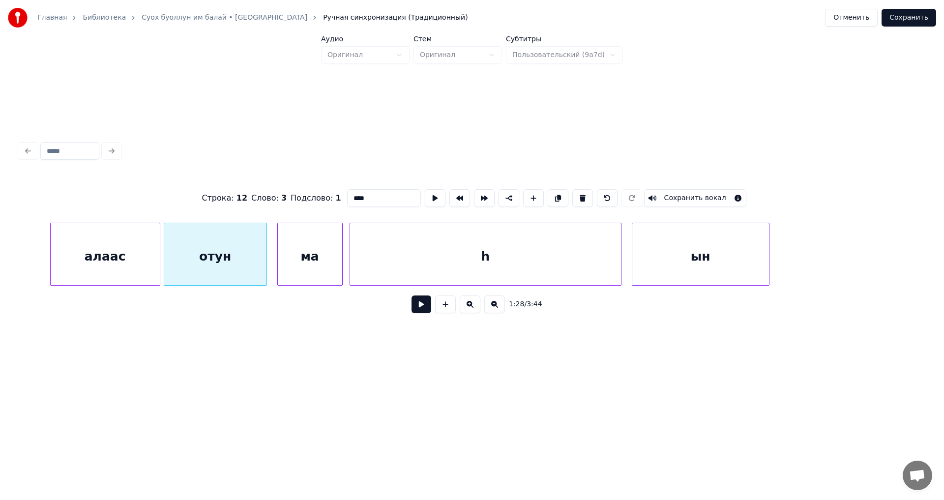
scroll to position [0, 15147]
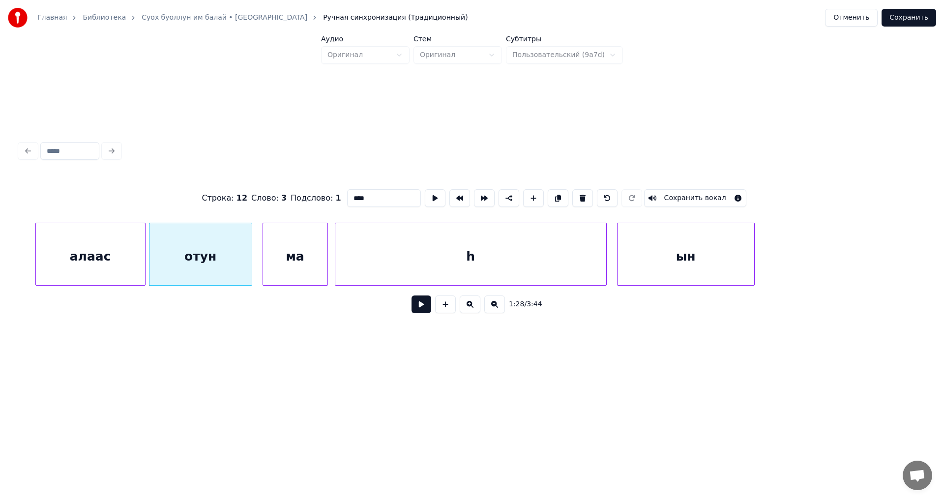
click at [704, 255] on div "ын" at bounding box center [685, 256] width 137 height 67
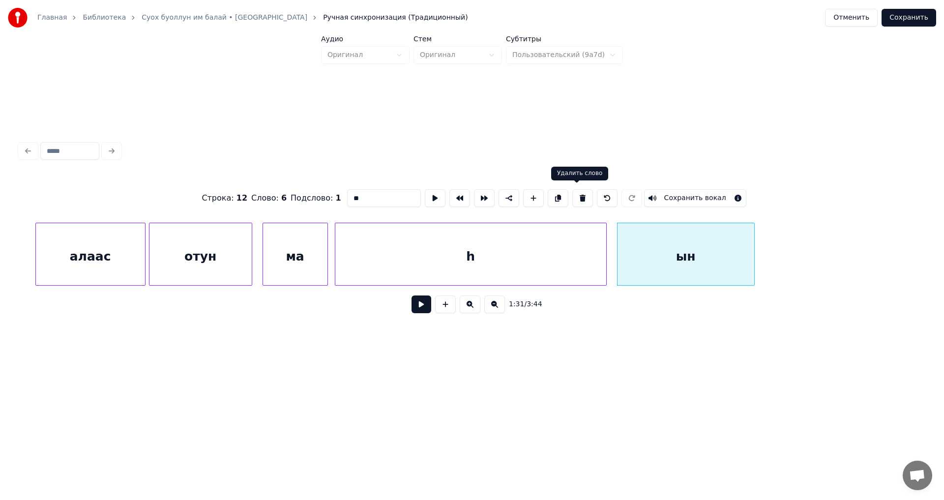
click at [577, 192] on button at bounding box center [582, 198] width 21 height 18
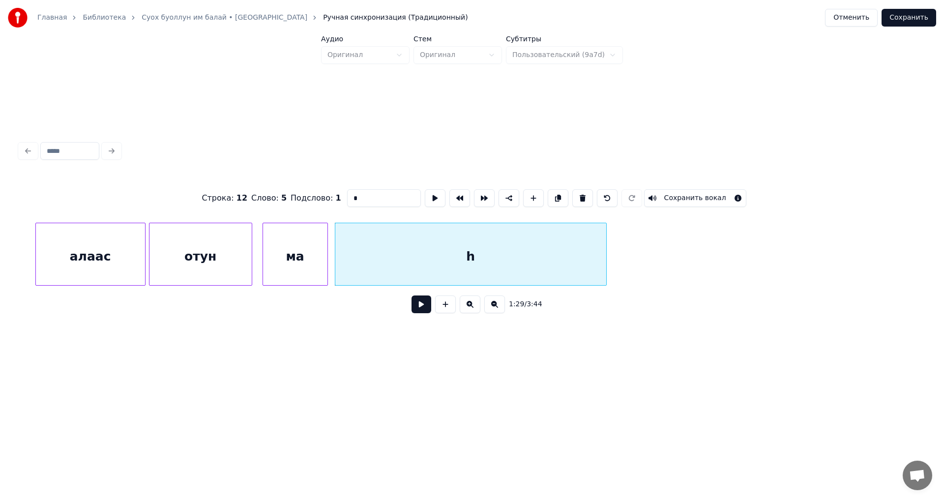
click at [436, 244] on div "h" at bounding box center [470, 256] width 271 height 67
click at [579, 190] on button at bounding box center [582, 198] width 21 height 18
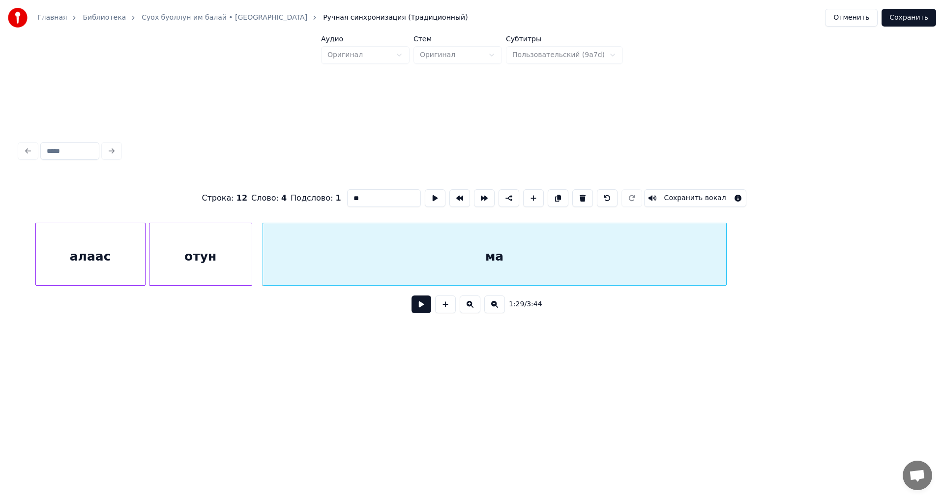
click at [725, 252] on div at bounding box center [724, 254] width 3 height 62
click at [364, 192] on input "**" at bounding box center [384, 198] width 74 height 18
paste input "*"
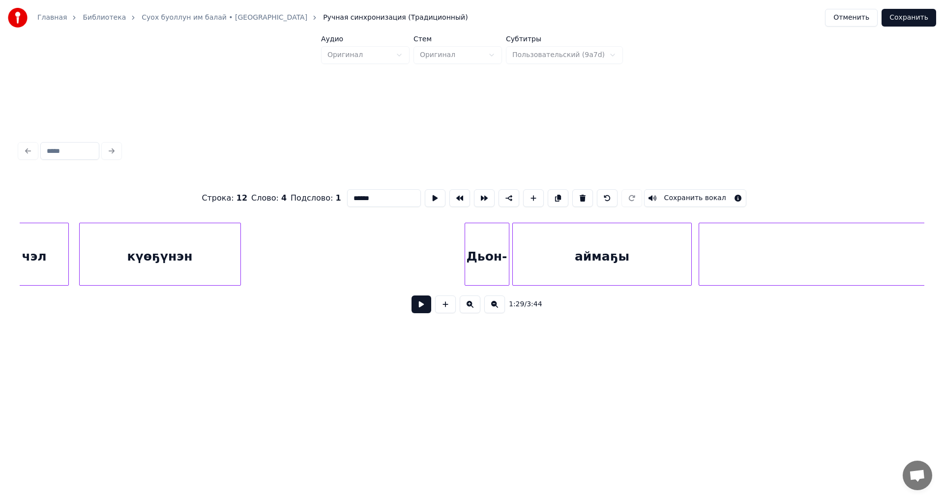
scroll to position [0, 17763]
click at [482, 251] on div "Дьон-" at bounding box center [481, 256] width 44 height 67
click at [368, 191] on input "*****" at bounding box center [384, 198] width 74 height 18
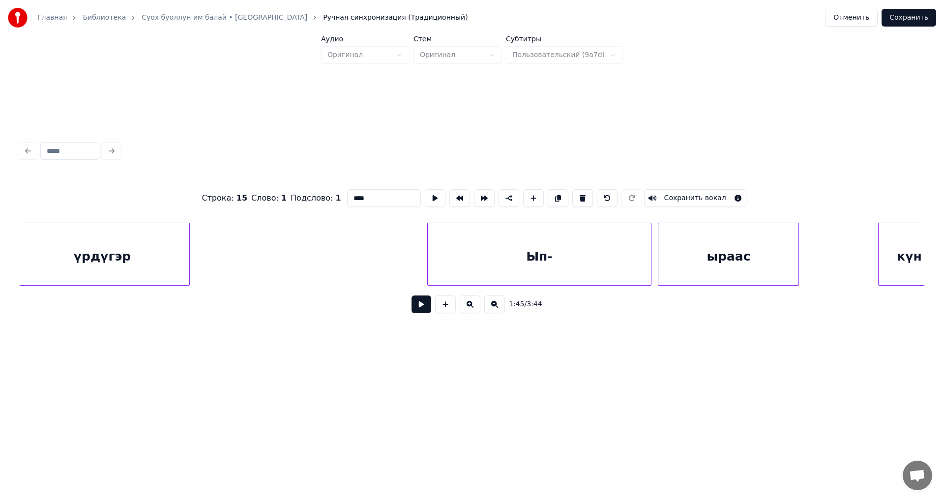
scroll to position [0, 19965]
click at [559, 249] on div "Ып-" at bounding box center [532, 256] width 223 height 67
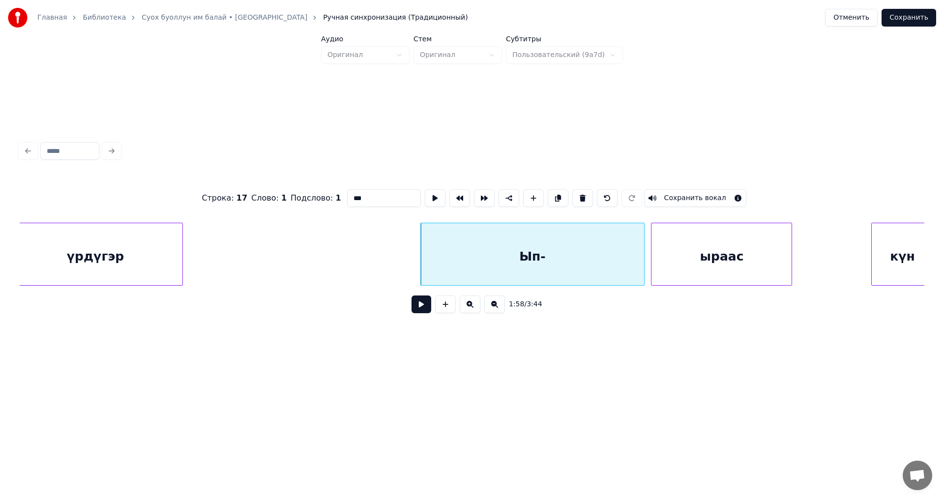
click at [374, 195] on input "***" at bounding box center [384, 198] width 74 height 18
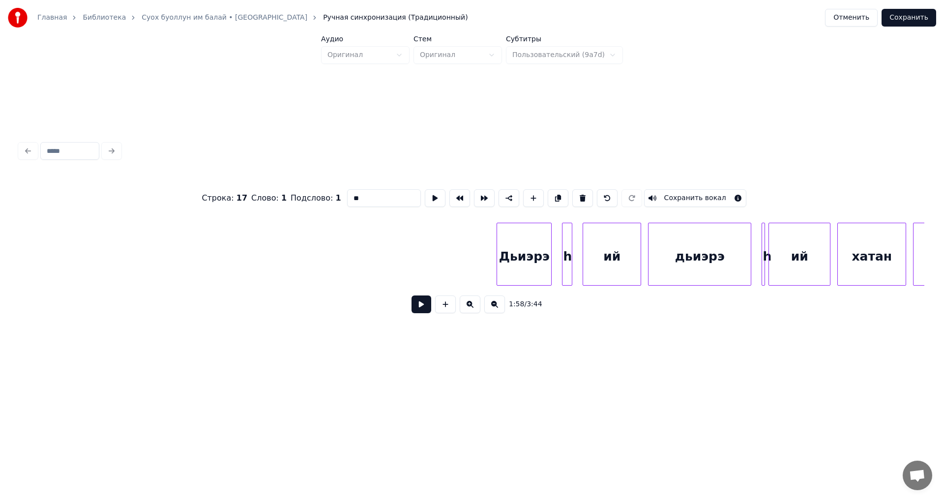
scroll to position [0, 26297]
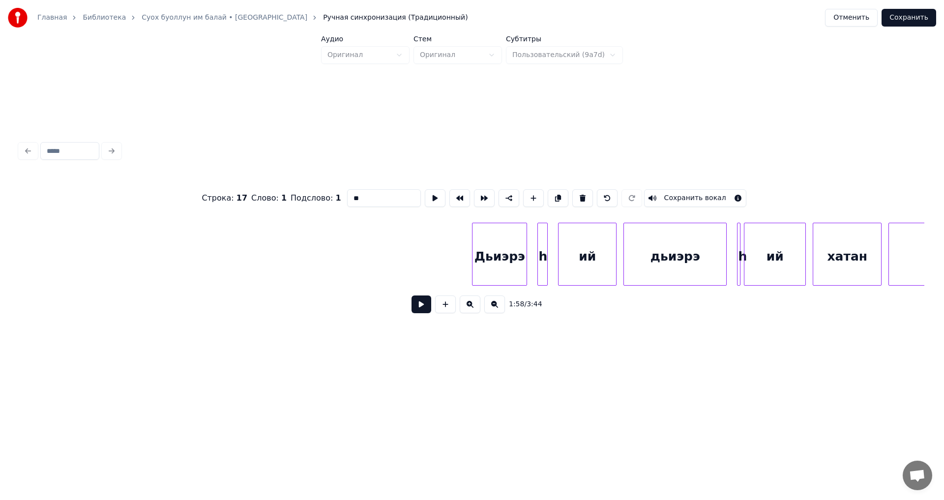
click at [586, 247] on div "ий" at bounding box center [587, 256] width 58 height 67
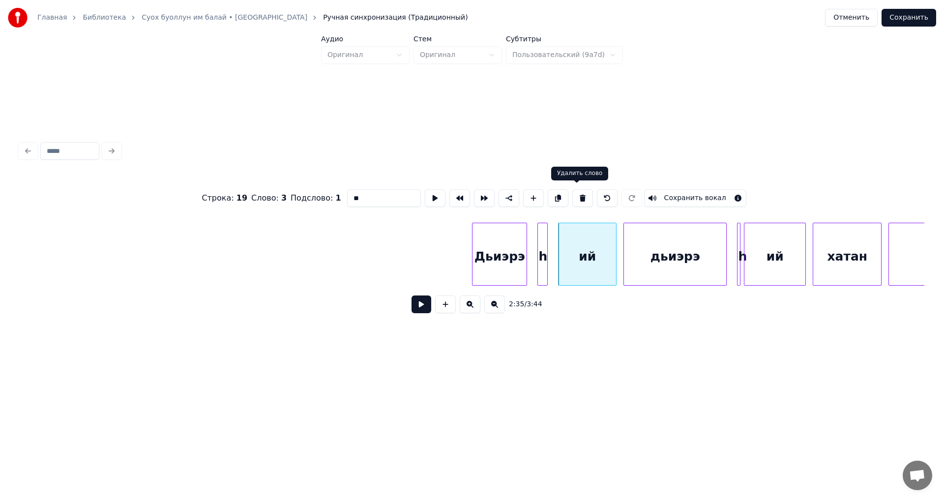
click at [577, 195] on button at bounding box center [582, 198] width 21 height 18
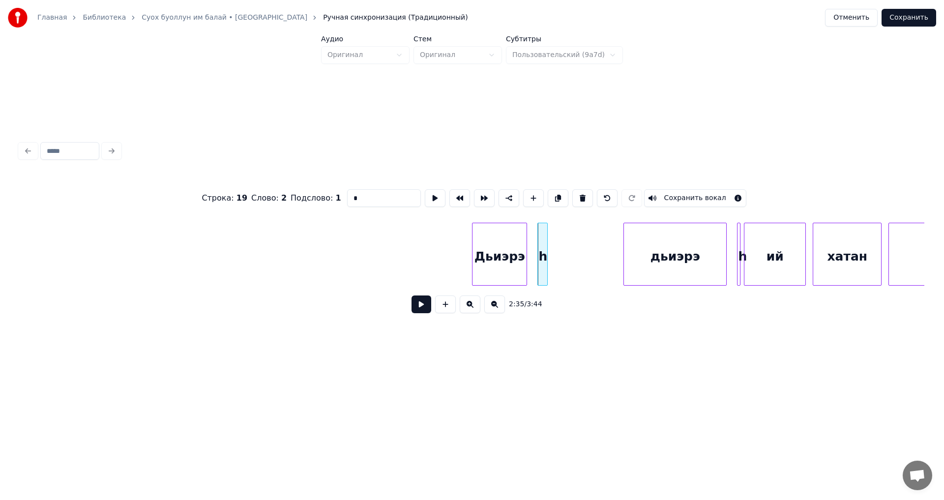
click at [544, 234] on div "h" at bounding box center [543, 256] width 10 height 67
click at [575, 194] on button at bounding box center [582, 198] width 21 height 18
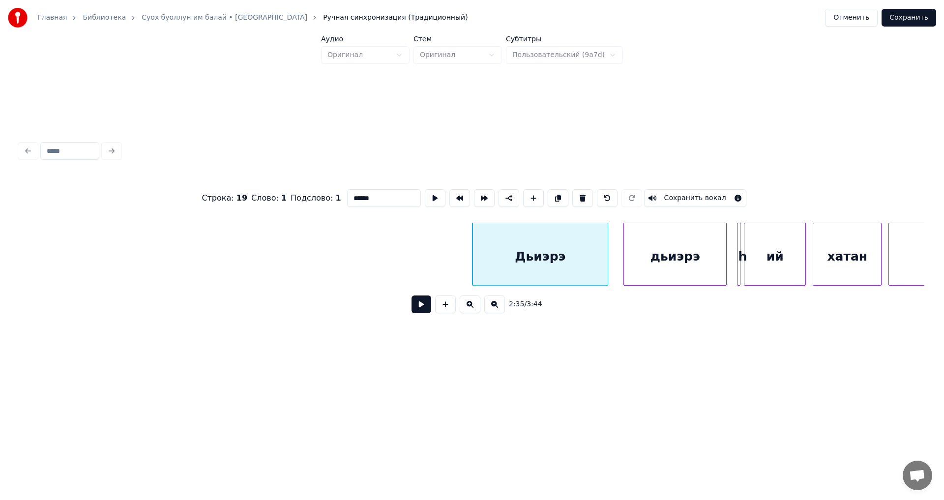
click at [608, 253] on div at bounding box center [606, 254] width 3 height 62
click at [382, 194] on input "******" at bounding box center [384, 198] width 74 height 18
paste input "*"
click at [765, 237] on div "ий" at bounding box center [774, 256] width 61 height 67
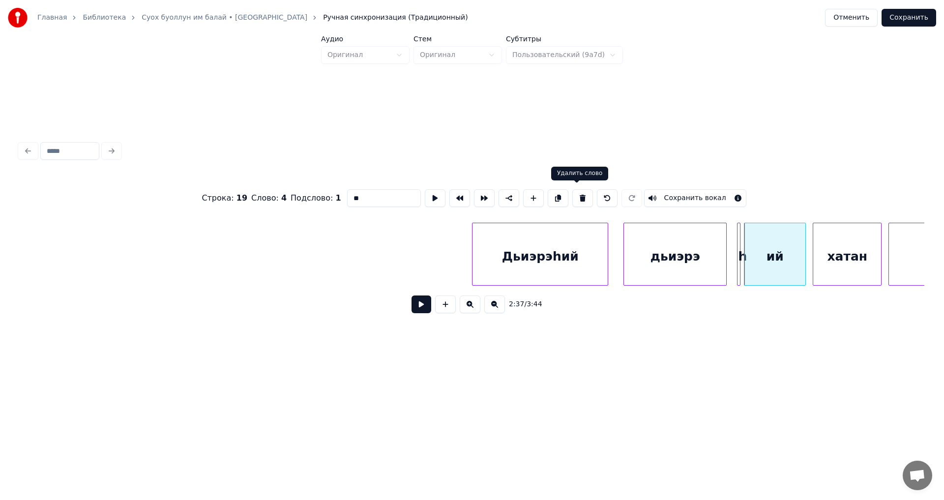
click at [579, 194] on button at bounding box center [582, 198] width 21 height 18
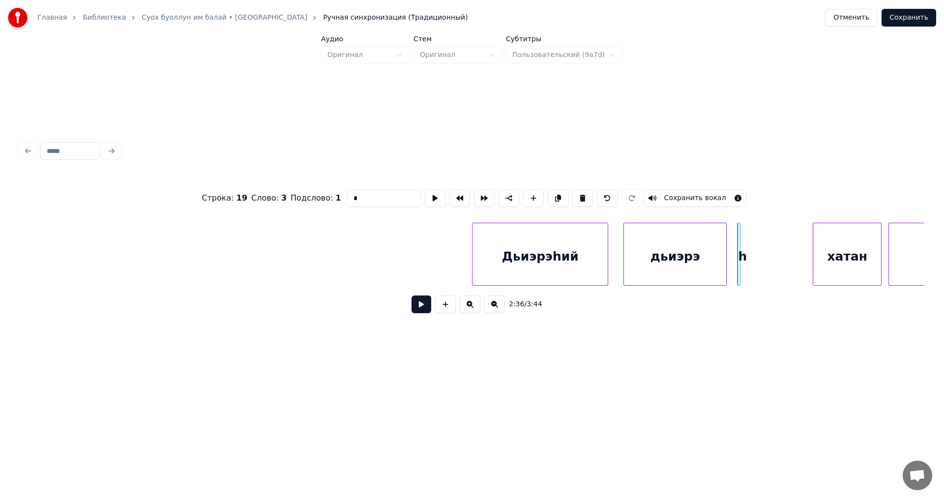
click at [741, 235] on div "h" at bounding box center [742, 256] width 10 height 67
click at [740, 235] on div at bounding box center [738, 254] width 3 height 62
click at [718, 238] on div "дьиэрэ" at bounding box center [675, 256] width 102 height 67
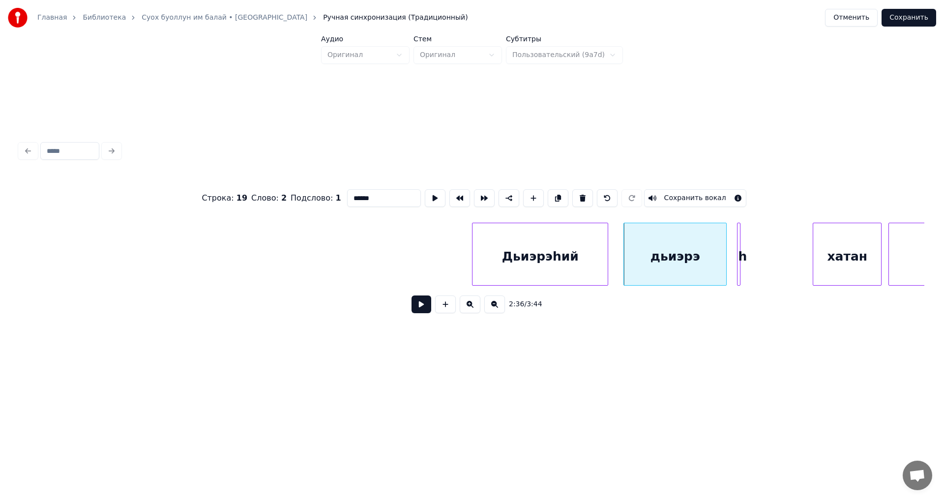
click at [738, 234] on div at bounding box center [738, 254] width 3 height 62
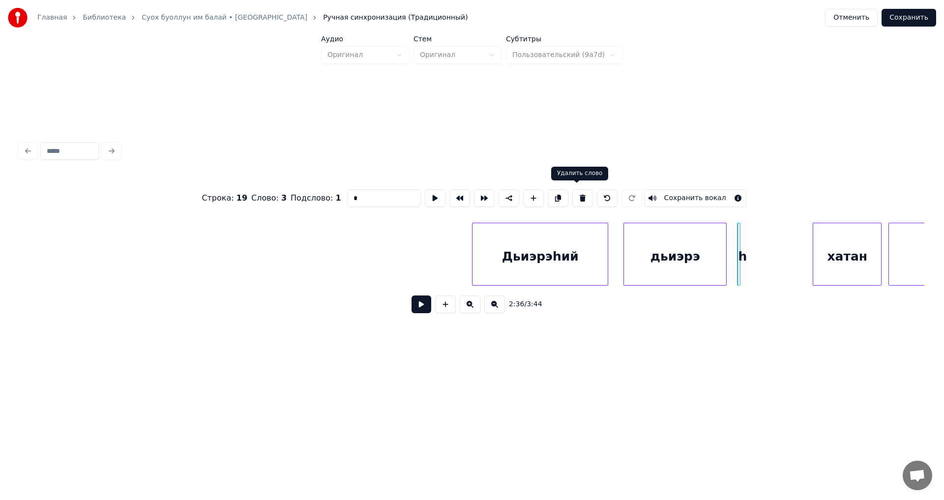
click at [576, 197] on button at bounding box center [582, 198] width 21 height 18
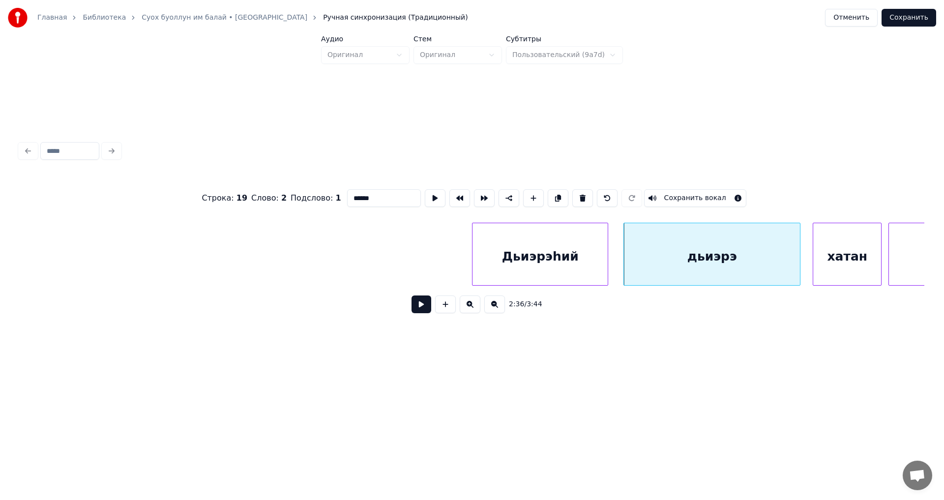
click at [799, 258] on div at bounding box center [798, 254] width 3 height 62
click at [379, 195] on input "******" at bounding box center [384, 198] width 74 height 18
paste input "*"
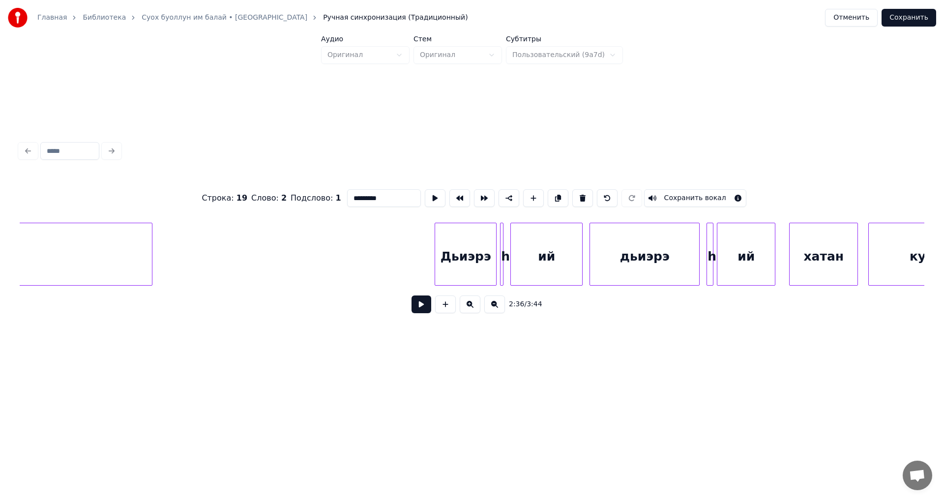
scroll to position [0, 29326]
click at [547, 246] on div "ий" at bounding box center [545, 256] width 71 height 67
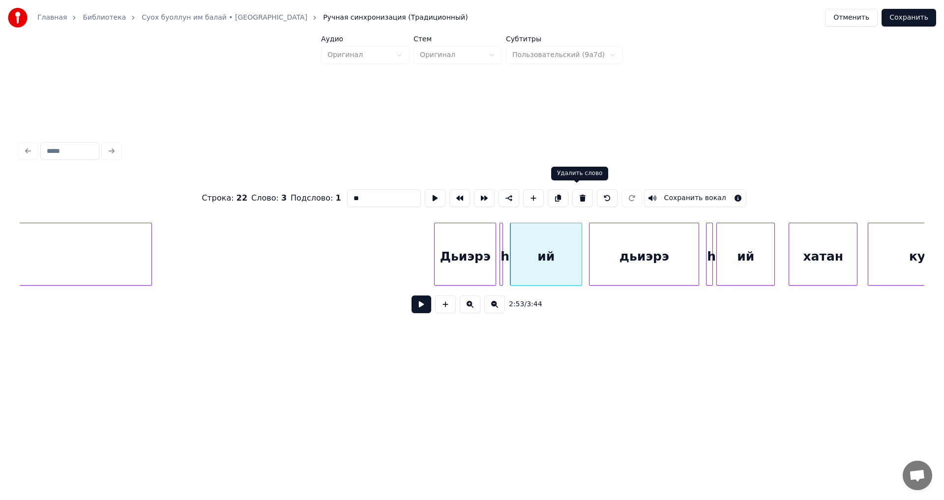
click at [580, 194] on button at bounding box center [582, 198] width 21 height 18
type input "*"
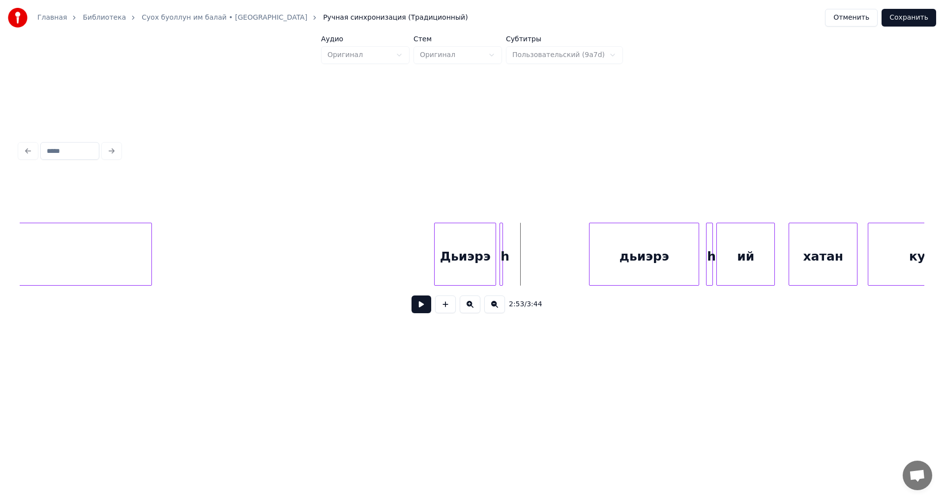
click at [478, 235] on div "Дьиэрэ" at bounding box center [465, 256] width 61 height 67
click at [501, 237] on div at bounding box center [500, 254] width 3 height 62
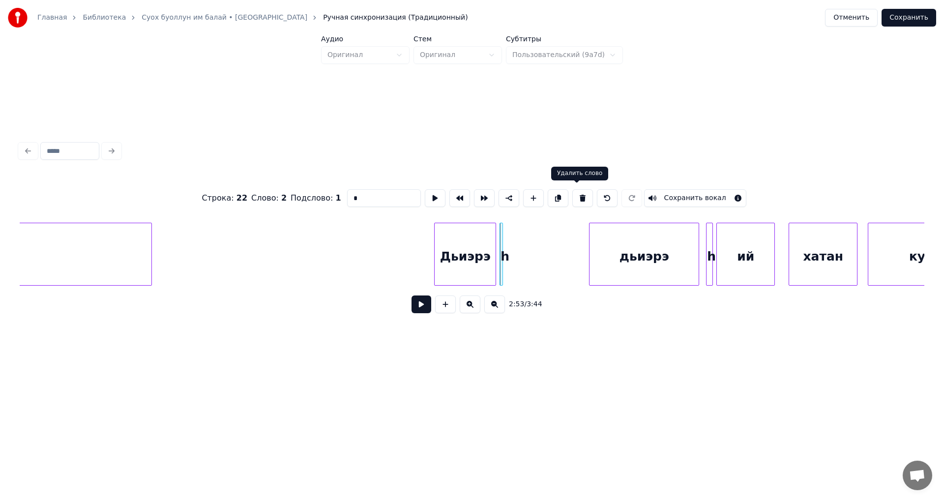
click at [576, 192] on button at bounding box center [582, 198] width 21 height 18
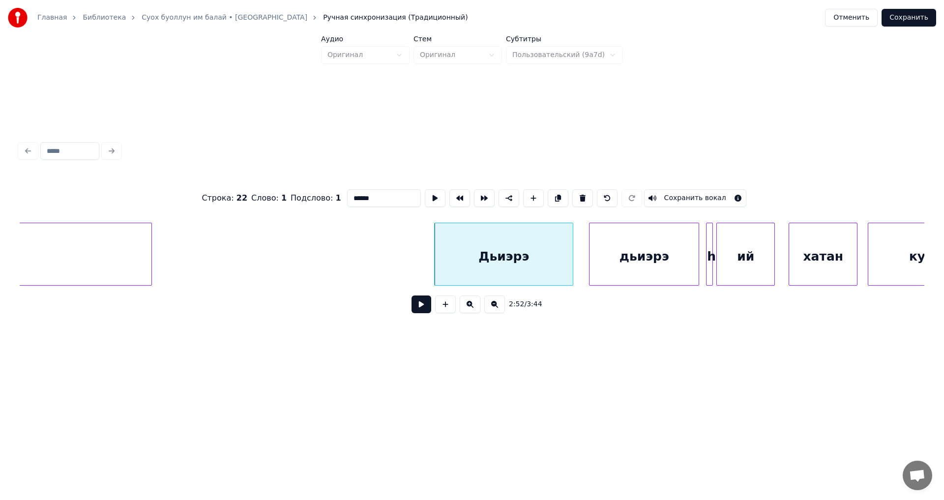
click at [572, 250] on div at bounding box center [571, 254] width 3 height 62
click at [577, 251] on div at bounding box center [575, 254] width 3 height 62
click at [386, 191] on input "******" at bounding box center [384, 198] width 74 height 18
paste input "*"
drag, startPoint x: 395, startPoint y: 194, endPoint x: 329, endPoint y: 199, distance: 65.6
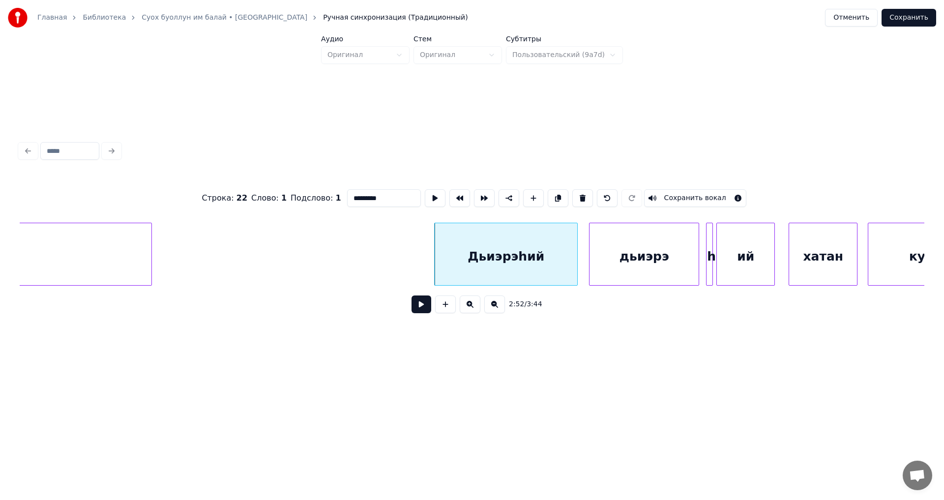
click at [331, 199] on div "Строка : 22 Слово : 1 Подслово : 1 ********* Сохранить вокал" at bounding box center [472, 198] width 905 height 49
click at [744, 246] on div "ий" at bounding box center [746, 256] width 58 height 67
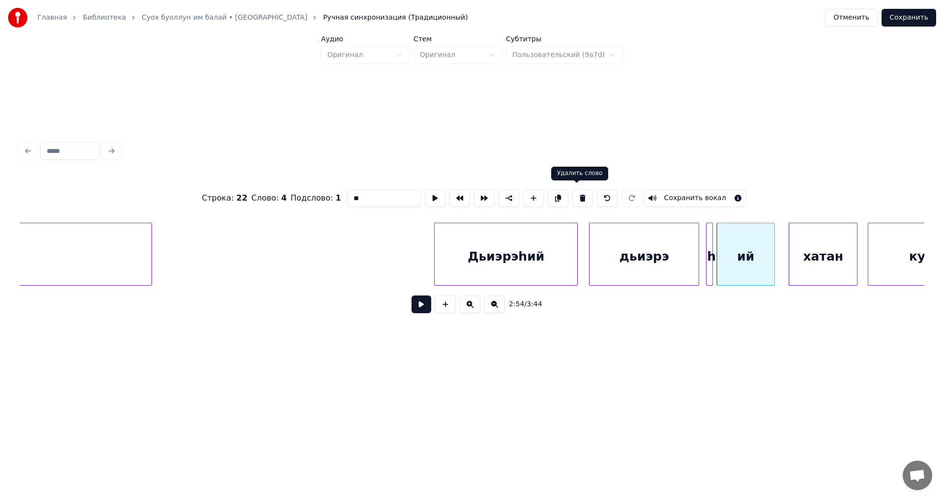
click at [574, 194] on button at bounding box center [582, 198] width 21 height 18
type input "*"
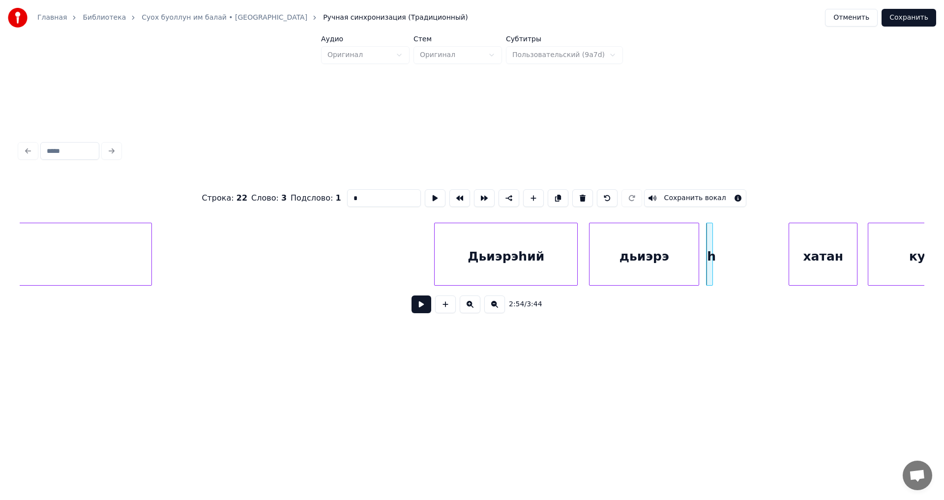
click at [708, 236] on div at bounding box center [707, 254] width 3 height 62
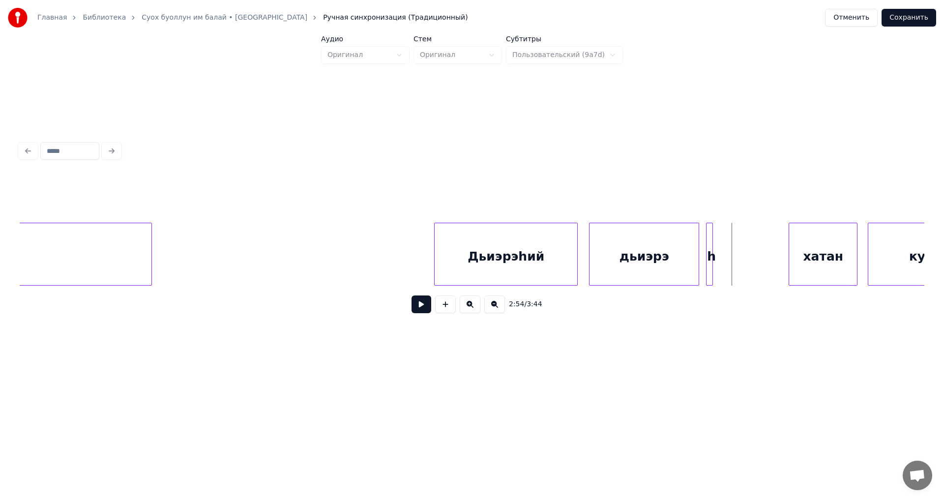
click at [709, 233] on div at bounding box center [707, 254] width 3 height 62
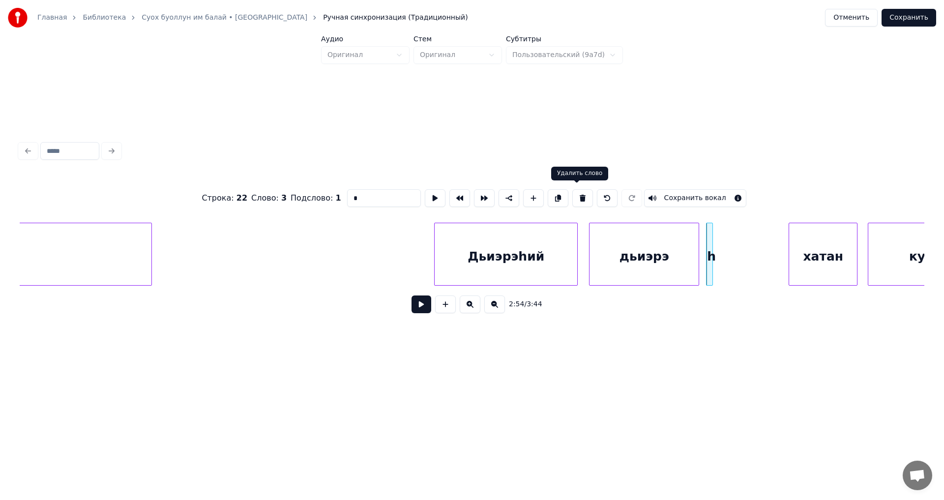
click at [576, 195] on button at bounding box center [582, 198] width 21 height 18
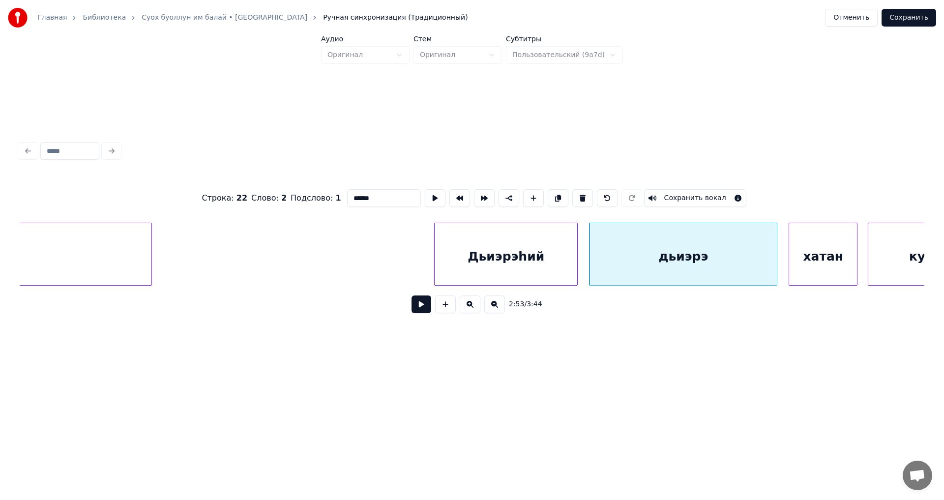
click at [776, 252] on div at bounding box center [775, 254] width 3 height 62
click at [712, 258] on div "дьиэрэ" at bounding box center [682, 256] width 187 height 67
drag, startPoint x: 394, startPoint y: 191, endPoint x: 313, endPoint y: 195, distance: 81.2
click at [315, 195] on div "Строка : 22 Слово : 2 Подслово : 1 ****** Сохранить вокал" at bounding box center [472, 198] width 905 height 49
paste input "***"
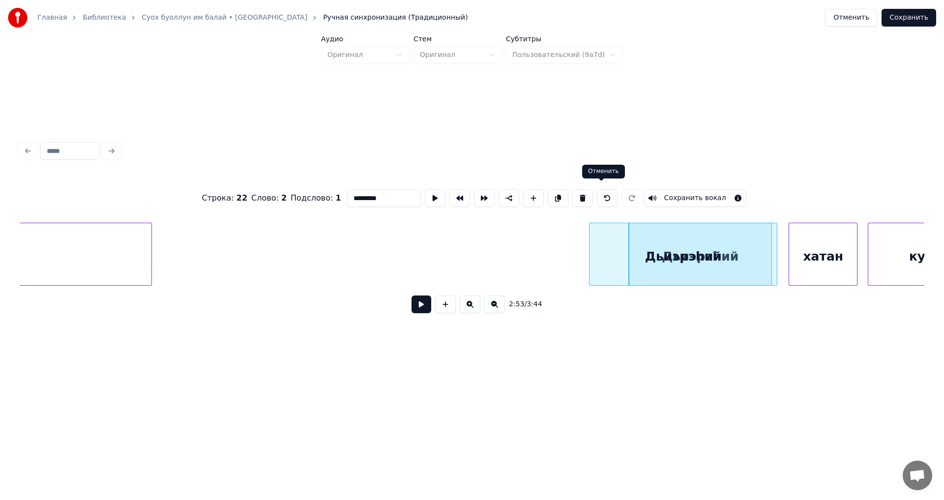
click at [600, 195] on button at bounding box center [607, 198] width 21 height 18
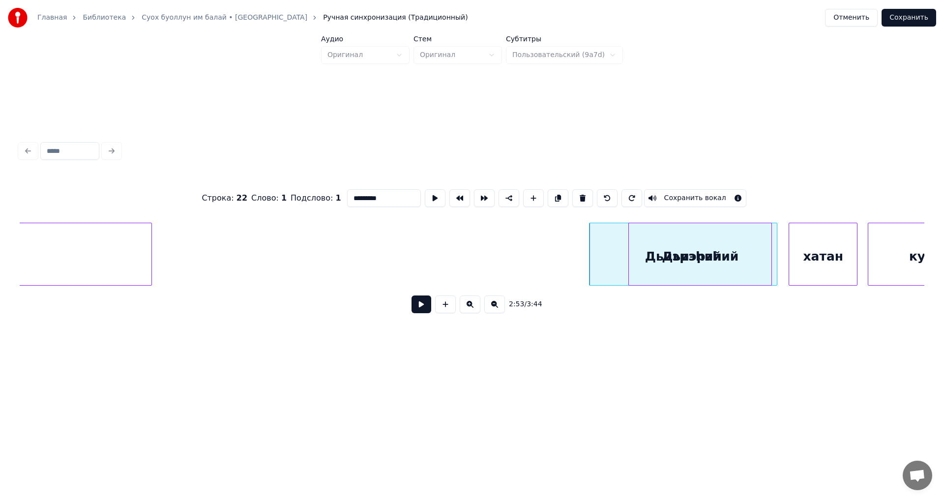
click at [601, 192] on button at bounding box center [607, 198] width 21 height 18
click at [700, 257] on div "дьиэрэ" at bounding box center [682, 256] width 187 height 67
drag, startPoint x: 380, startPoint y: 193, endPoint x: 330, endPoint y: 197, distance: 49.8
click at [338, 197] on div "Строка : 22 Слово : 2 Подслово : 1 ****** Сохранить вокал" at bounding box center [472, 198] width 905 height 49
paste input "***"
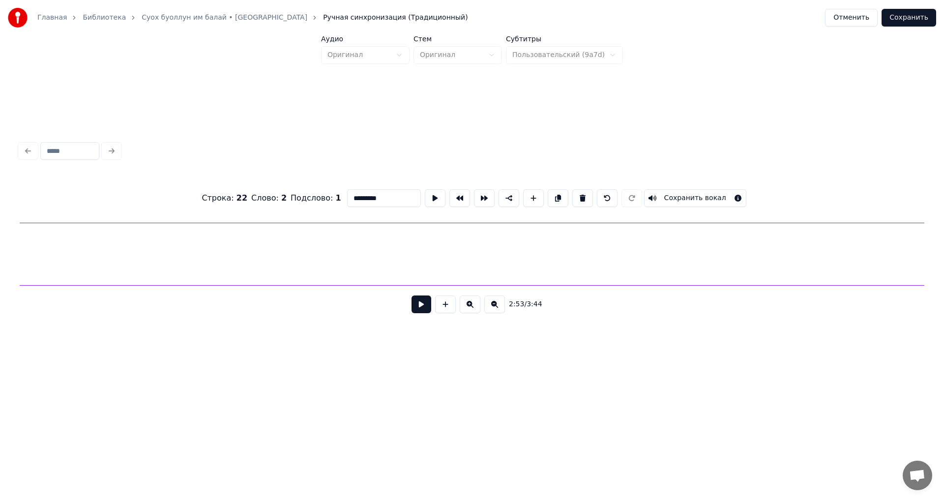
scroll to position [0, 36149]
type input "*********"
click at [908, 17] on button "Сохранить" at bounding box center [908, 18] width 55 height 18
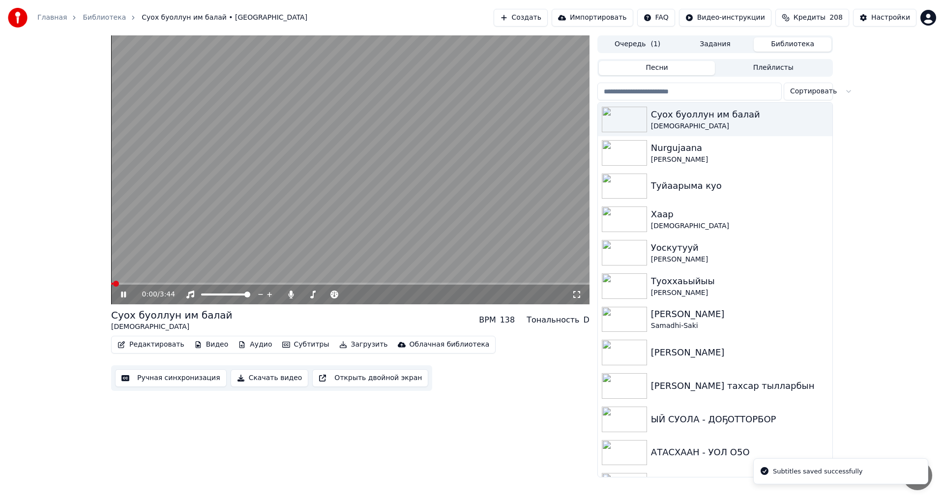
click at [129, 281] on video at bounding box center [350, 169] width 478 height 269
click at [140, 283] on span at bounding box center [350, 284] width 478 height 2
click at [153, 280] on video at bounding box center [350, 169] width 478 height 269
click at [153, 282] on video at bounding box center [350, 169] width 478 height 269
click at [160, 282] on video at bounding box center [350, 169] width 478 height 269
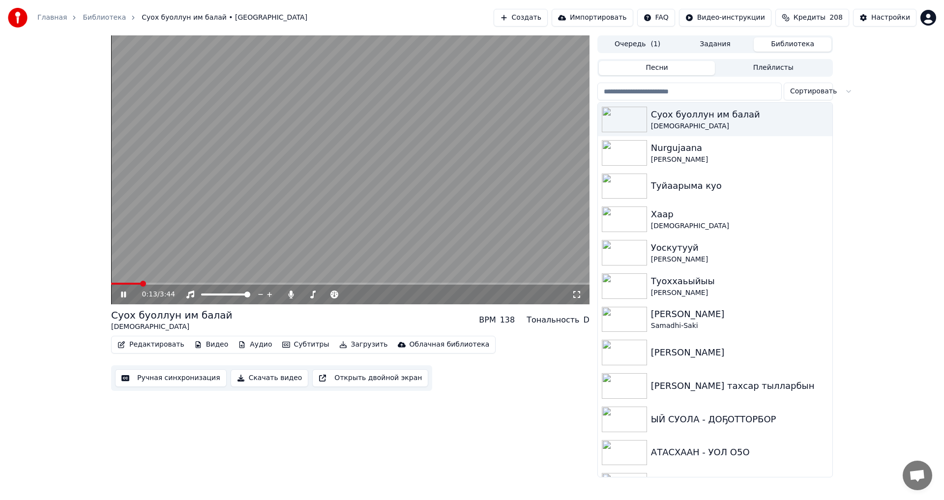
click at [157, 283] on span at bounding box center [350, 284] width 478 height 2
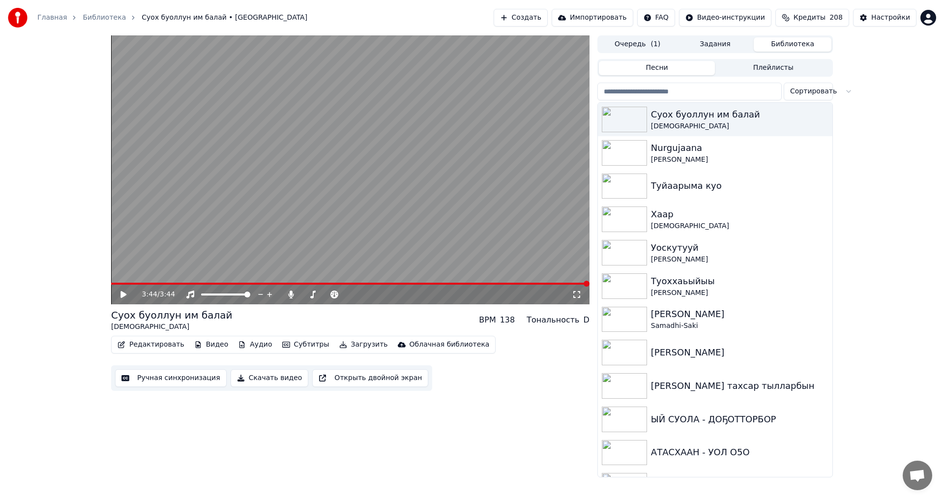
click at [633, 43] on button "Очередь ( 1 )" at bounding box center [638, 44] width 78 height 14
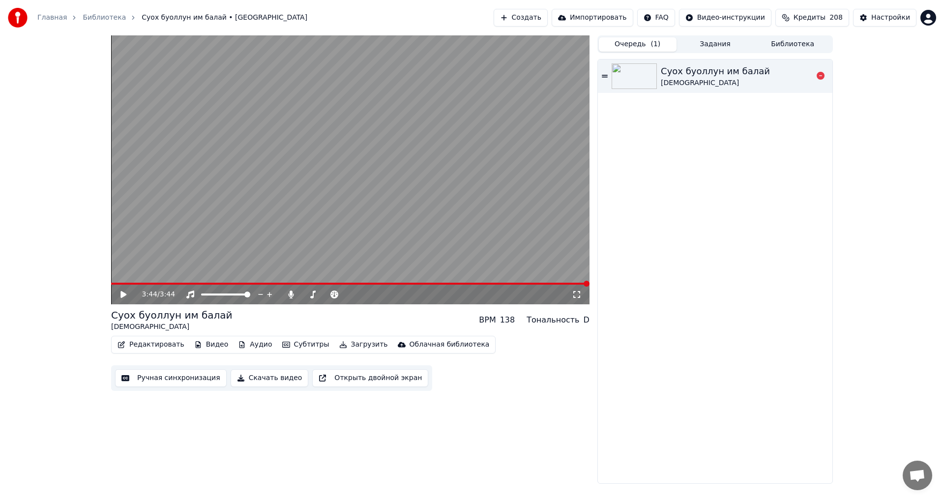
click at [707, 75] on div "Суох буоллун им балай" at bounding box center [715, 71] width 109 height 14
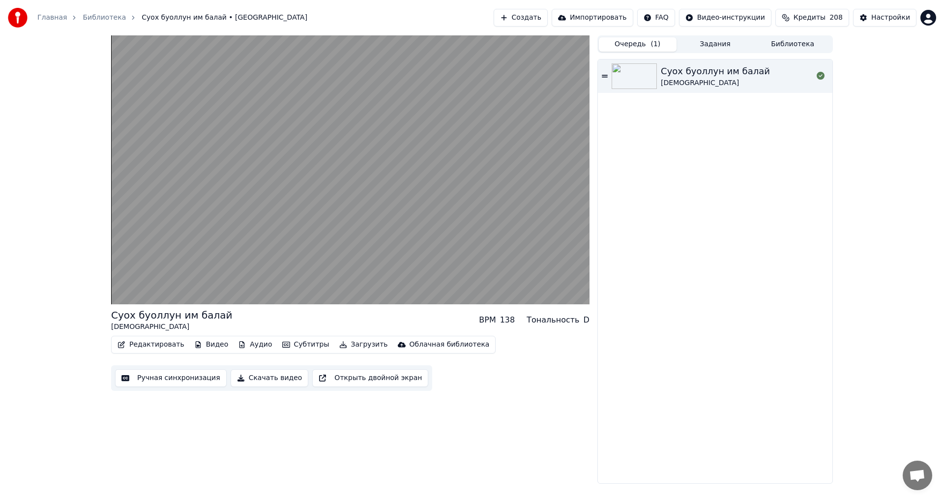
click at [744, 119] on div "Суох буоллун им балай Дапсы" at bounding box center [715, 271] width 235 height 424
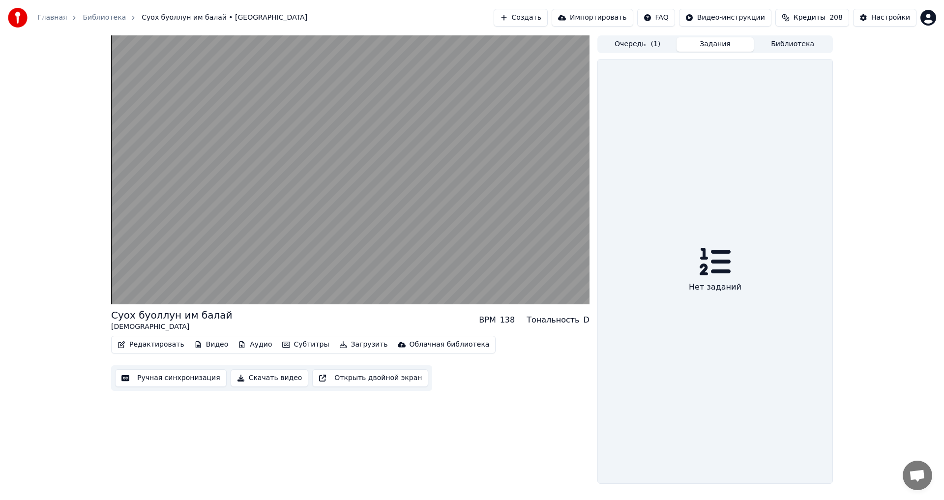
click at [715, 41] on button "Задания" at bounding box center [715, 44] width 78 height 14
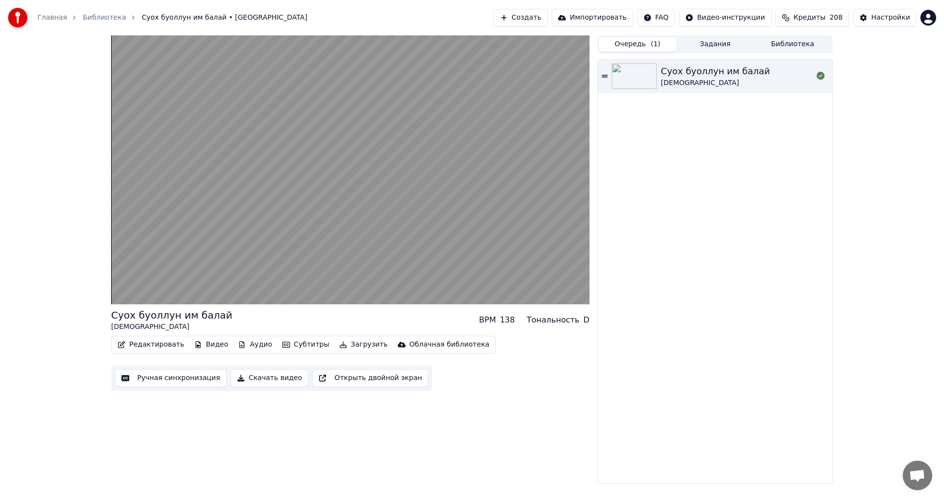
click at [641, 48] on button "Очередь ( 1 )" at bounding box center [638, 44] width 78 height 14
click at [604, 77] on icon at bounding box center [605, 76] width 6 height 2
click at [545, 16] on button "Создать" at bounding box center [521, 18] width 54 height 18
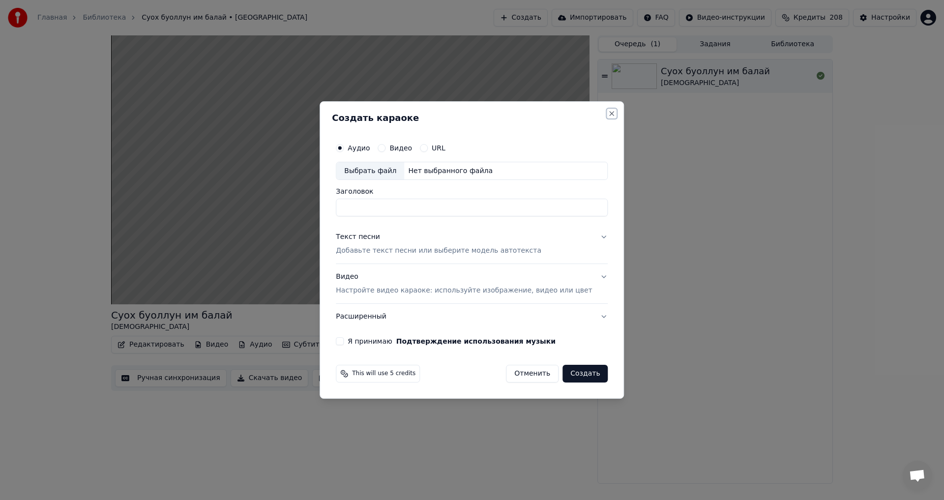
drag, startPoint x: 596, startPoint y: 112, endPoint x: 452, endPoint y: 201, distance: 169.3
click at [608, 112] on button "Close" at bounding box center [612, 114] width 8 height 8
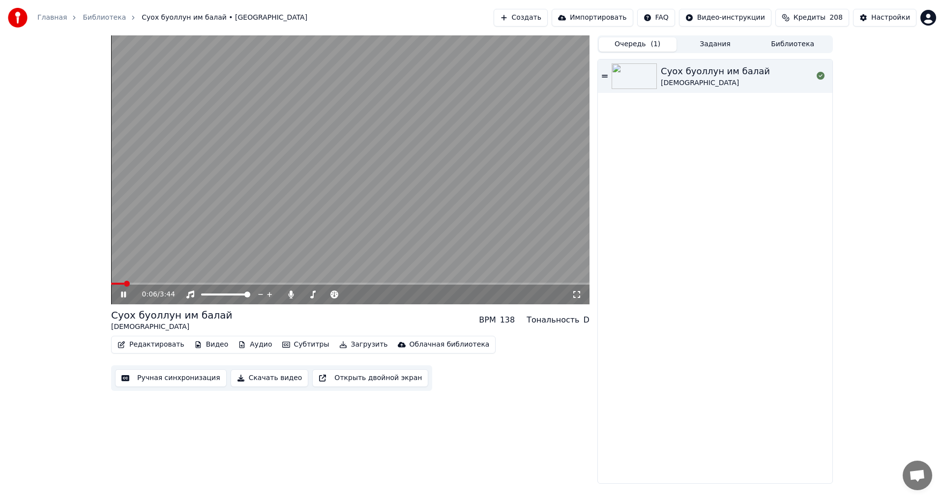
click at [122, 295] on icon at bounding box center [123, 295] width 5 height 6
click at [122, 295] on icon at bounding box center [123, 294] width 6 height 7
click at [173, 285] on span at bounding box center [350, 284] width 478 height 2
click at [239, 283] on span at bounding box center [350, 284] width 478 height 2
click at [636, 145] on div "Суох буоллун им балай Дапсы" at bounding box center [715, 271] width 235 height 424
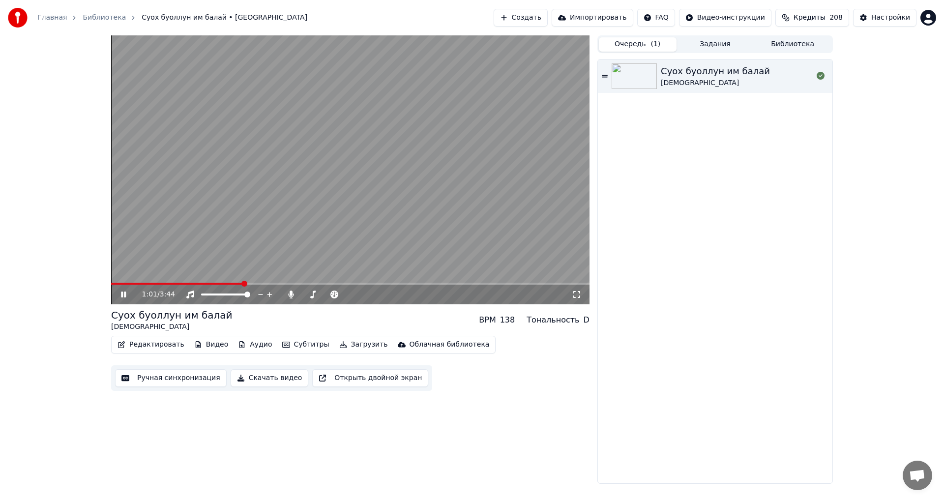
click at [541, 19] on button "Создать" at bounding box center [521, 18] width 54 height 18
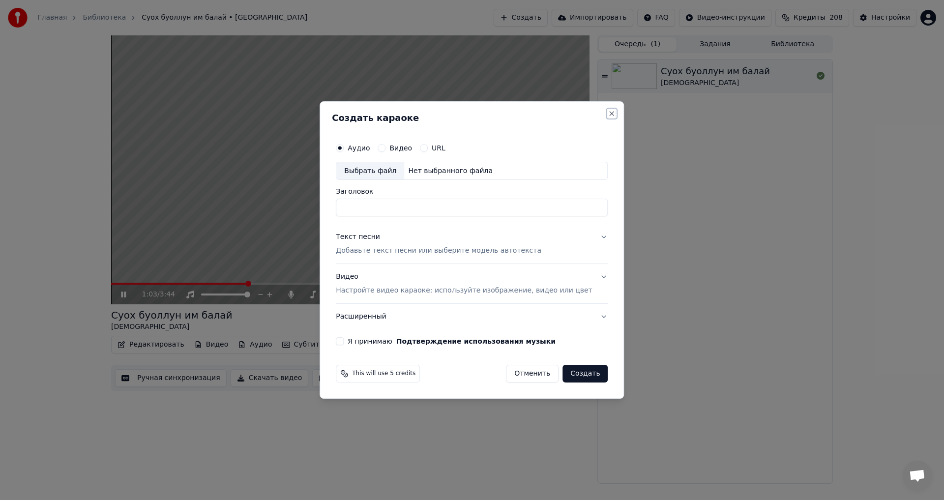
click at [608, 112] on button "Close" at bounding box center [612, 114] width 8 height 8
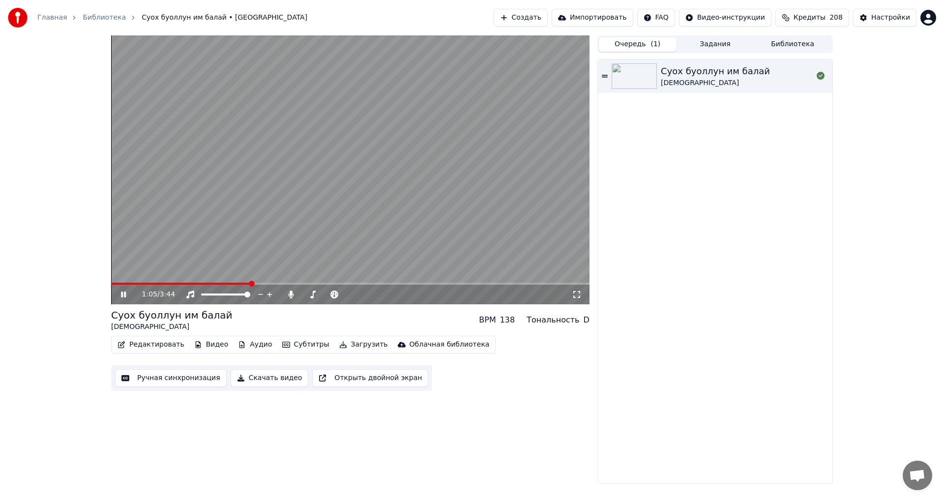
click at [126, 296] on icon at bounding box center [130, 295] width 23 height 8
click at [540, 20] on button "Создать" at bounding box center [521, 18] width 54 height 18
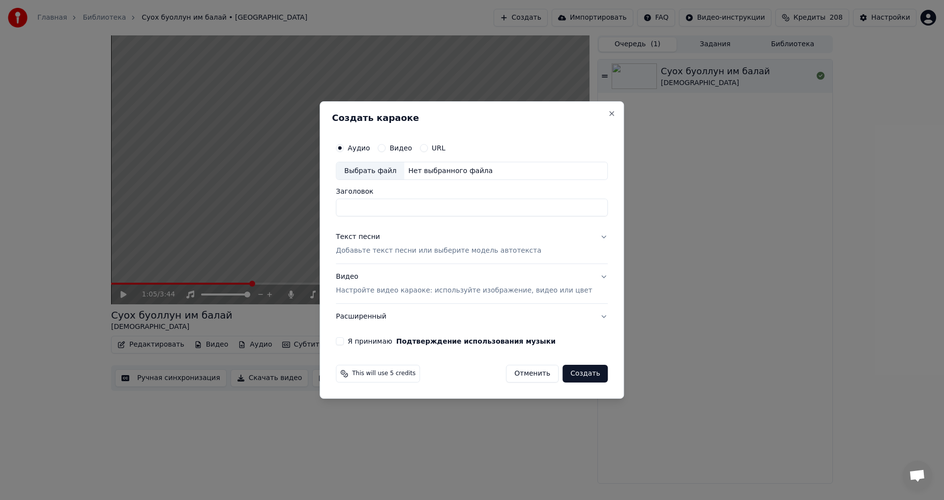
click at [378, 172] on div "Выбрать файл" at bounding box center [370, 171] width 68 height 18
type input "**********"
click at [367, 238] on div "Текст песни" at bounding box center [358, 238] width 44 height 10
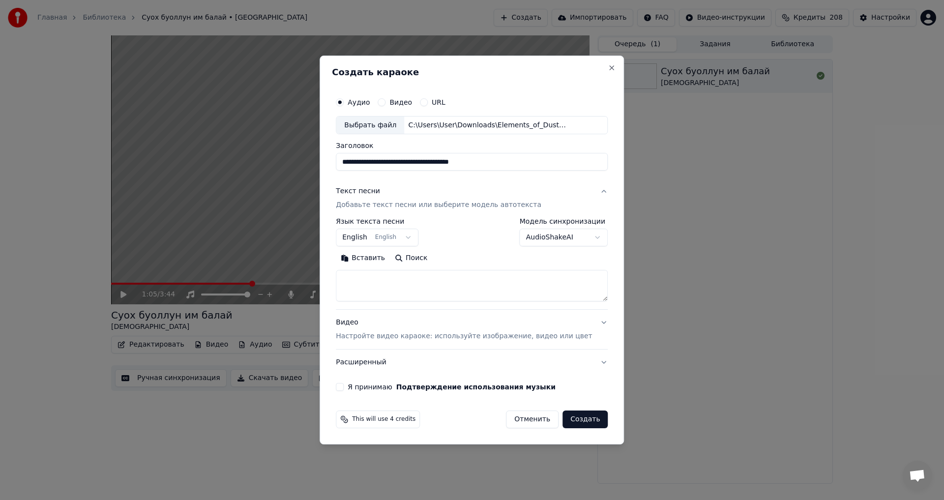
click at [372, 258] on button "Вставить" at bounding box center [363, 259] width 54 height 16
click at [372, 361] on button "Расширенный" at bounding box center [472, 363] width 272 height 26
type textarea "**********"
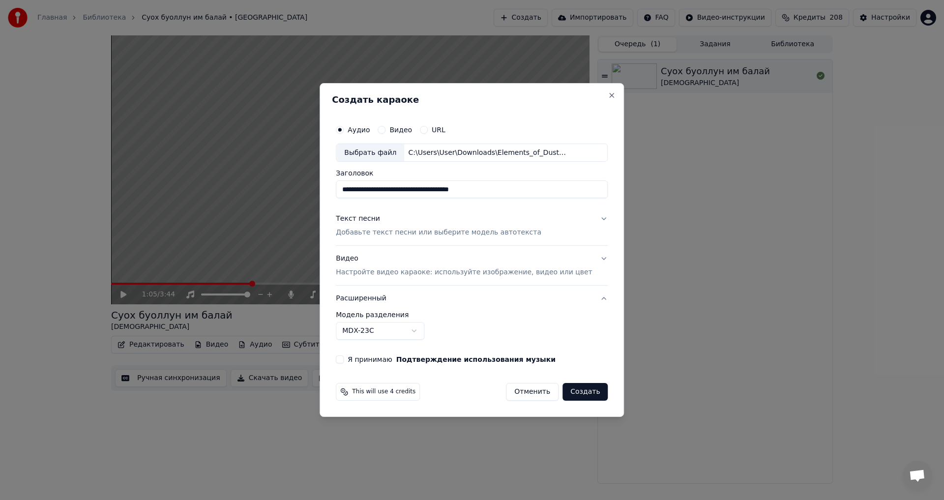
click at [369, 217] on div "Текст песни" at bounding box center [358, 219] width 44 height 10
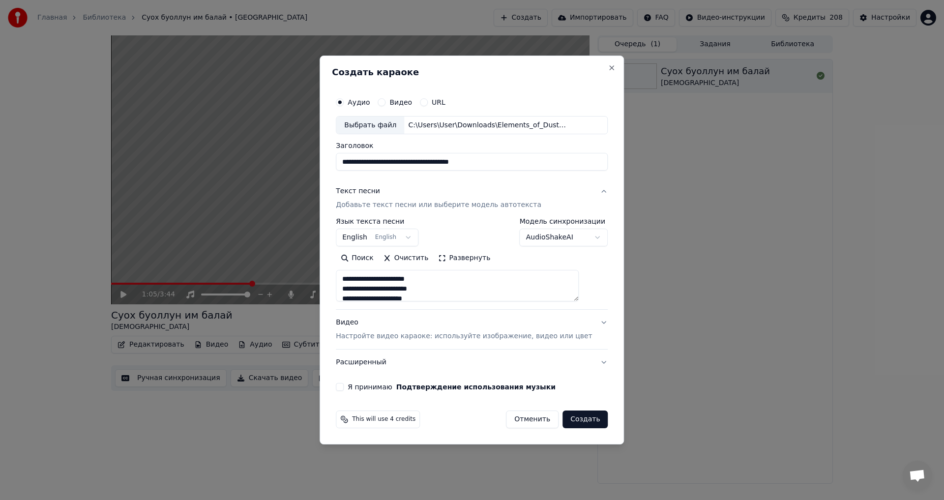
click at [411, 337] on p "Настройте видео караоке: используйте изображение, видео или цвет" at bounding box center [464, 336] width 256 height 10
type textarea "**********"
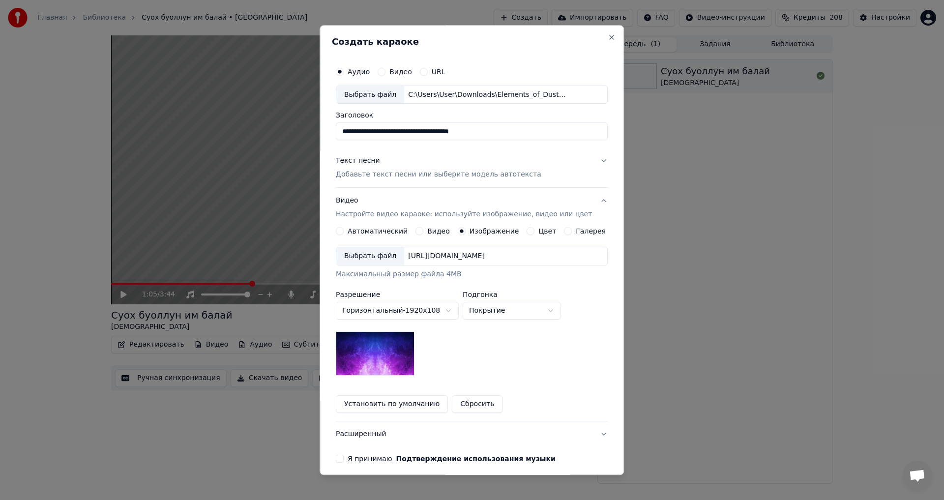
click at [584, 230] on label "Галерея" at bounding box center [591, 231] width 30 height 7
click at [572, 230] on button "Галерея" at bounding box center [568, 232] width 8 height 8
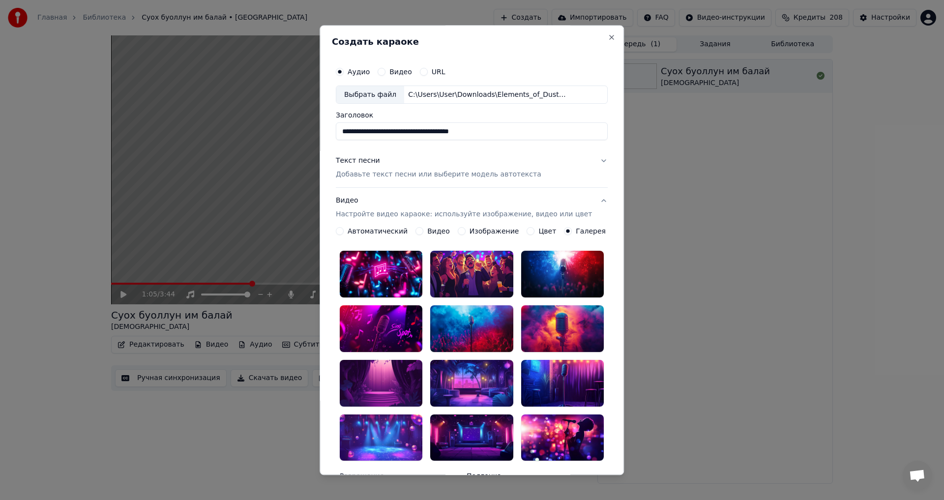
click at [539, 230] on label "Цвет" at bounding box center [548, 231] width 18 height 7
click at [535, 230] on button "Цвет" at bounding box center [531, 232] width 8 height 8
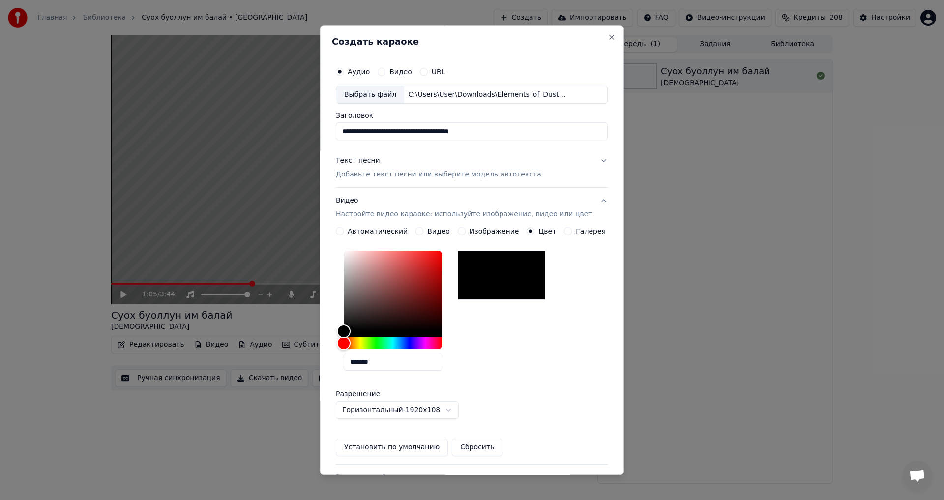
click at [497, 228] on label "Изображение" at bounding box center [495, 231] width 50 height 7
click at [466, 228] on button "Изображение" at bounding box center [462, 232] width 8 height 8
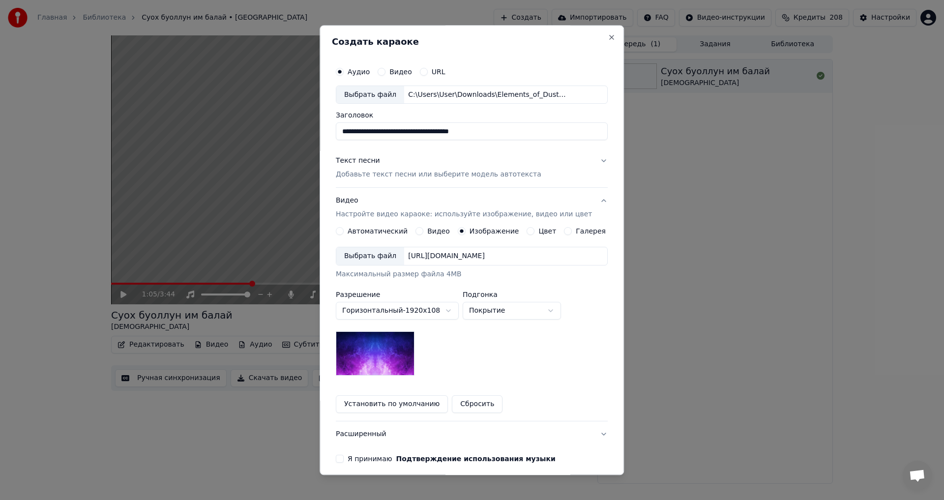
click at [372, 259] on div "Выбрать файл" at bounding box center [370, 257] width 68 height 18
click at [375, 257] on div "Выбрать файл" at bounding box center [370, 257] width 68 height 18
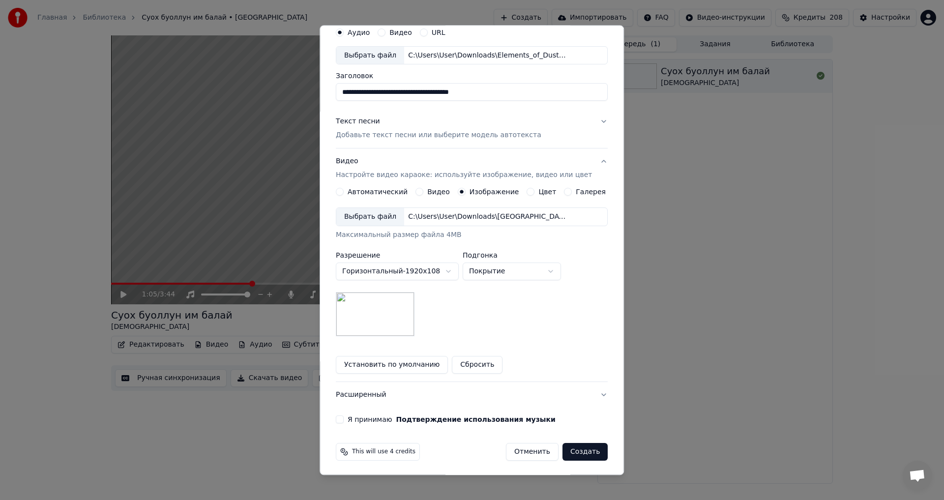
scroll to position [41, 0]
click at [572, 452] on button "Создать" at bounding box center [584, 450] width 45 height 18
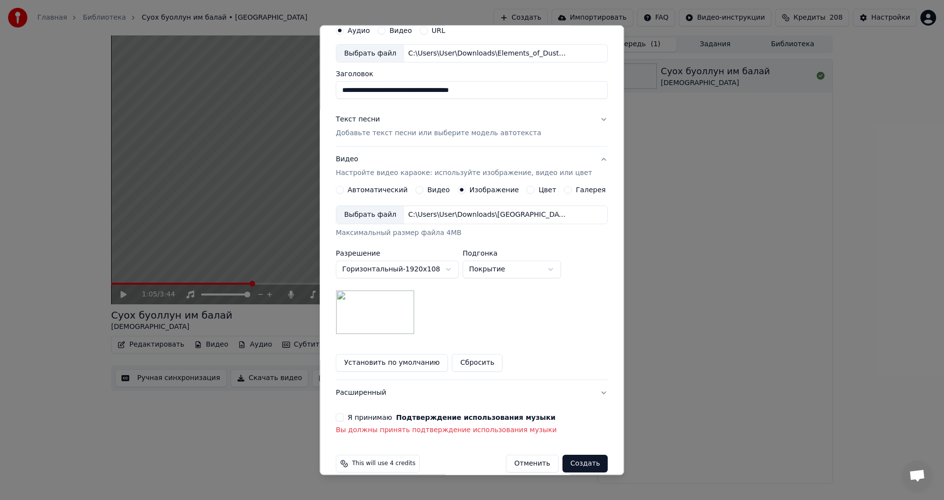
click at [363, 417] on label "Я принимаю Подтверждение использования музыки" at bounding box center [452, 417] width 208 height 7
click at [344, 417] on button "Я принимаю Подтверждение использования музыки" at bounding box center [340, 418] width 8 height 8
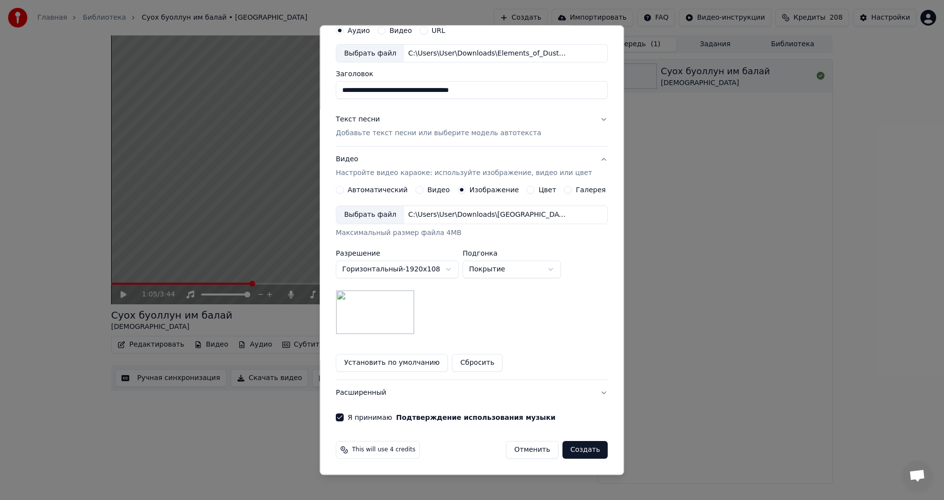
click at [569, 451] on button "Создать" at bounding box center [584, 450] width 45 height 18
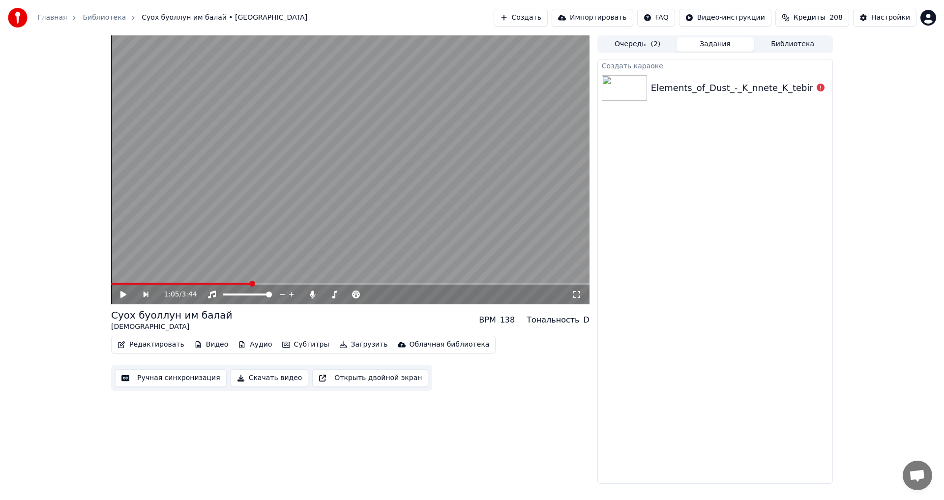
click at [812, 92] on div "Elements_of_Dust_-_K_nnete_K_tebin_([DOMAIN_NAME])" at bounding box center [775, 88] width 249 height 14
click at [630, 92] on img at bounding box center [624, 88] width 45 height 26
click at [823, 88] on icon at bounding box center [821, 88] width 8 height 8
click at [822, 88] on icon at bounding box center [821, 88] width 8 height 8
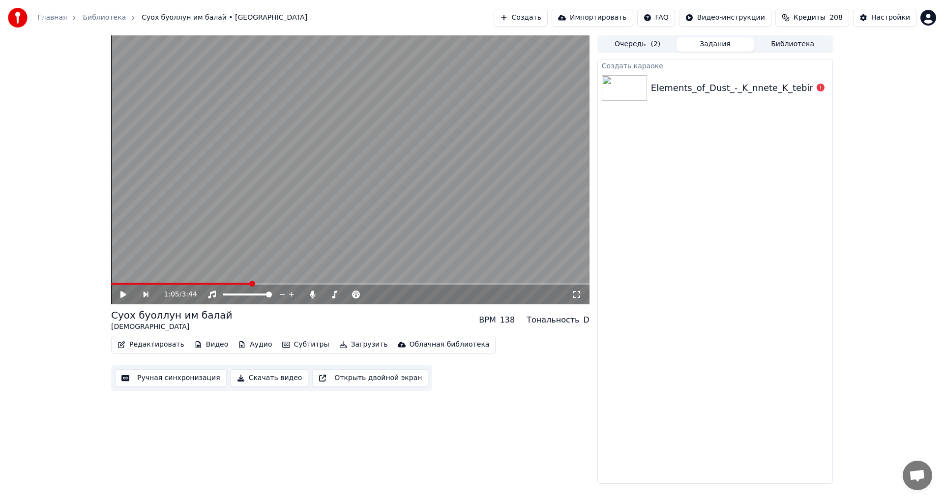
click at [709, 44] on button "Задания" at bounding box center [715, 44] width 78 height 14
click at [631, 50] on button "Очередь ( 2 )" at bounding box center [638, 44] width 78 height 14
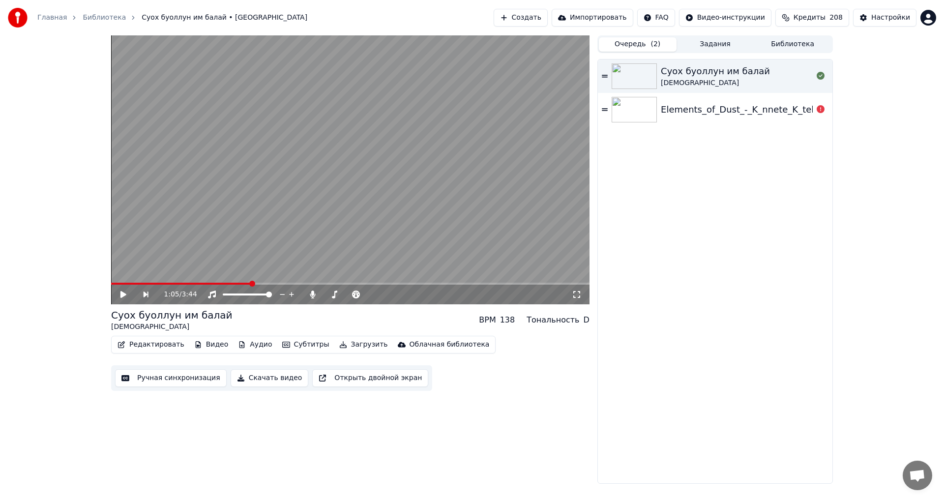
click at [694, 102] on div "Elements_of_Dust_-_K_nnete_K_tebin_([DOMAIN_NAME])" at bounding box center [715, 109] width 235 height 33
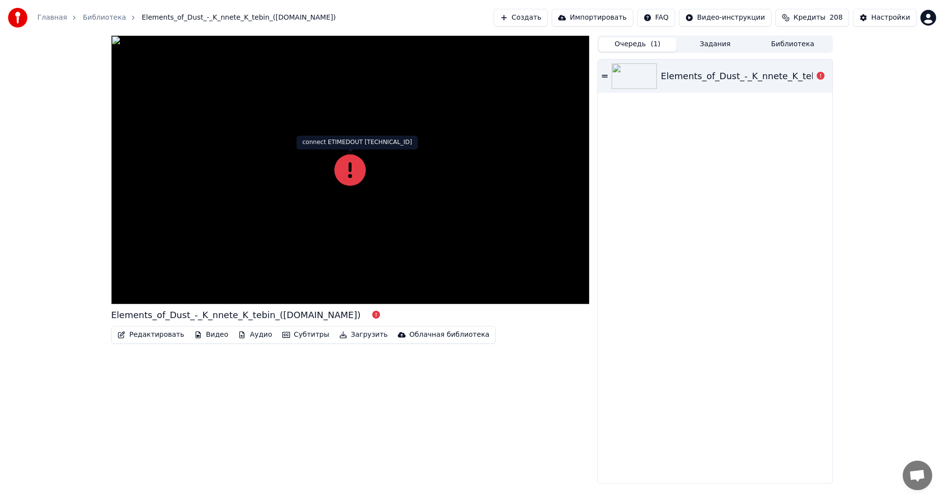
click at [340, 176] on icon at bounding box center [349, 169] width 31 height 31
click at [343, 172] on icon at bounding box center [349, 169] width 31 height 31
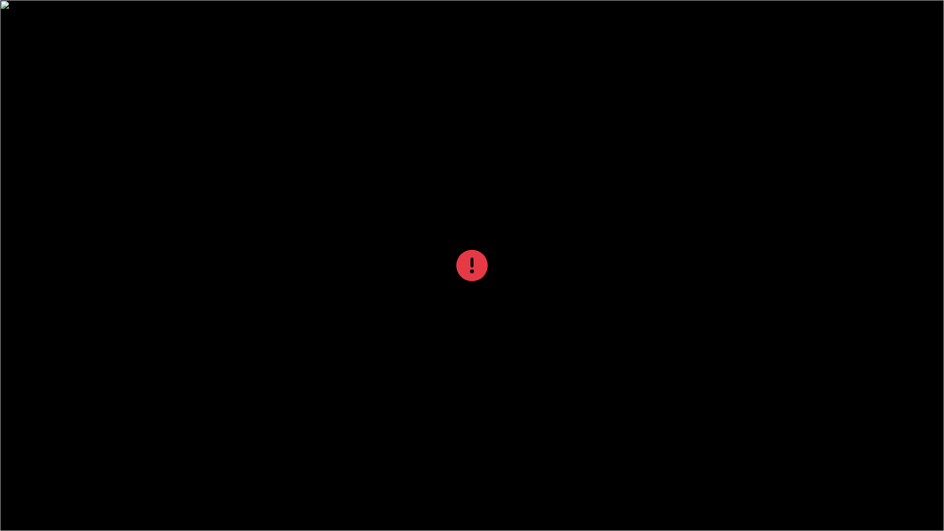
click at [398, 230] on div at bounding box center [472, 265] width 944 height 531
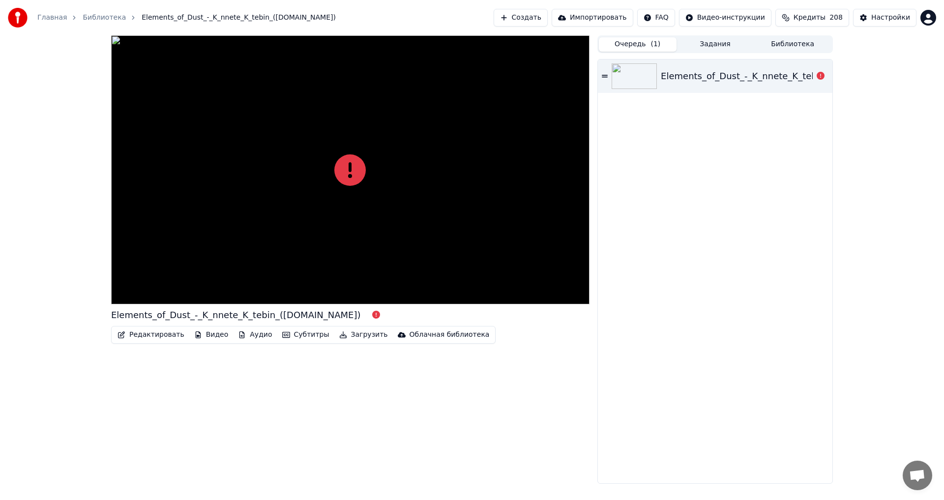
click at [718, 44] on button "Задания" at bounding box center [715, 44] width 78 height 14
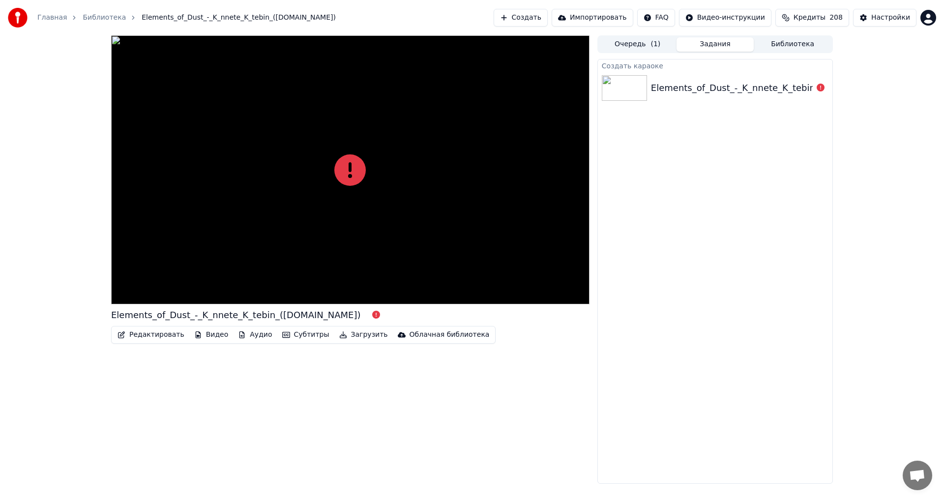
click at [788, 43] on button "Библиотека" at bounding box center [793, 44] width 78 height 14
click at [718, 41] on button "Задания" at bounding box center [715, 44] width 78 height 14
click at [609, 17] on button "Импортировать" at bounding box center [593, 18] width 82 height 18
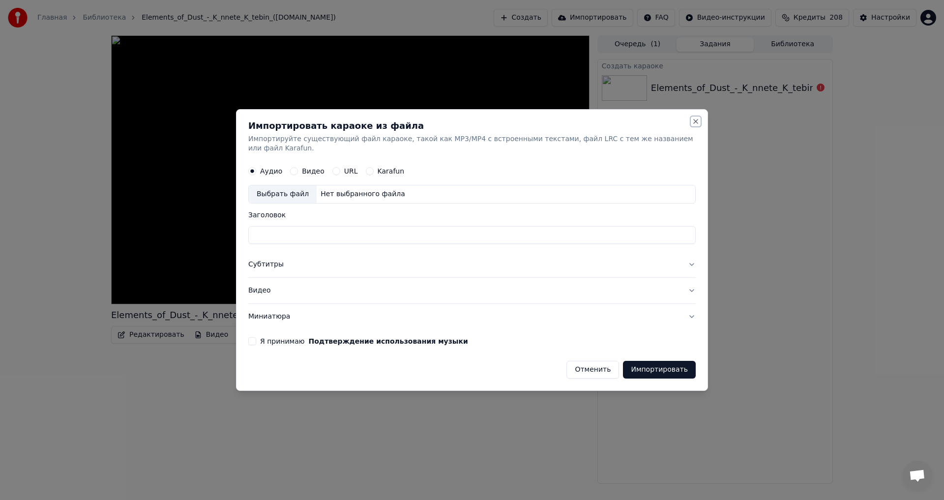
click at [695, 124] on button "Close" at bounding box center [696, 121] width 8 height 8
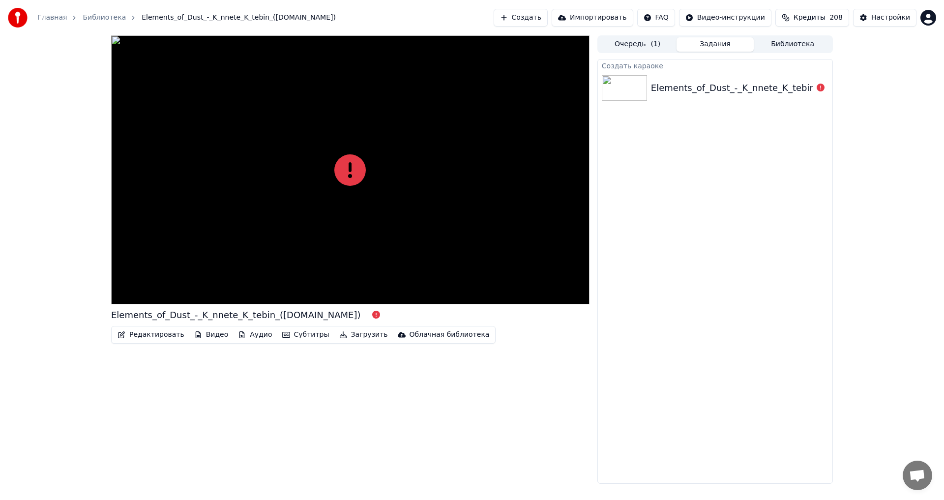
click at [548, 15] on button "Создать" at bounding box center [521, 18] width 54 height 18
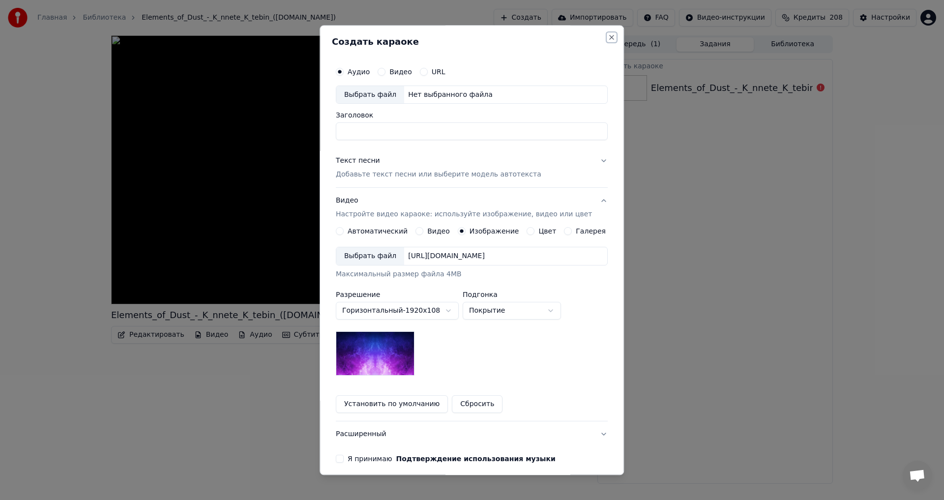
click at [608, 36] on button "Close" at bounding box center [612, 37] width 8 height 8
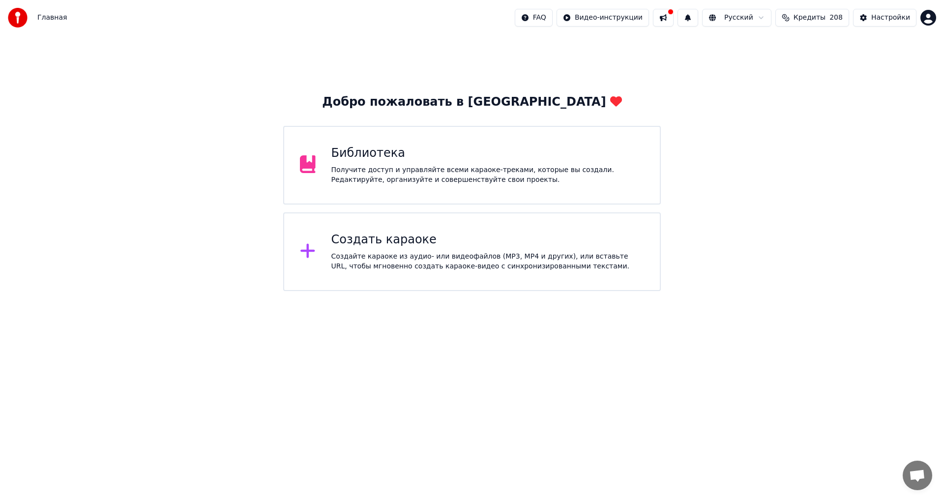
click at [411, 174] on div "Получите доступ и управляйте всеми караоке-треками, которые вы создали. Редакти…" at bounding box center [487, 175] width 313 height 20
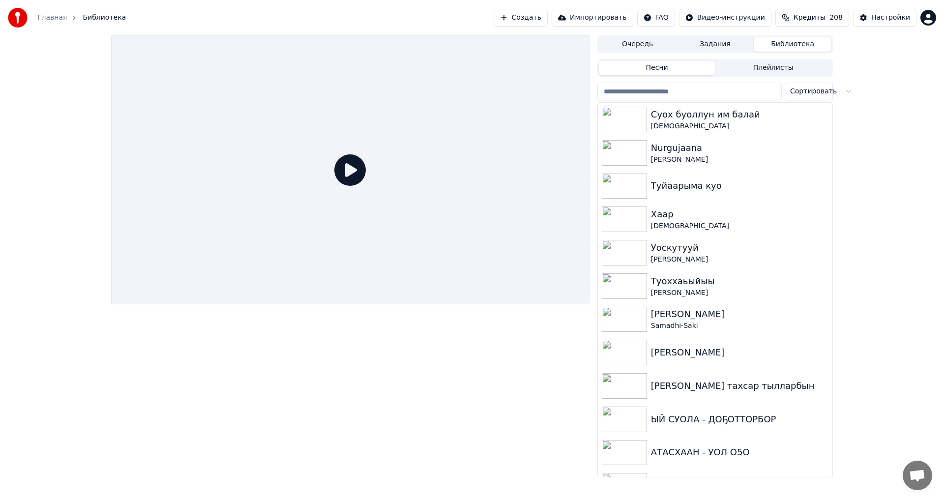
click at [712, 44] on button "Задания" at bounding box center [715, 44] width 78 height 14
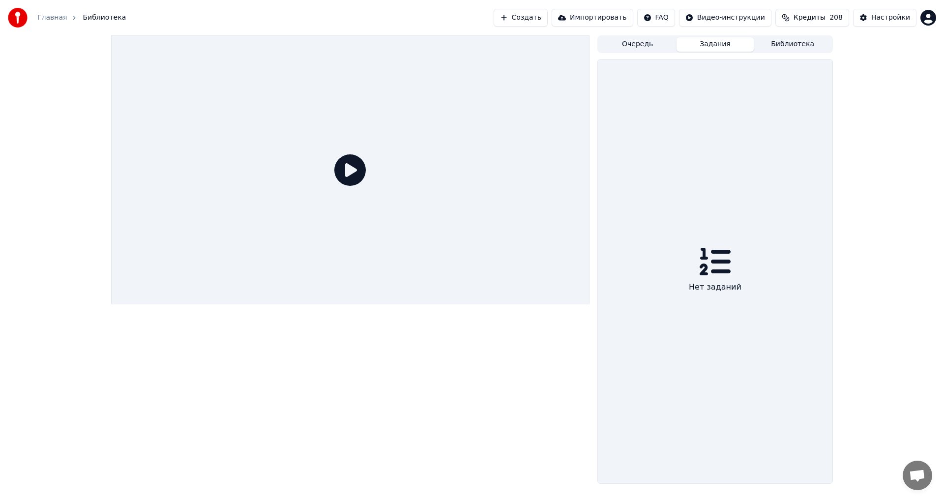
click at [632, 38] on button "Очередь" at bounding box center [638, 44] width 78 height 14
click at [633, 42] on button "Очередь" at bounding box center [638, 44] width 78 height 14
click at [708, 42] on button "Задания" at bounding box center [715, 44] width 78 height 14
click at [777, 44] on button "Библиотека" at bounding box center [793, 44] width 78 height 14
click at [708, 48] on button "Задания" at bounding box center [715, 44] width 78 height 14
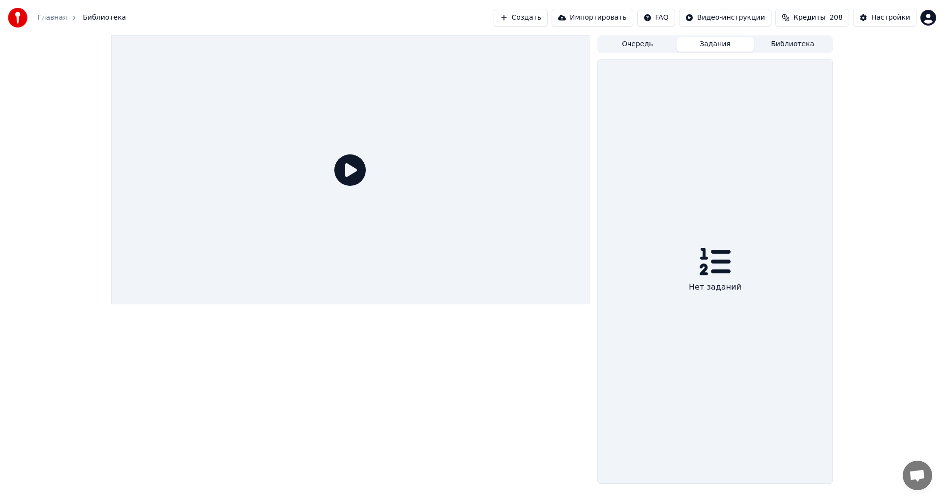
click at [532, 18] on button "Создать" at bounding box center [521, 18] width 54 height 18
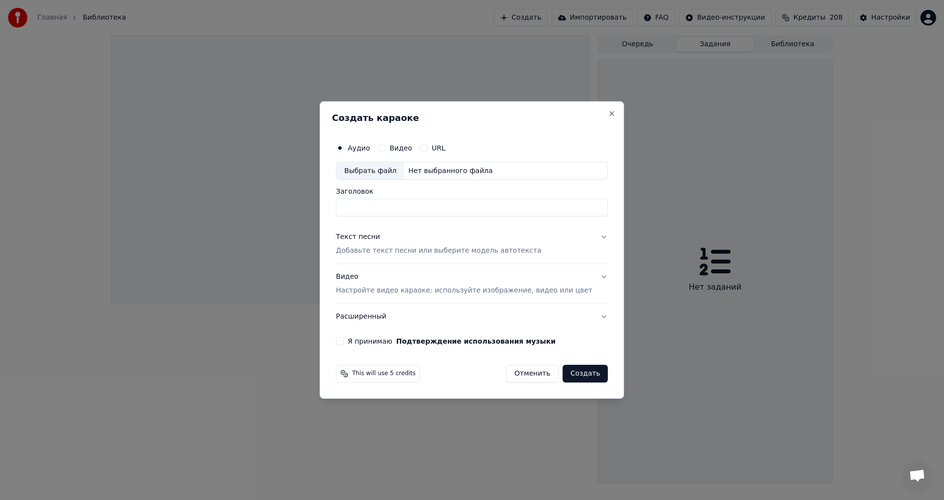
click at [380, 171] on div "Выбрать файл" at bounding box center [370, 171] width 68 height 18
type input "**********"
click at [373, 251] on p "Добавьте текст песни или выберите модель автотекста" at bounding box center [439, 251] width 206 height 10
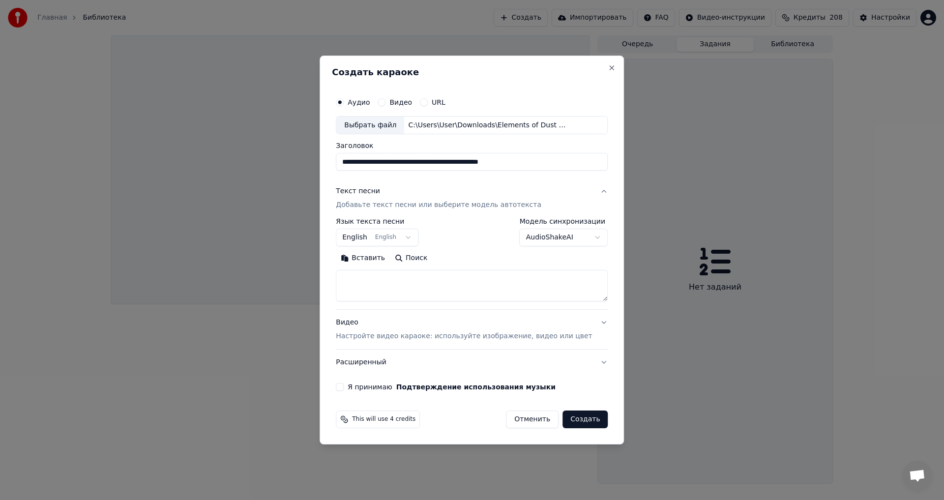
click at [373, 258] on button "Вставить" at bounding box center [363, 259] width 54 height 16
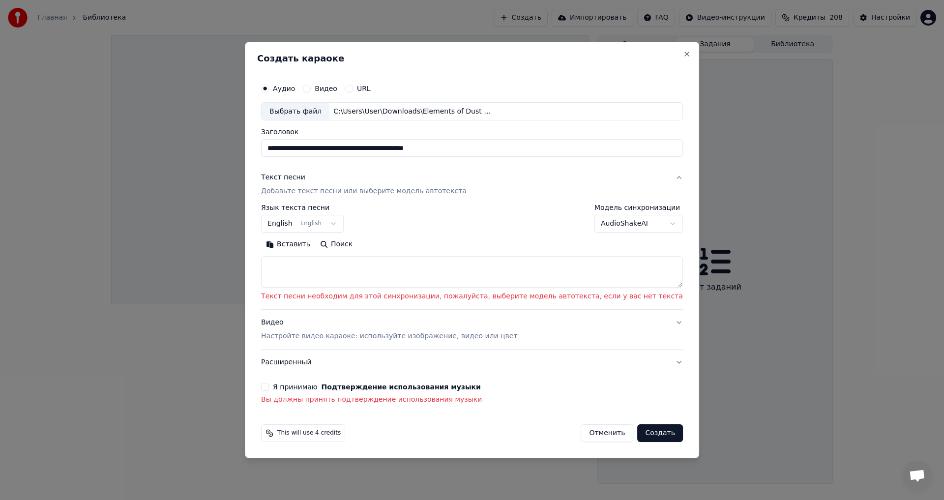
click at [421, 229] on div "**********" at bounding box center [472, 219] width 422 height 29
click at [315, 247] on button "Вставить" at bounding box center [288, 245] width 54 height 16
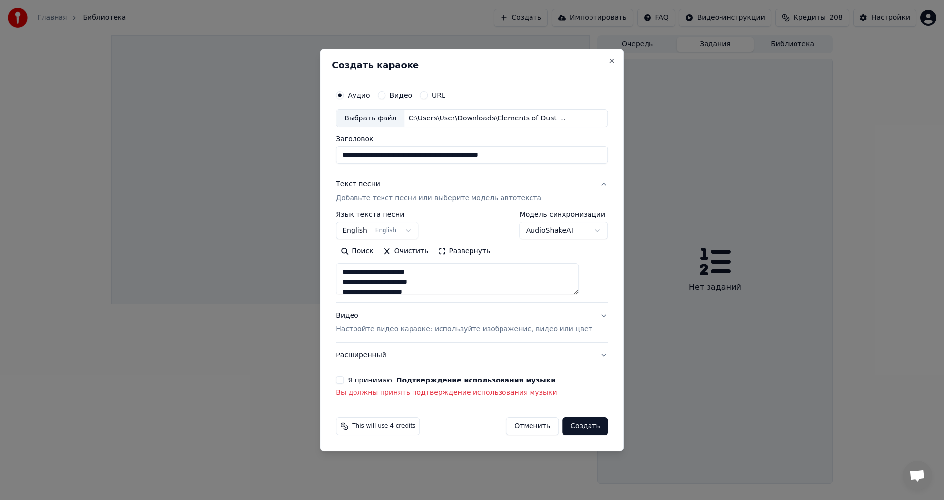
click at [379, 356] on button "Расширенный" at bounding box center [472, 356] width 272 height 26
type textarea "**********"
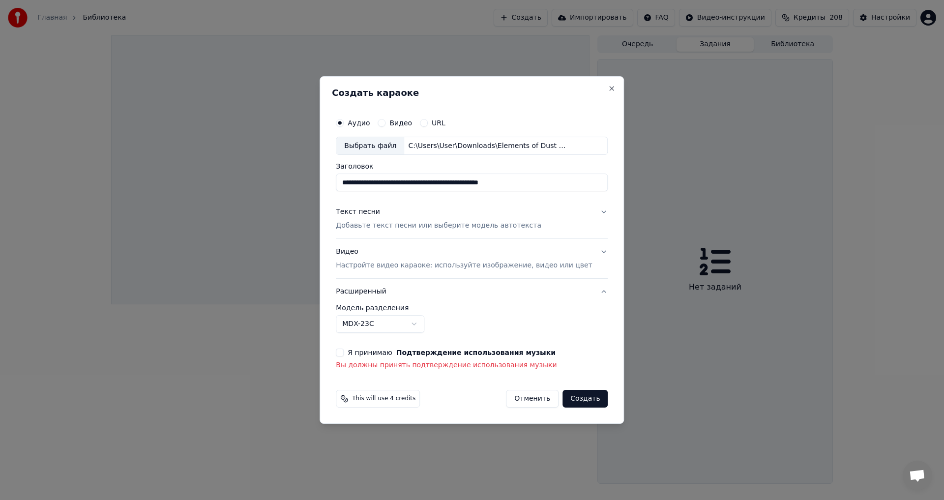
click at [368, 290] on button "Расширенный" at bounding box center [472, 292] width 272 height 26
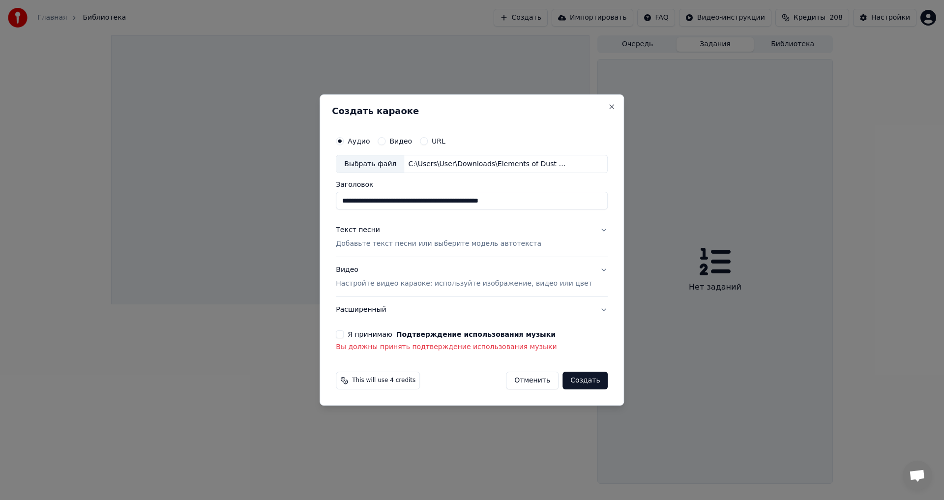
click at [372, 309] on button "Расширенный" at bounding box center [472, 310] width 272 height 26
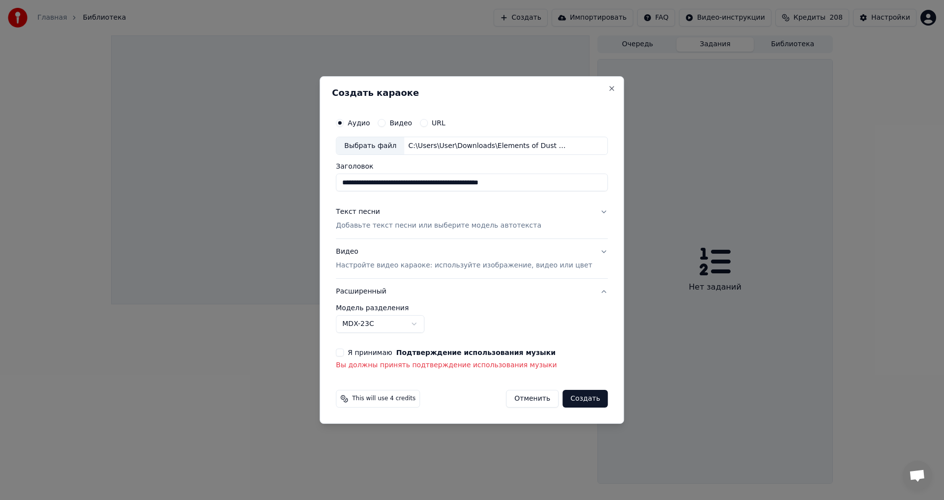
click at [533, 266] on p "Настройте видео караоке: используйте изображение, видео или цвет" at bounding box center [464, 266] width 256 height 10
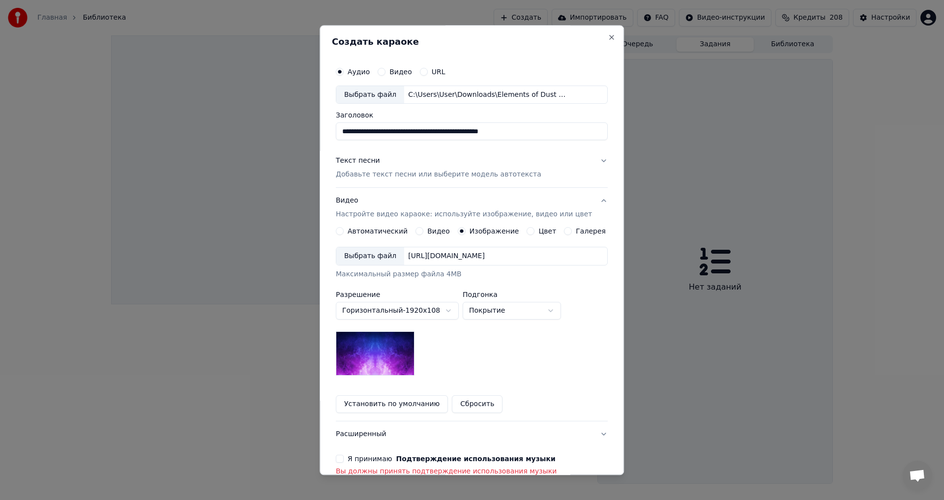
click at [374, 257] on div "Выбрать файл" at bounding box center [370, 257] width 68 height 18
